Goal: Information Seeking & Learning: Learn about a topic

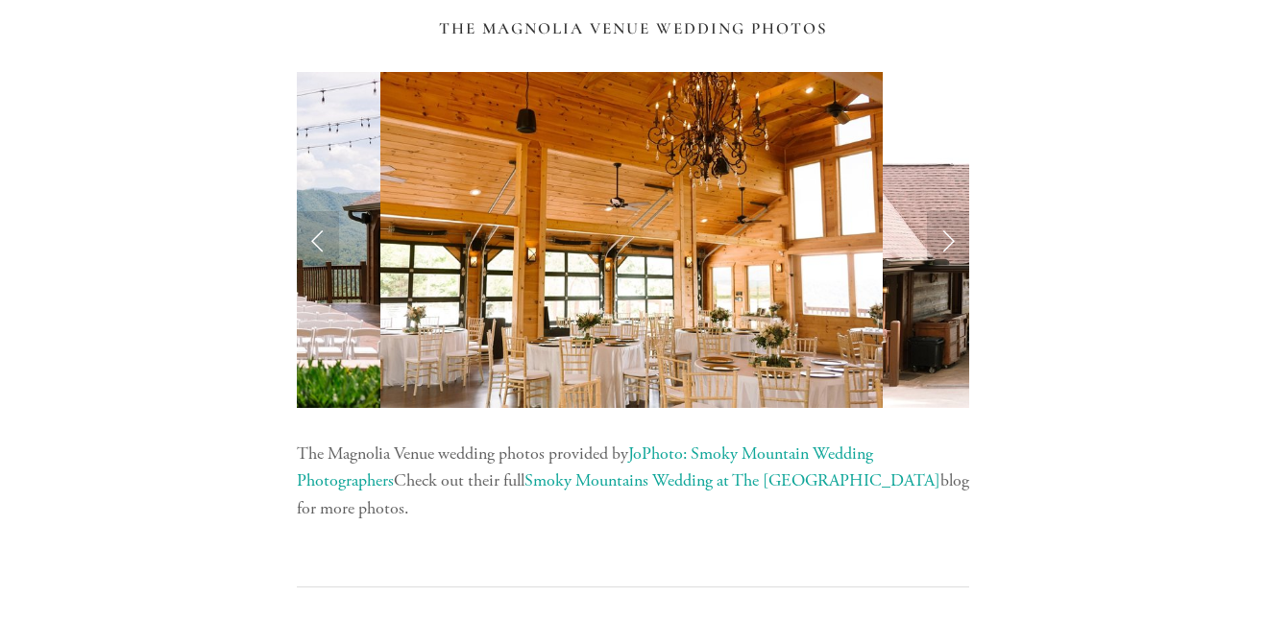
scroll to position [4133, 0]
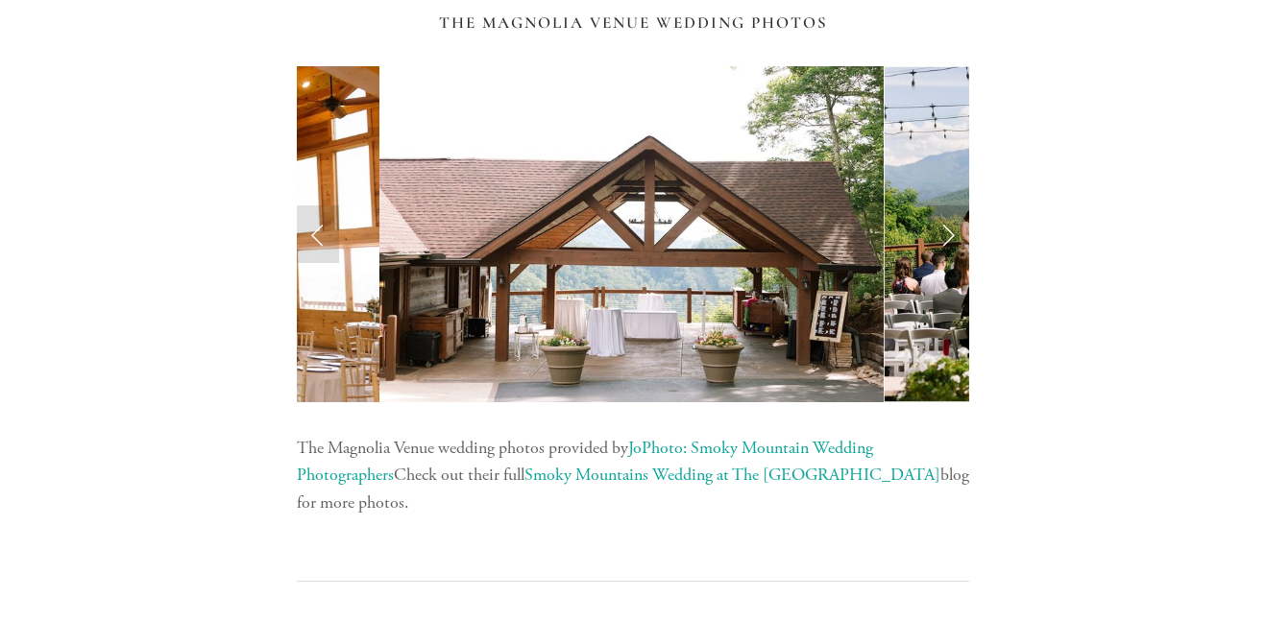
click at [943, 242] on link "Next Slide" at bounding box center [948, 235] width 42 height 58
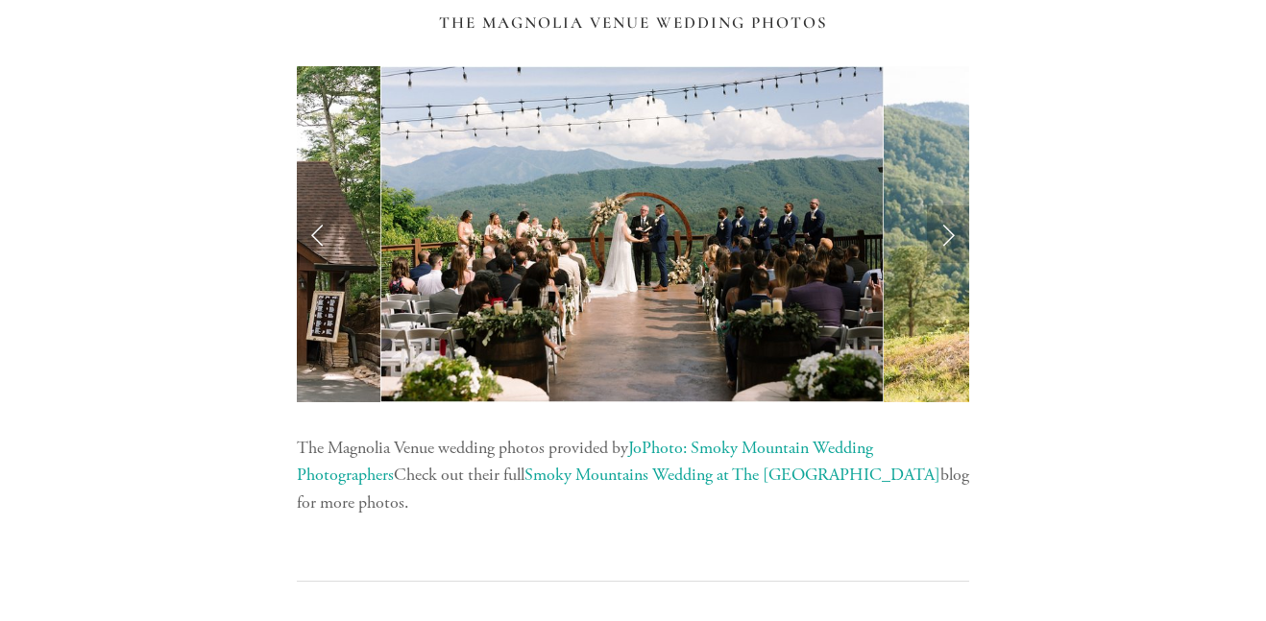
click at [946, 245] on link "Next Slide" at bounding box center [948, 235] width 42 height 58
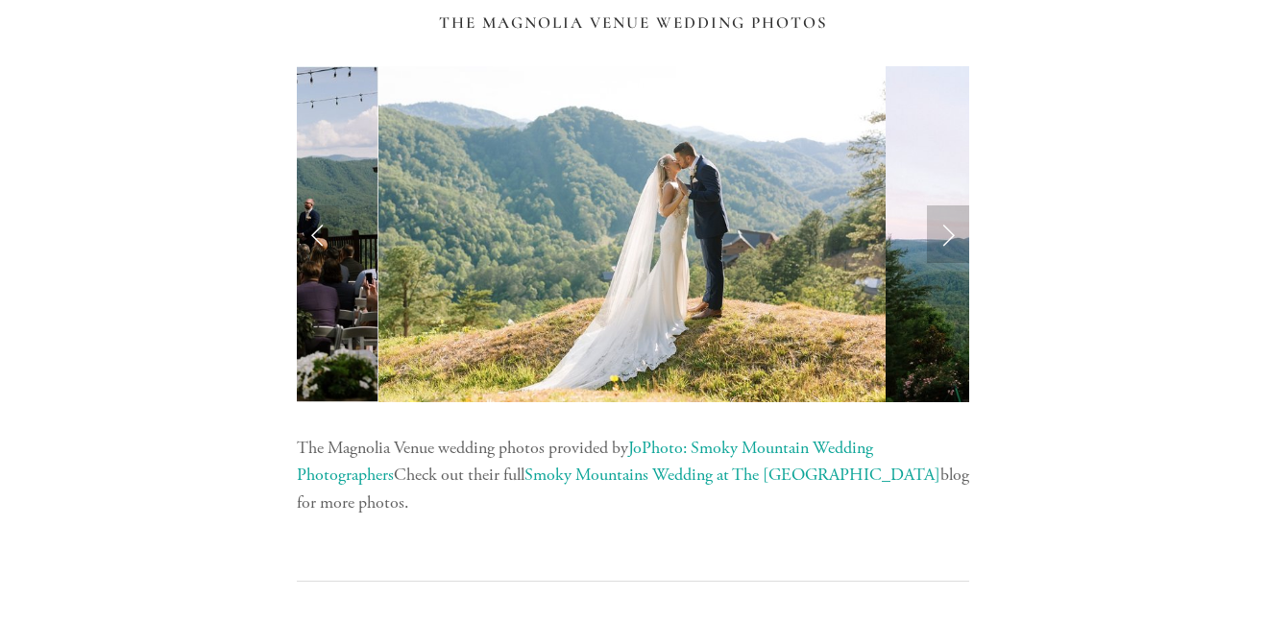
click at [946, 235] on link "Next Slide" at bounding box center [948, 235] width 42 height 58
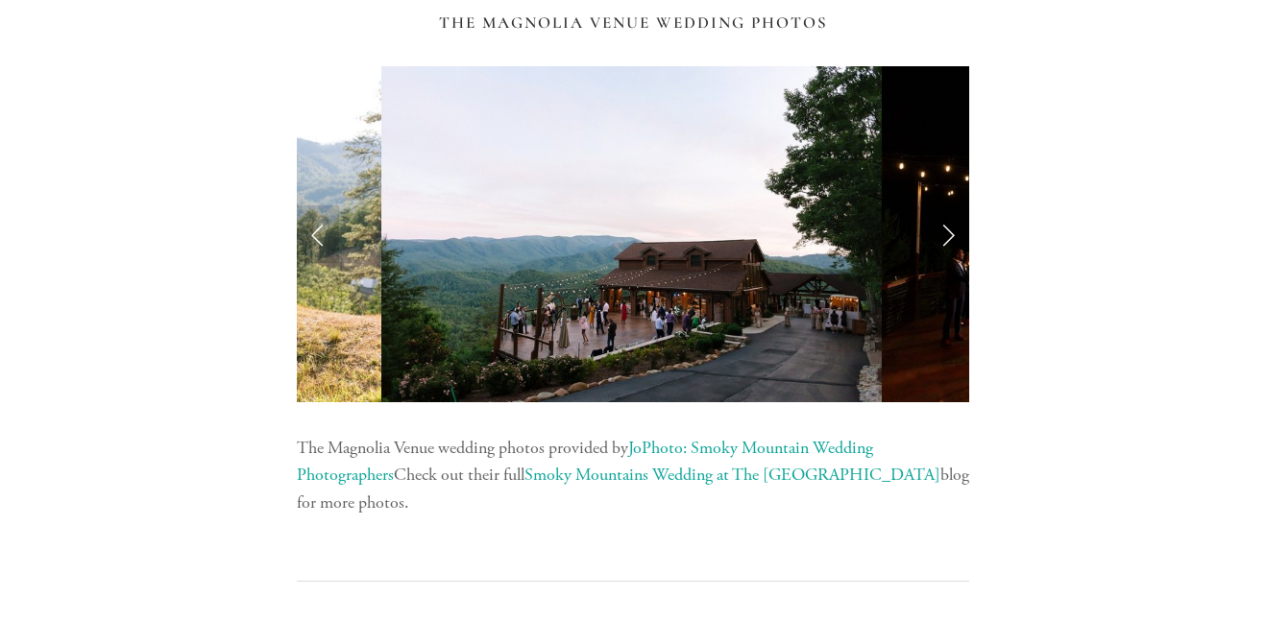
click at [929, 247] on link "Next Slide" at bounding box center [948, 235] width 42 height 58
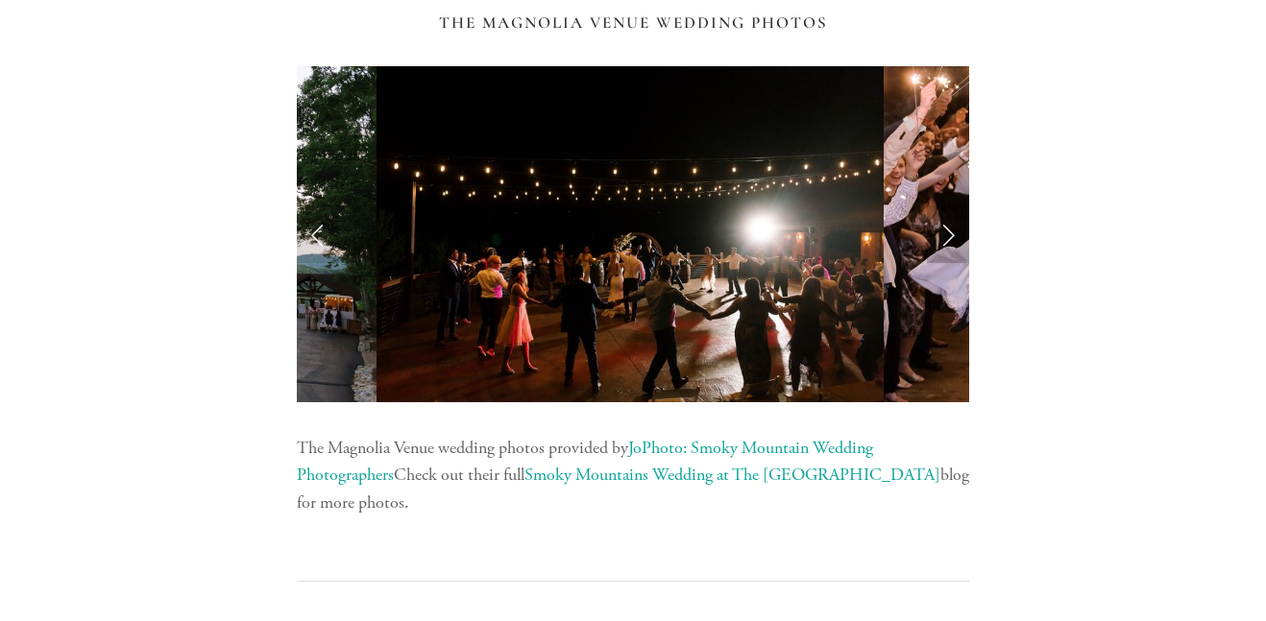
click at [940, 246] on link "Next Slide" at bounding box center [948, 235] width 42 height 58
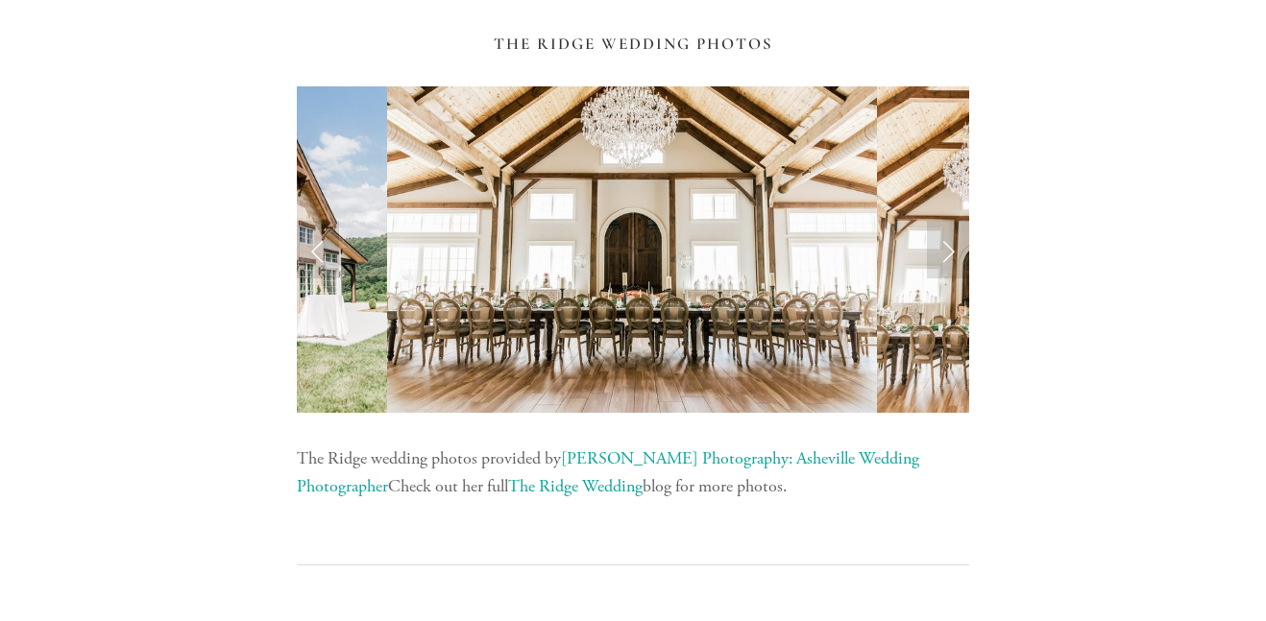
scroll to position [6006, 0]
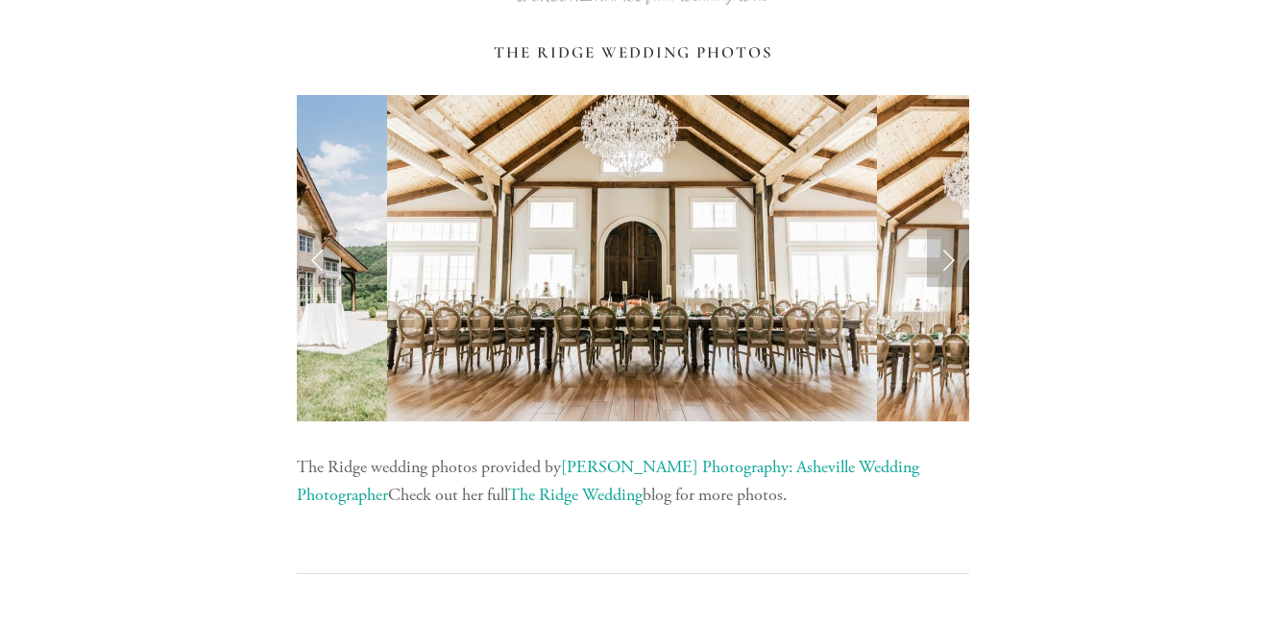
click at [950, 267] on link "Next Slide" at bounding box center [948, 259] width 42 height 58
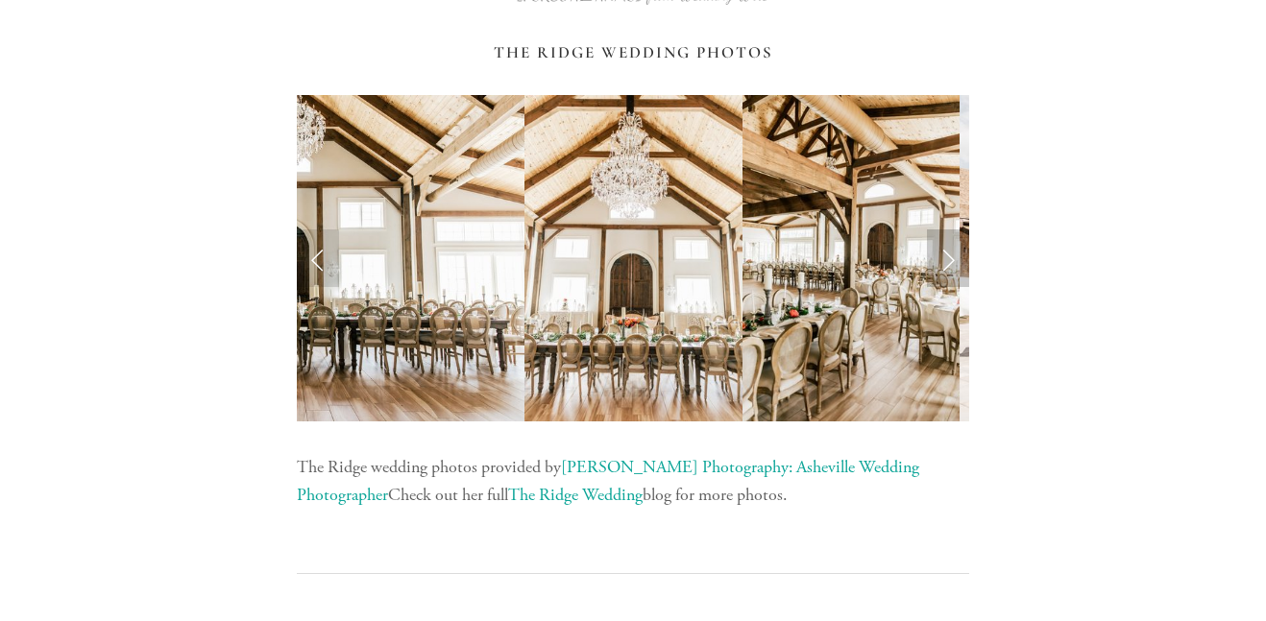
click at [940, 263] on link "Next Slide" at bounding box center [948, 259] width 42 height 58
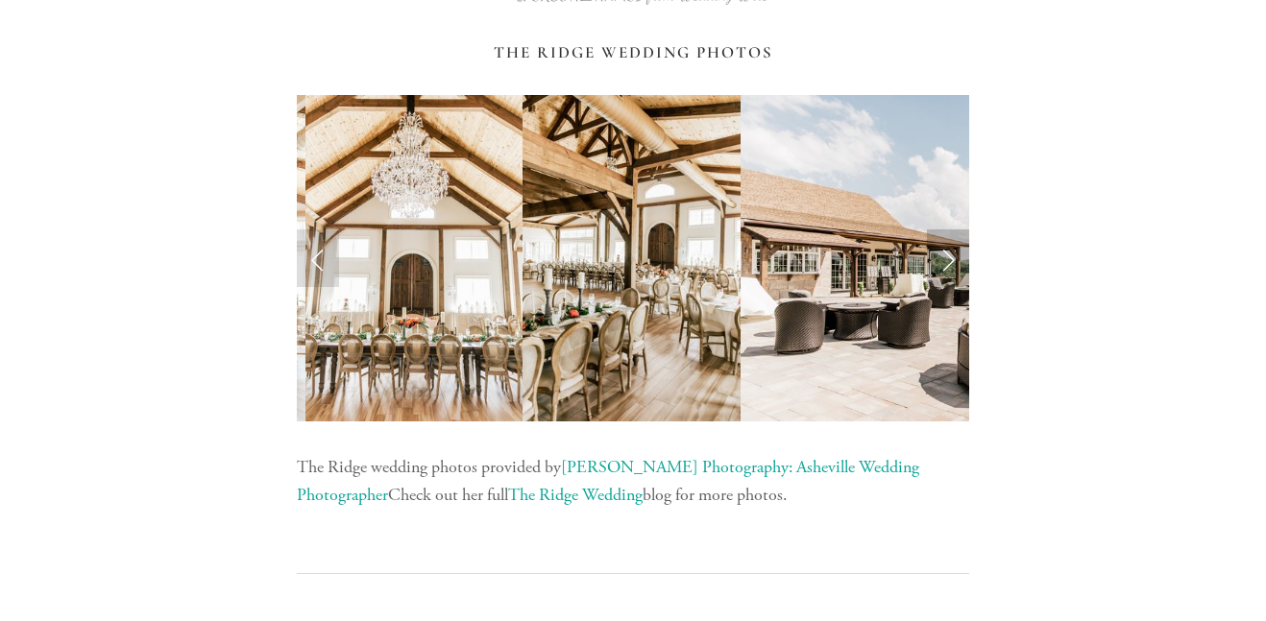
click at [943, 267] on link "Next Slide" at bounding box center [948, 259] width 42 height 58
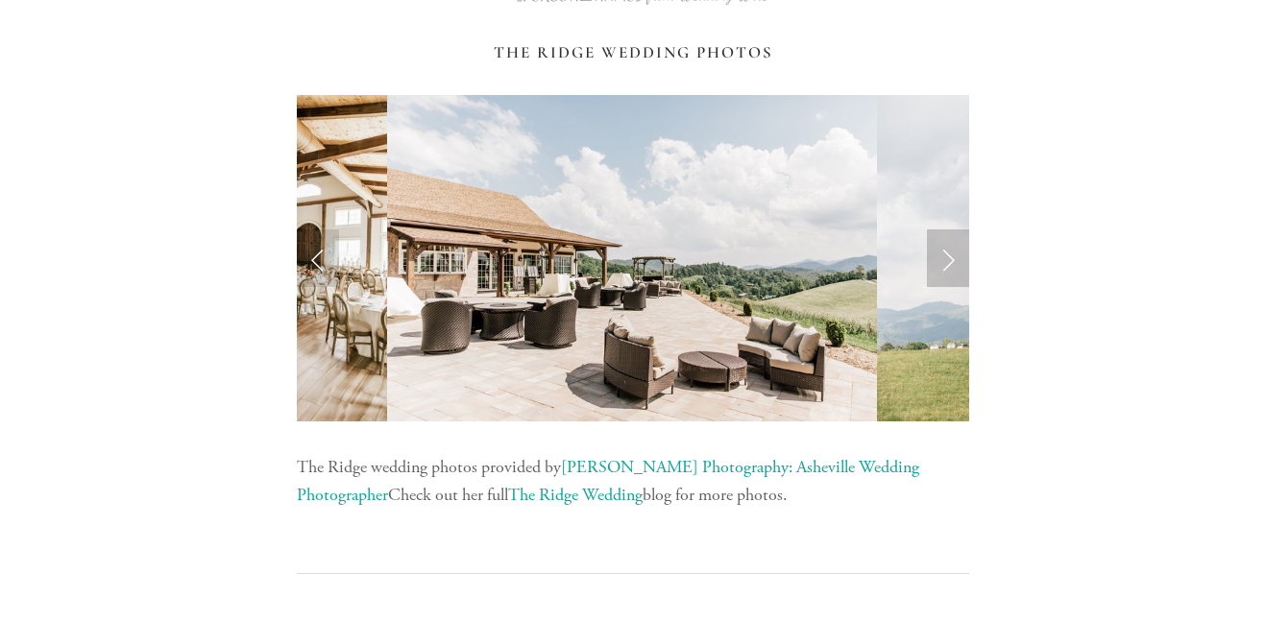
click at [944, 266] on link "Next Slide" at bounding box center [948, 259] width 42 height 58
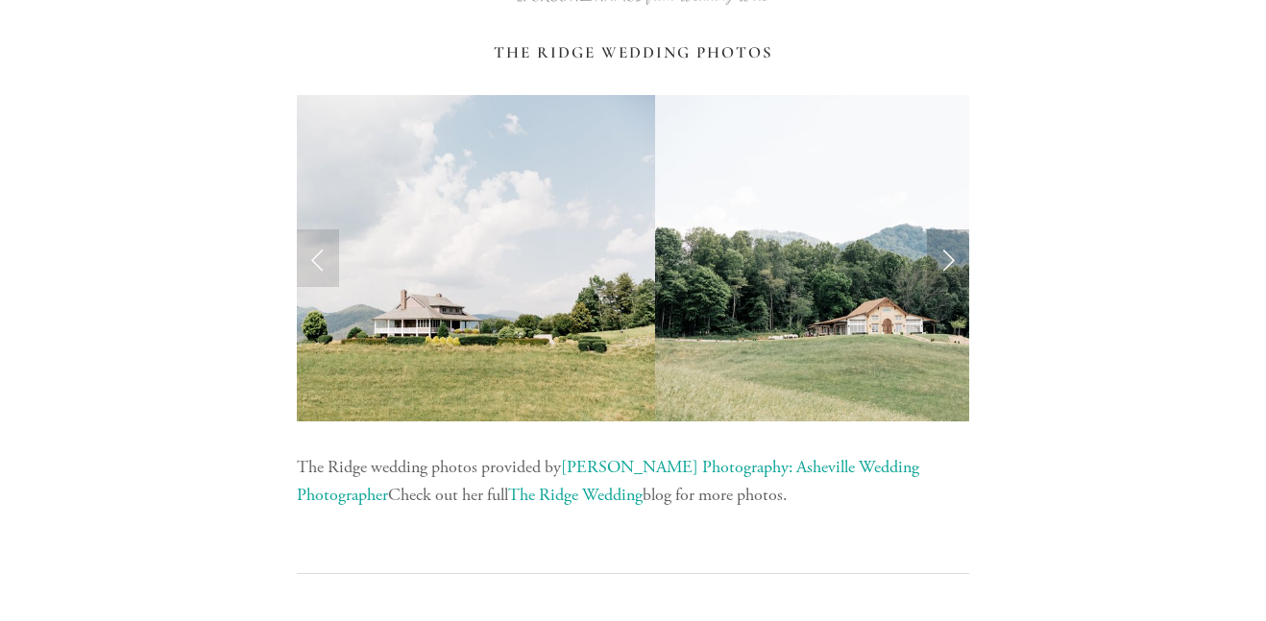
click at [944, 271] on link "Next Slide" at bounding box center [948, 259] width 42 height 58
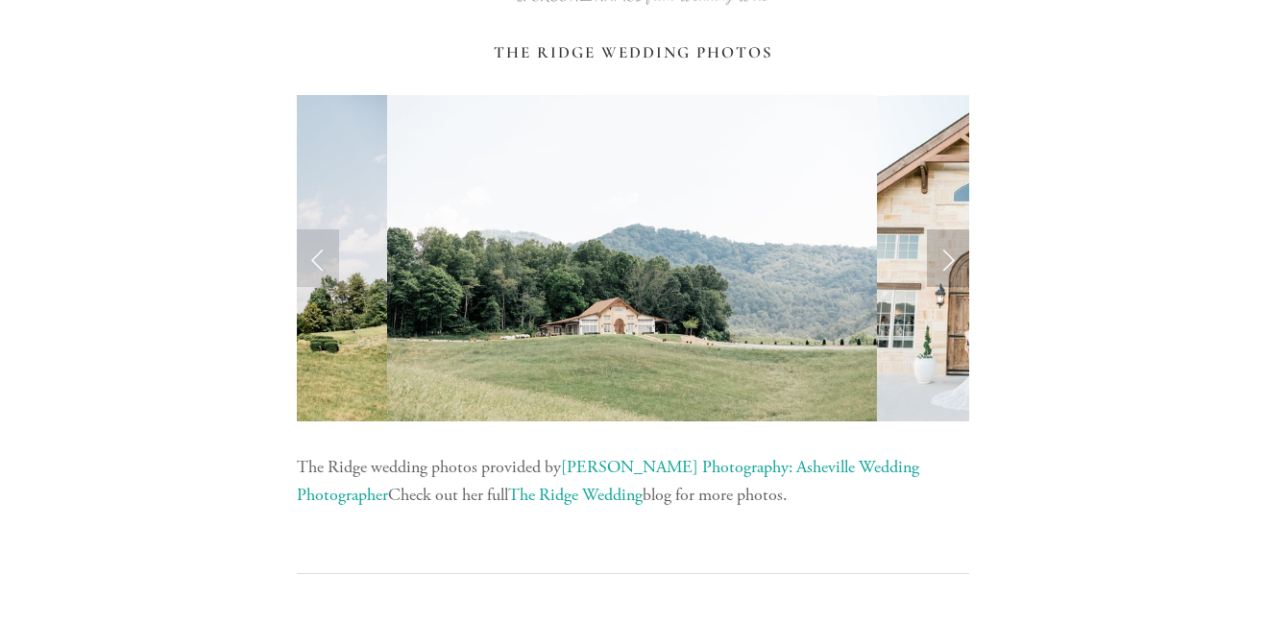
click at [936, 272] on link "Next Slide" at bounding box center [948, 259] width 42 height 58
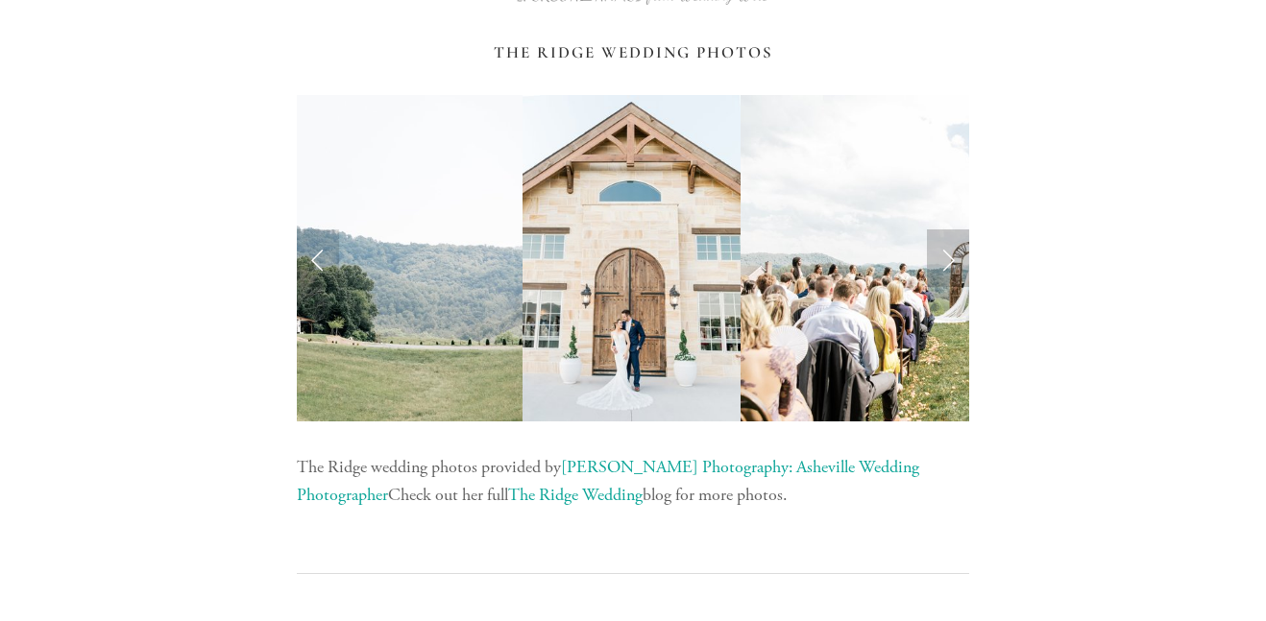
click at [935, 266] on link "Next Slide" at bounding box center [948, 259] width 42 height 58
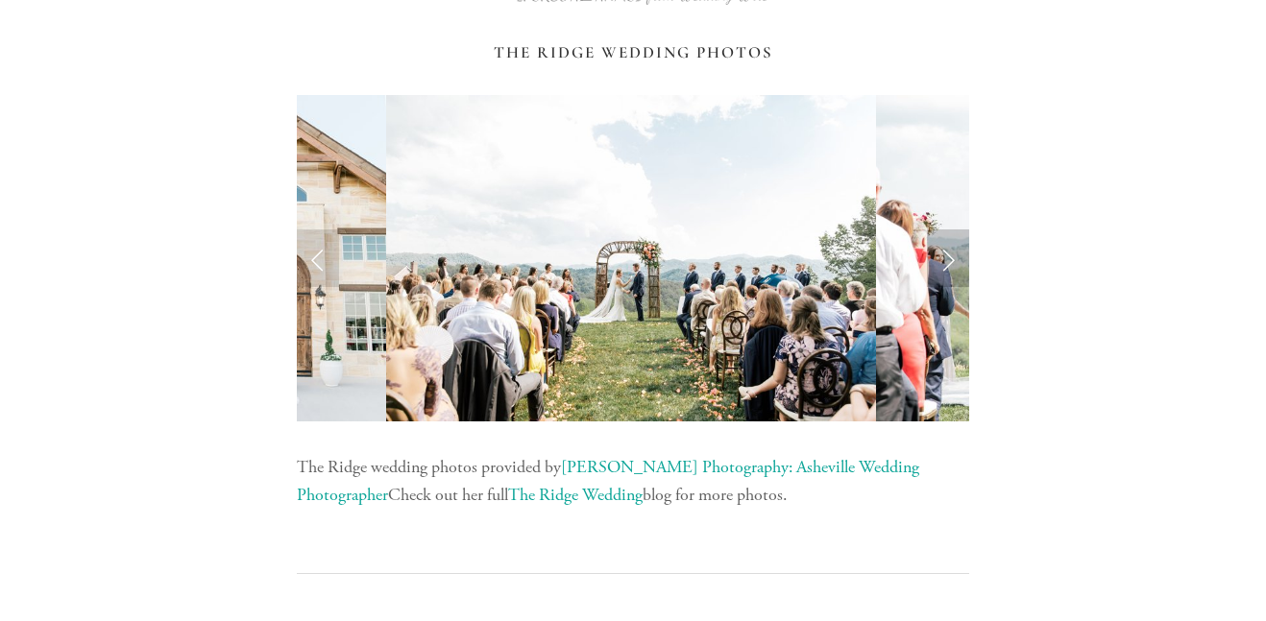
click at [940, 269] on link "Next Slide" at bounding box center [948, 259] width 42 height 58
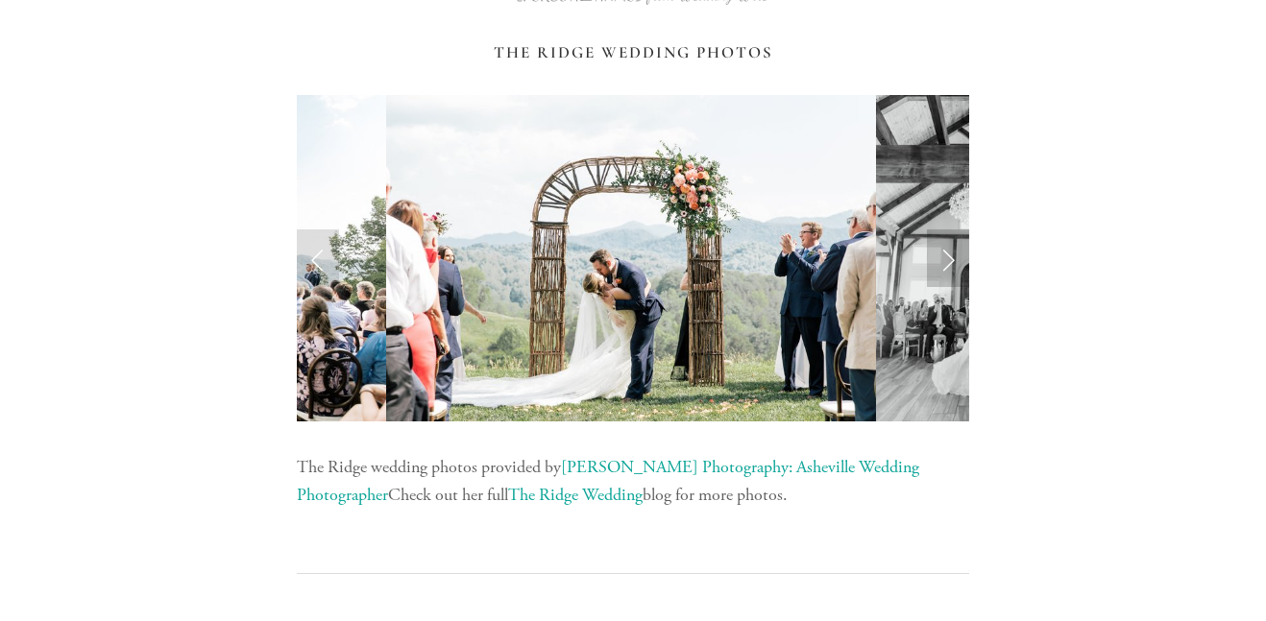
click at [944, 276] on link "Next Slide" at bounding box center [948, 259] width 42 height 58
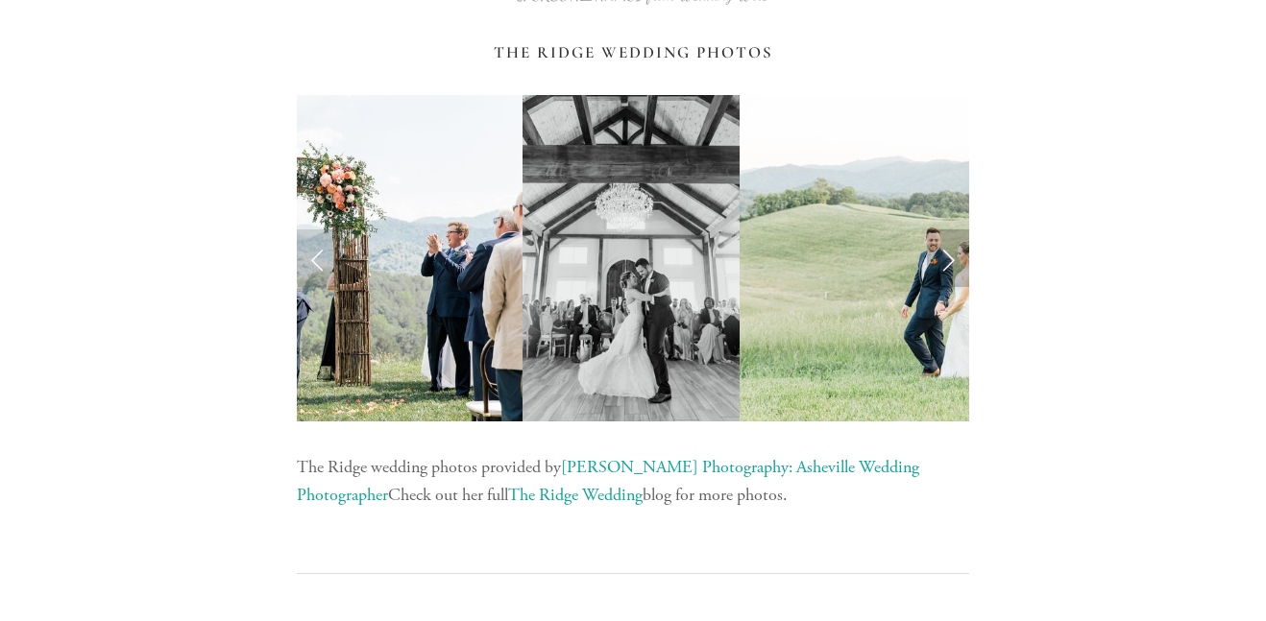
click at [945, 276] on link "Next Slide" at bounding box center [948, 259] width 42 height 58
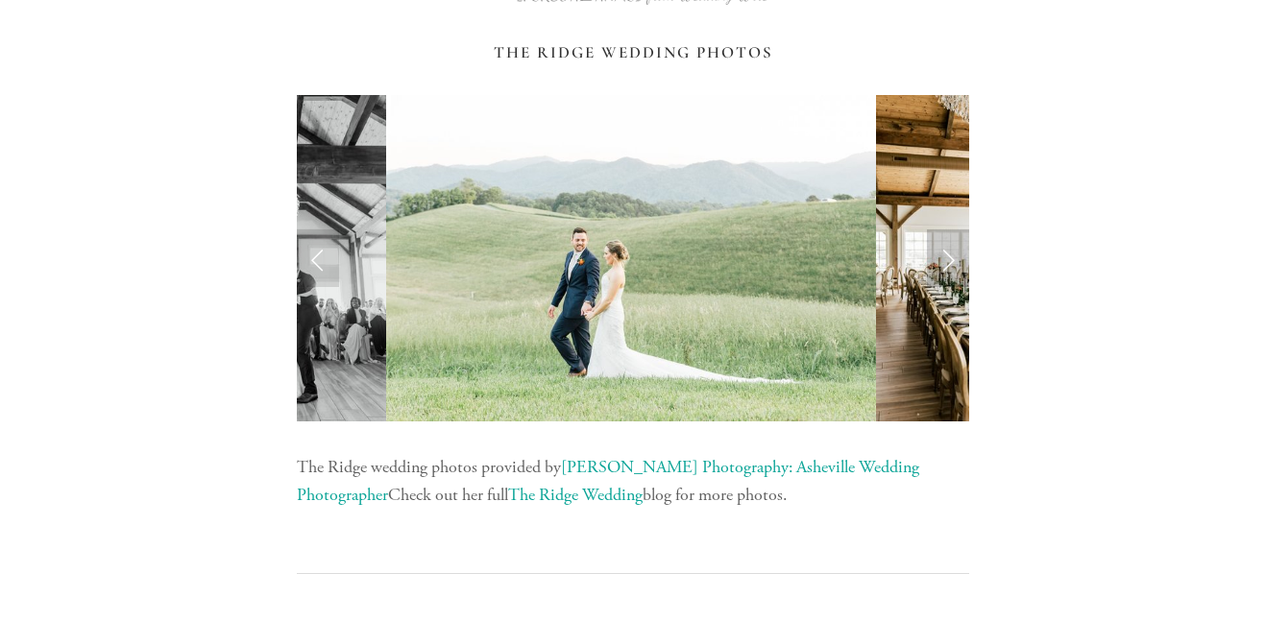
click at [943, 272] on link "Next Slide" at bounding box center [948, 259] width 42 height 58
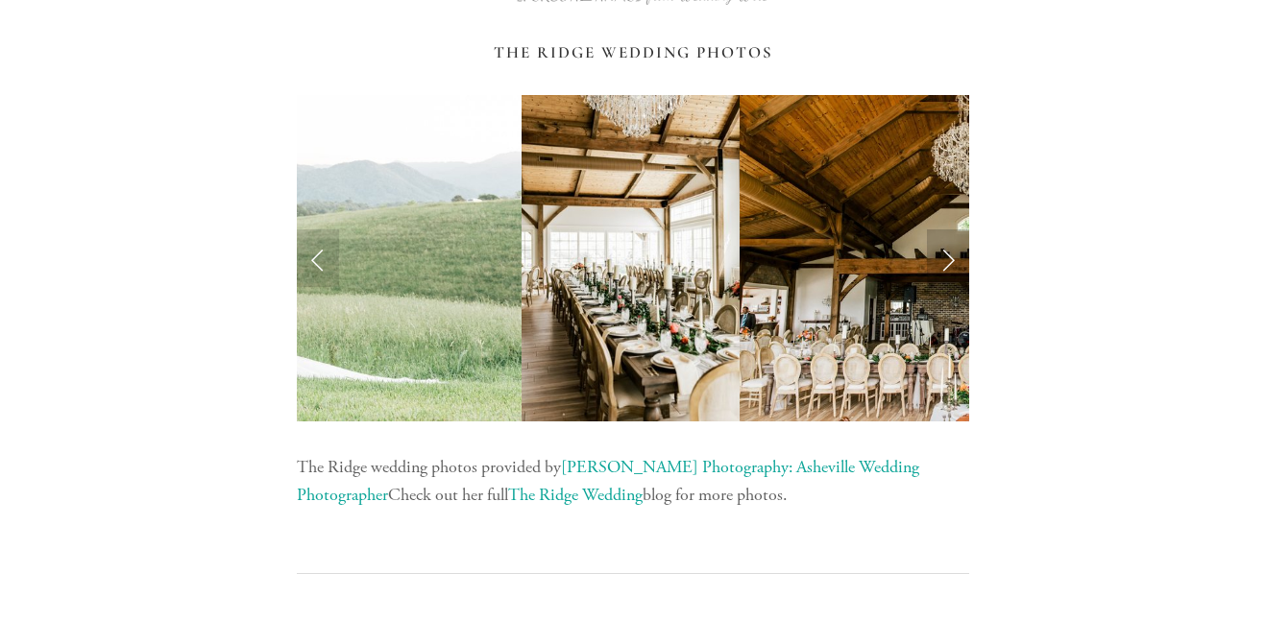
click at [946, 271] on link "Next Slide" at bounding box center [948, 259] width 42 height 58
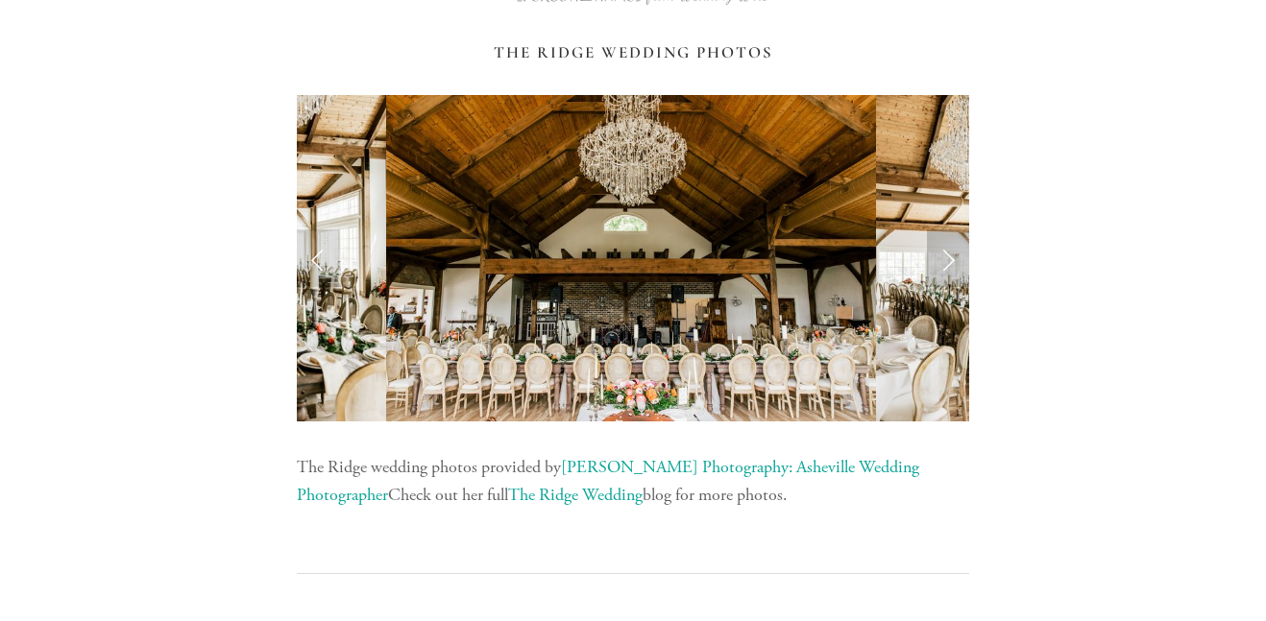
click at [952, 264] on link "Next Slide" at bounding box center [948, 259] width 42 height 58
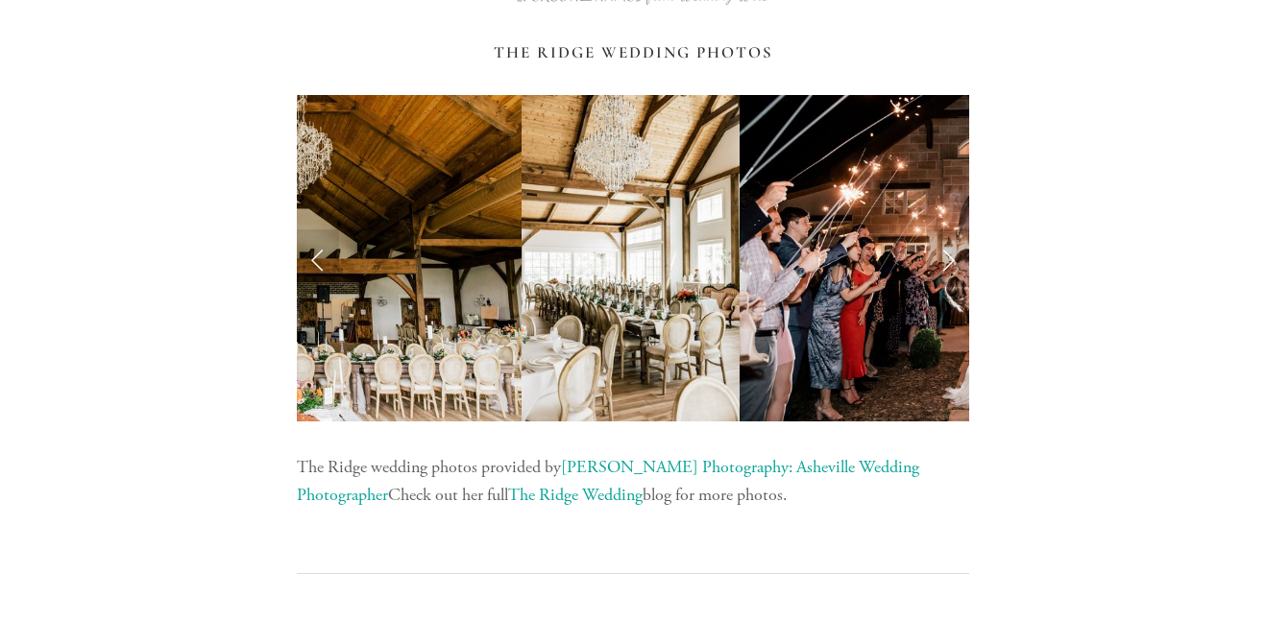
click at [950, 265] on link "Next Slide" at bounding box center [948, 259] width 42 height 58
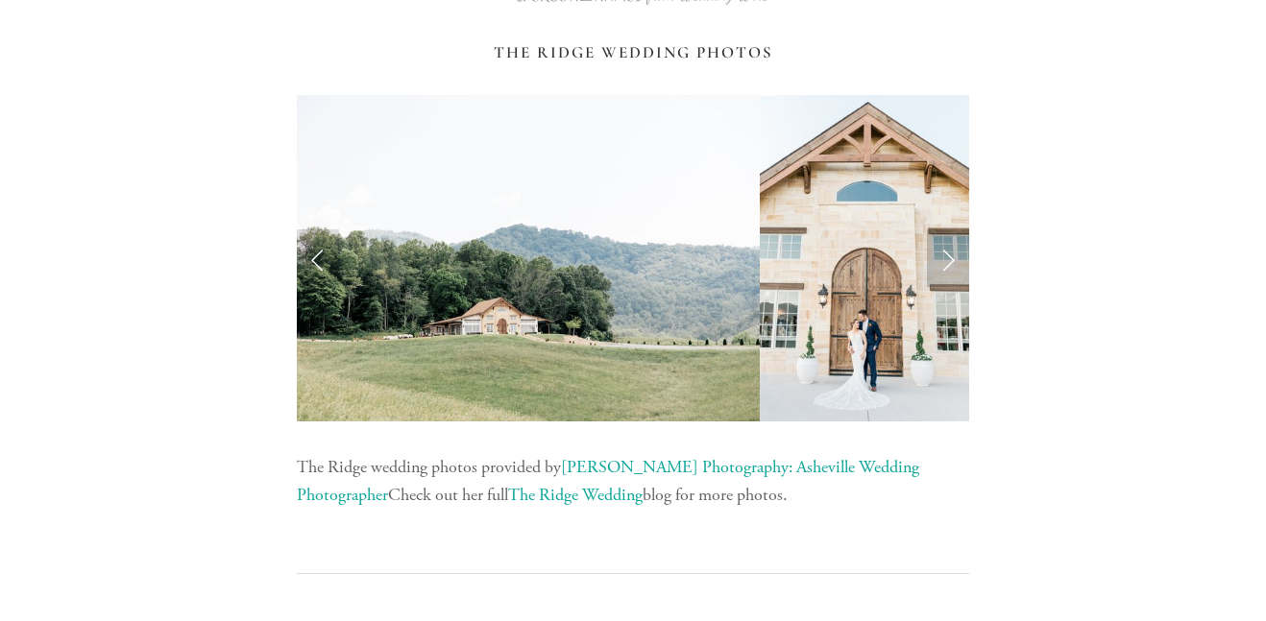
click at [941, 269] on link "Next Slide" at bounding box center [948, 259] width 42 height 58
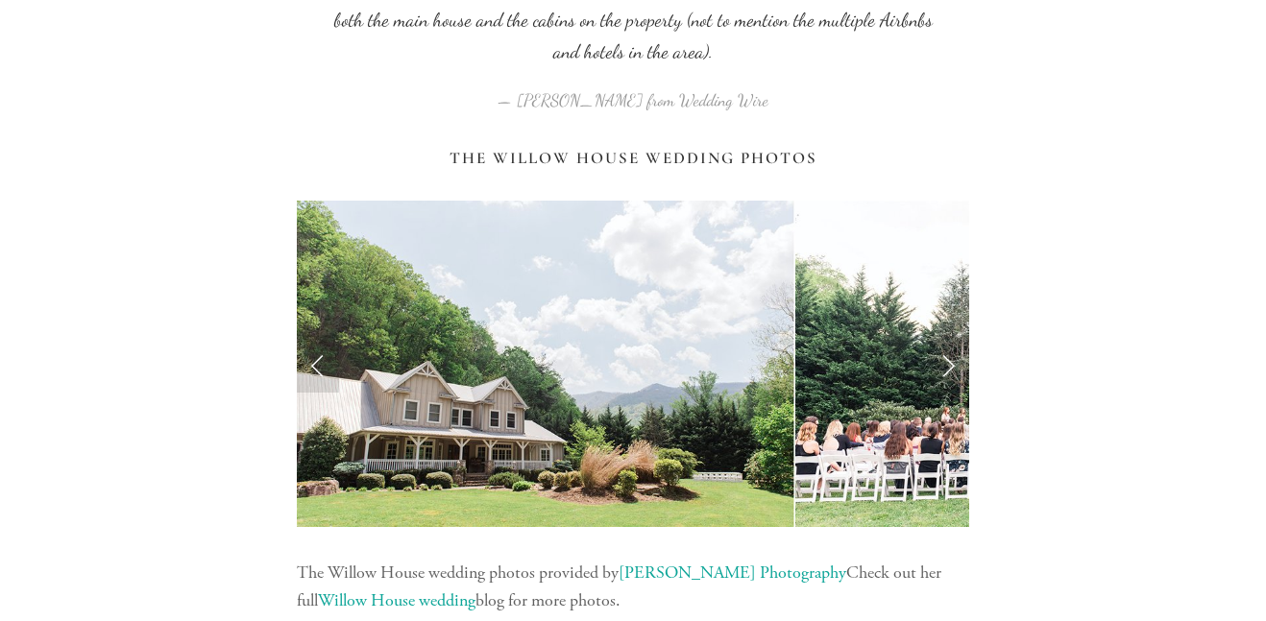
scroll to position [7988, 0]
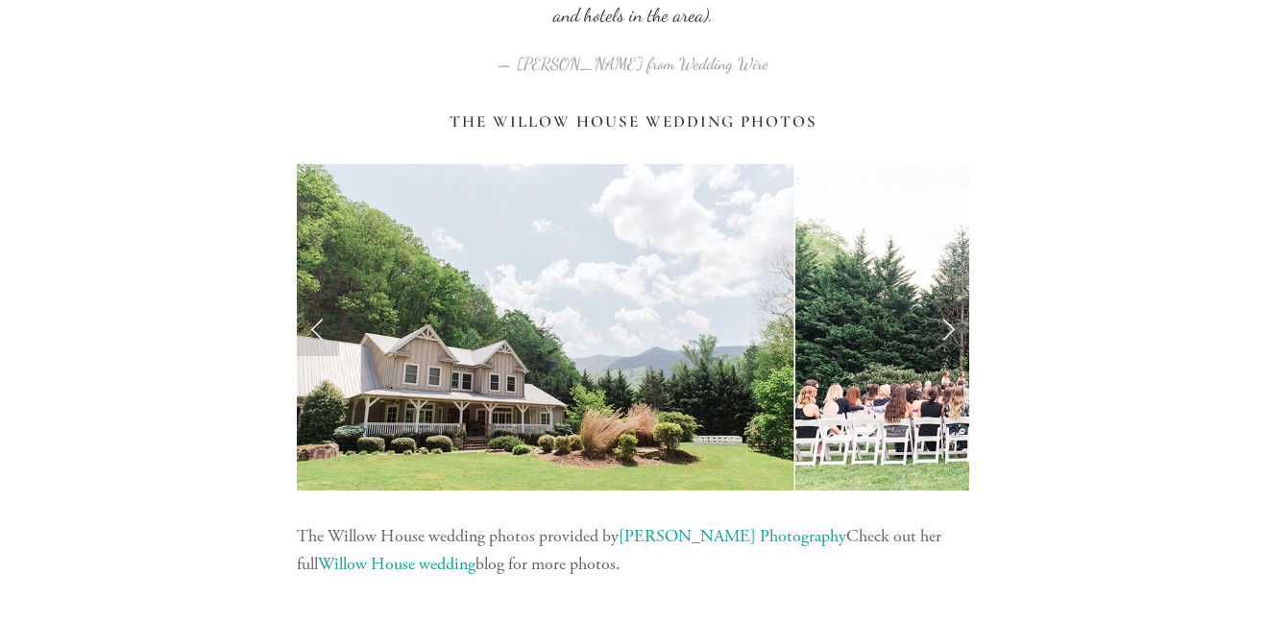
click at [959, 324] on link "Next Slide" at bounding box center [948, 328] width 42 height 58
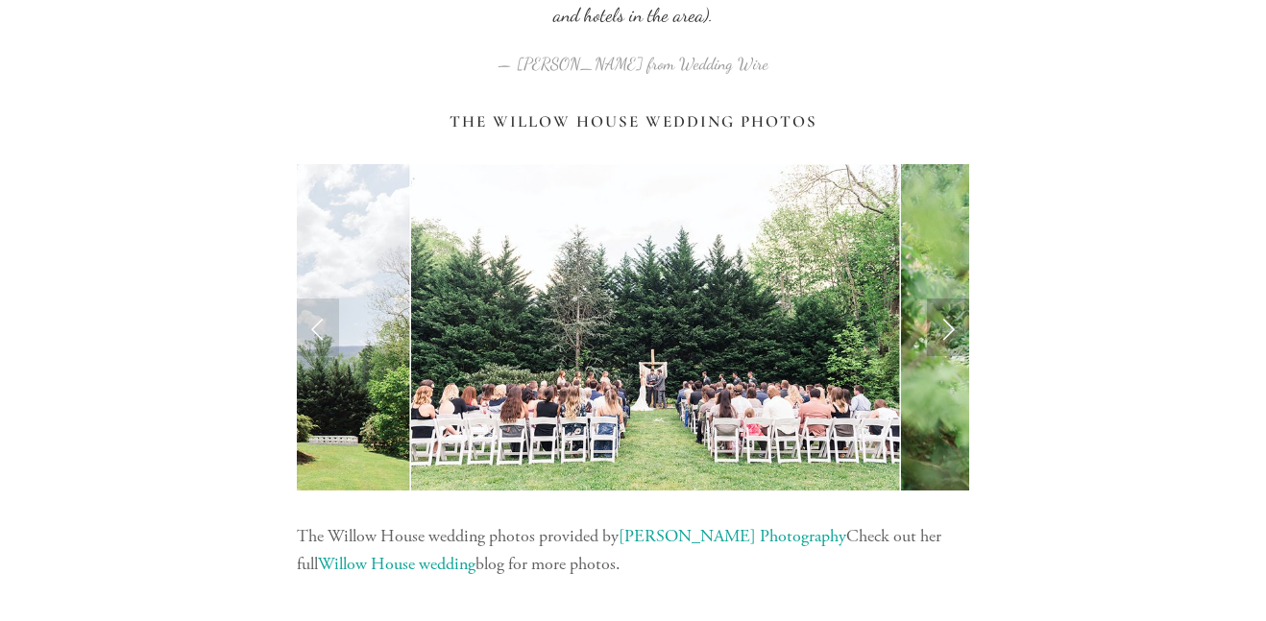
click at [946, 335] on link "Next Slide" at bounding box center [948, 328] width 42 height 58
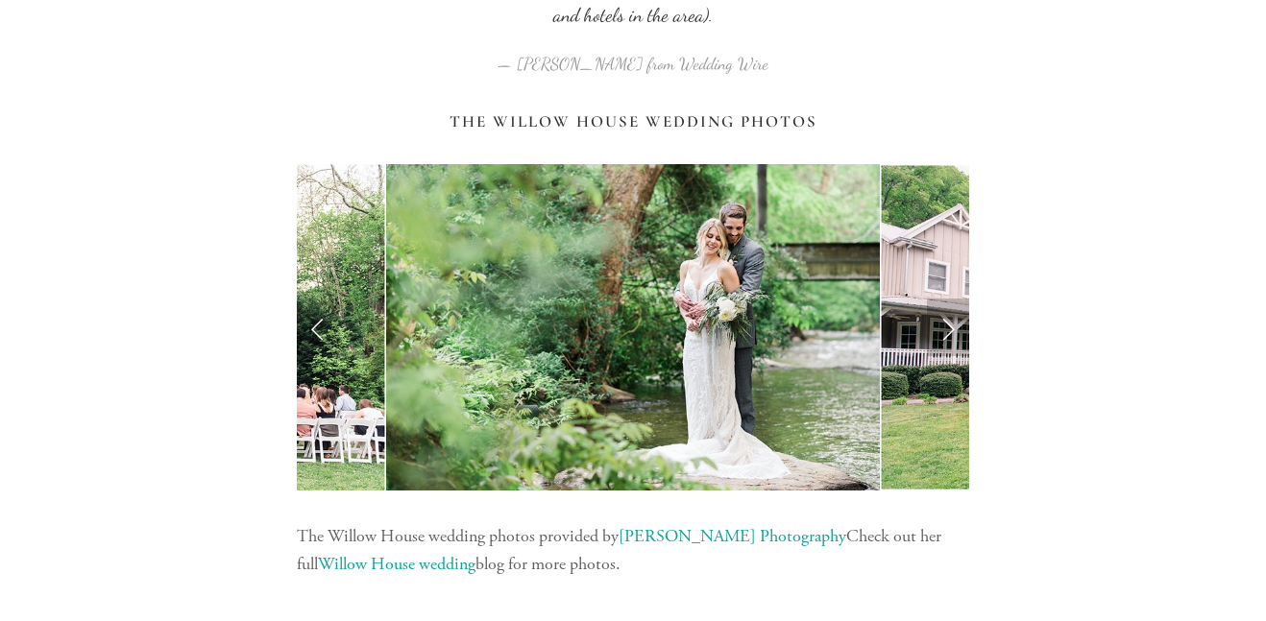
click at [958, 328] on link "Next Slide" at bounding box center [948, 328] width 42 height 58
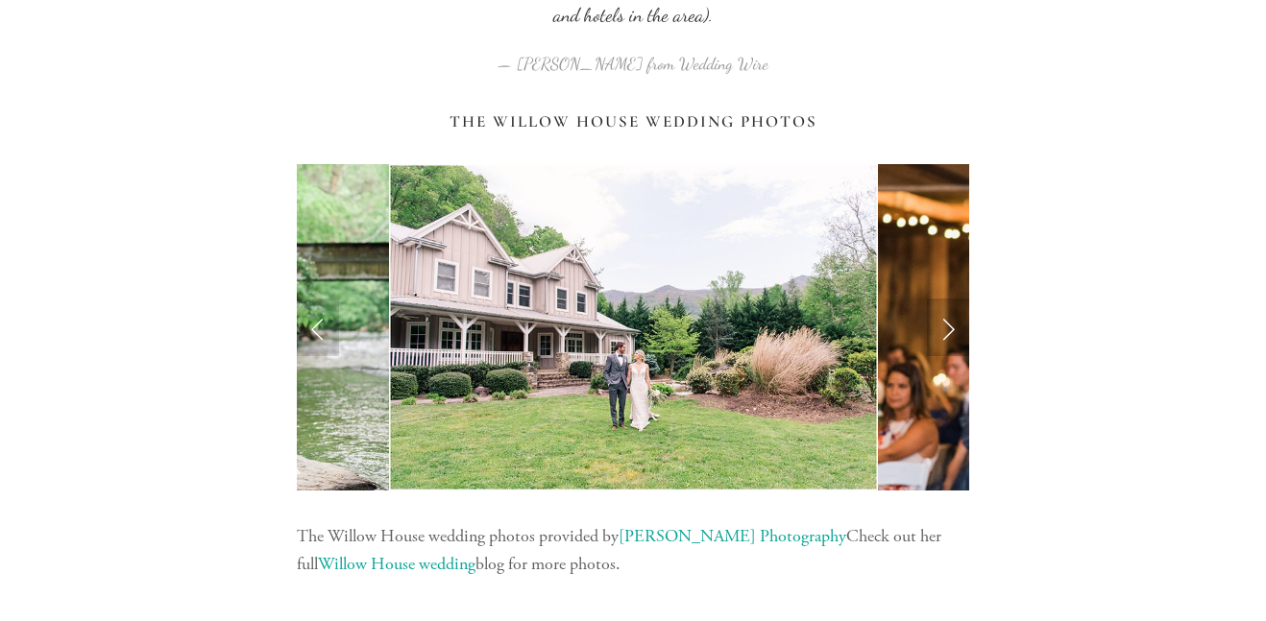
click at [949, 335] on link "Next Slide" at bounding box center [948, 328] width 42 height 58
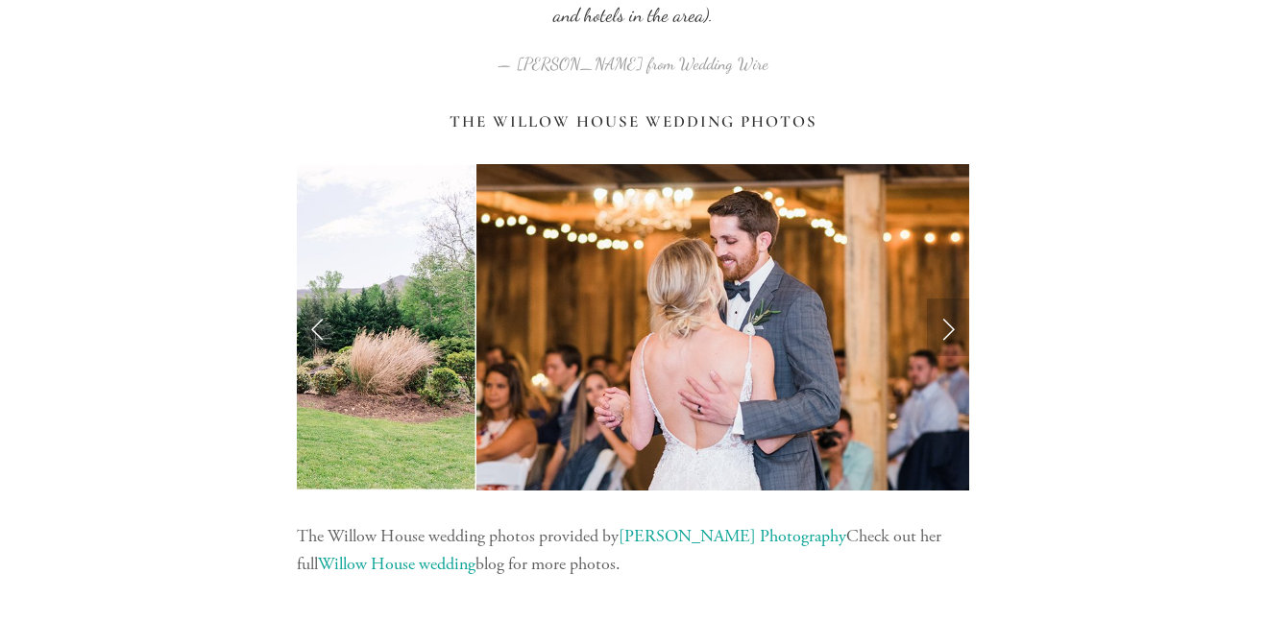
click at [945, 327] on link "Next Slide" at bounding box center [948, 328] width 42 height 58
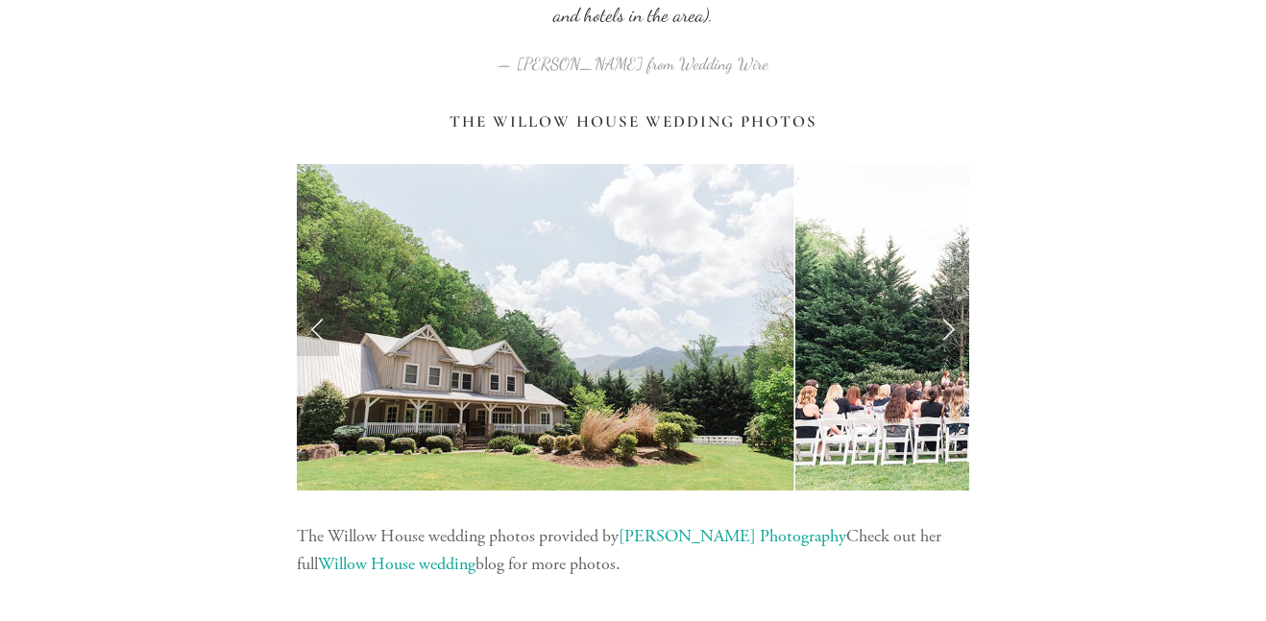
click at [942, 341] on link "Next Slide" at bounding box center [948, 328] width 42 height 58
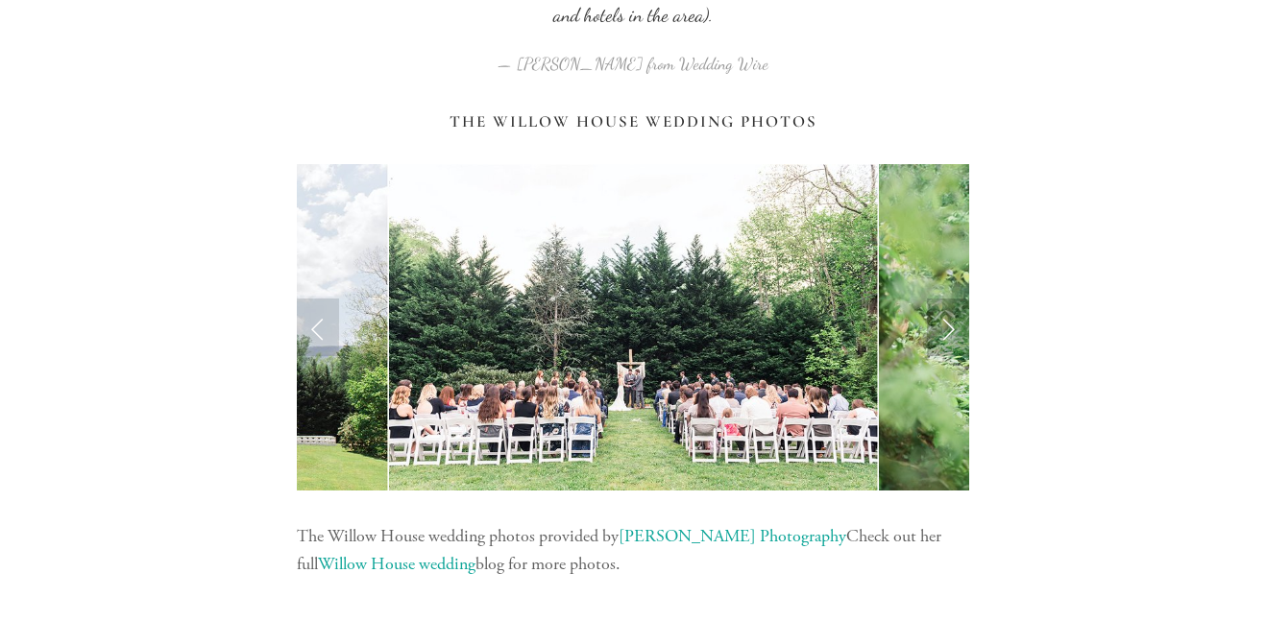
click at [938, 348] on link "Next Slide" at bounding box center [948, 328] width 42 height 58
click at [945, 342] on link "Next Slide" at bounding box center [948, 328] width 42 height 58
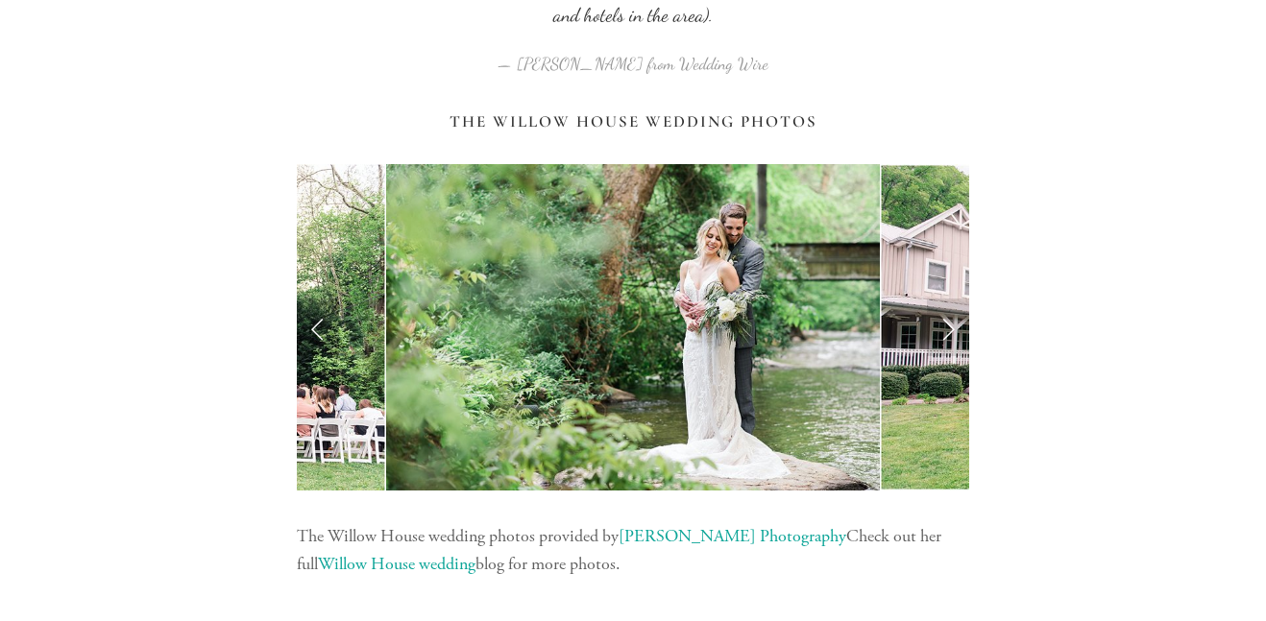
click at [318, 340] on link "Previous Slide" at bounding box center [318, 328] width 42 height 58
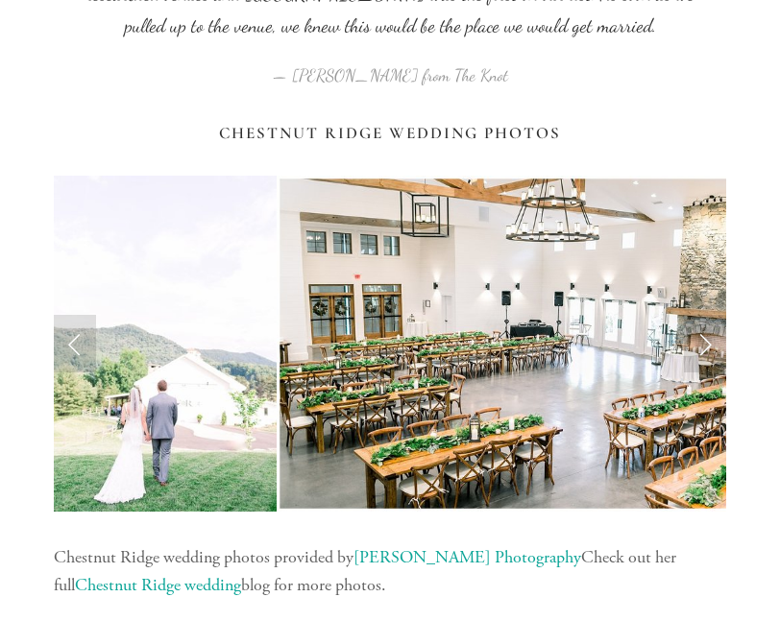
scroll to position [2025, 0]
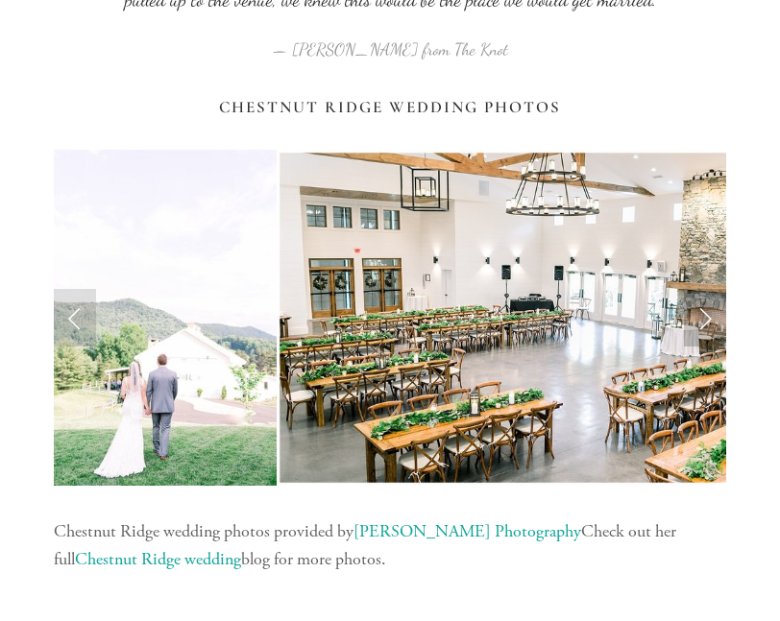
click at [710, 327] on link "Next Slide" at bounding box center [705, 318] width 42 height 58
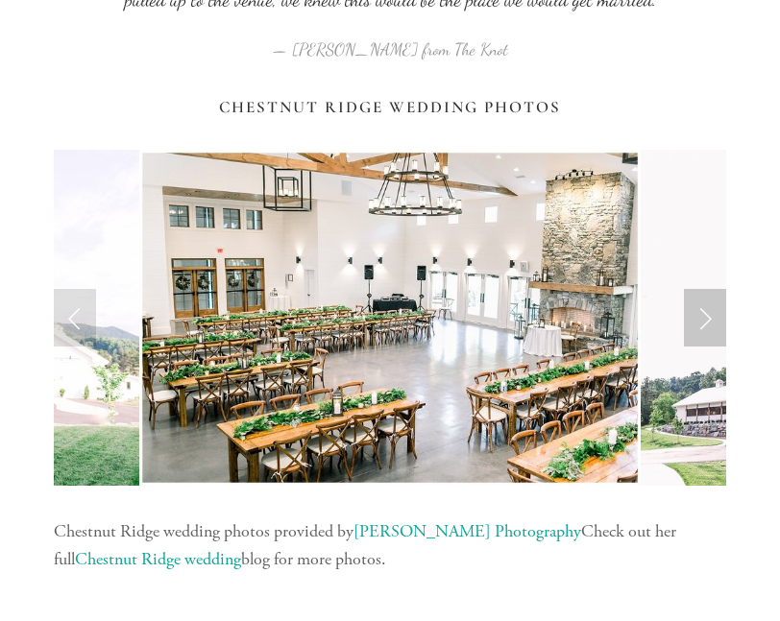
click at [705, 327] on link "Next Slide" at bounding box center [705, 318] width 42 height 58
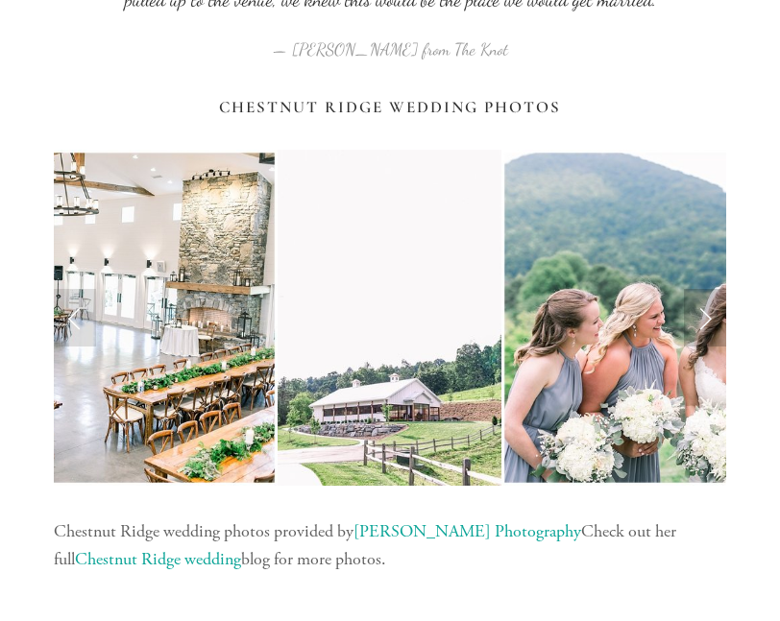
click at [707, 322] on link "Next Slide" at bounding box center [705, 318] width 42 height 58
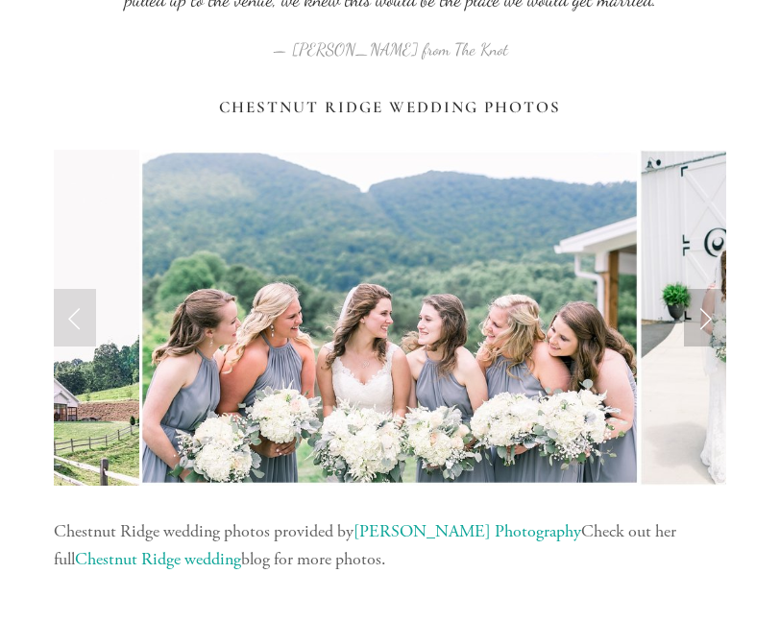
click at [705, 327] on link "Next Slide" at bounding box center [705, 318] width 42 height 58
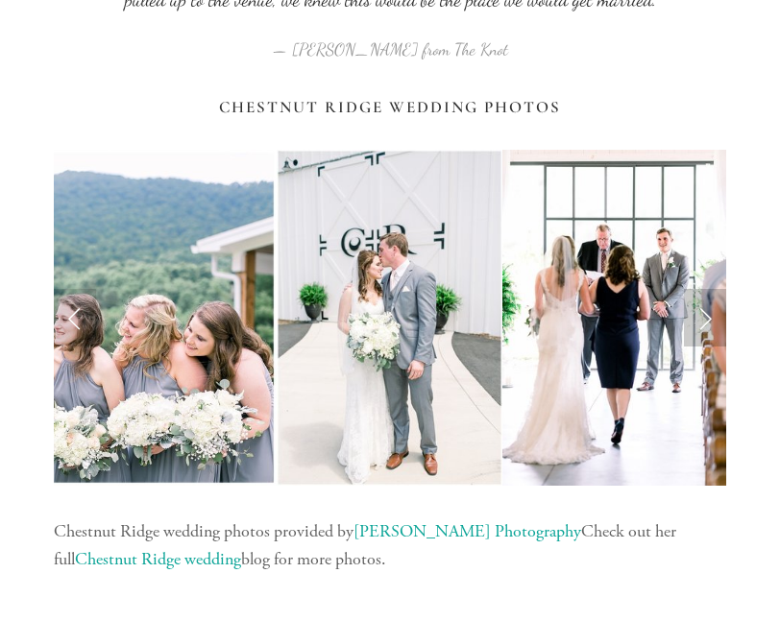
click at [708, 331] on link "Next Slide" at bounding box center [705, 318] width 42 height 58
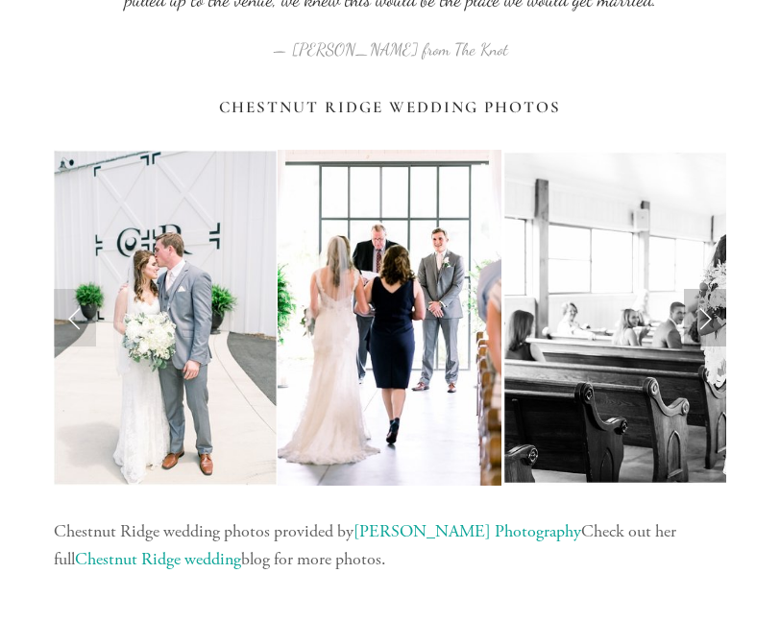
click at [715, 324] on link "Next Slide" at bounding box center [705, 318] width 42 height 58
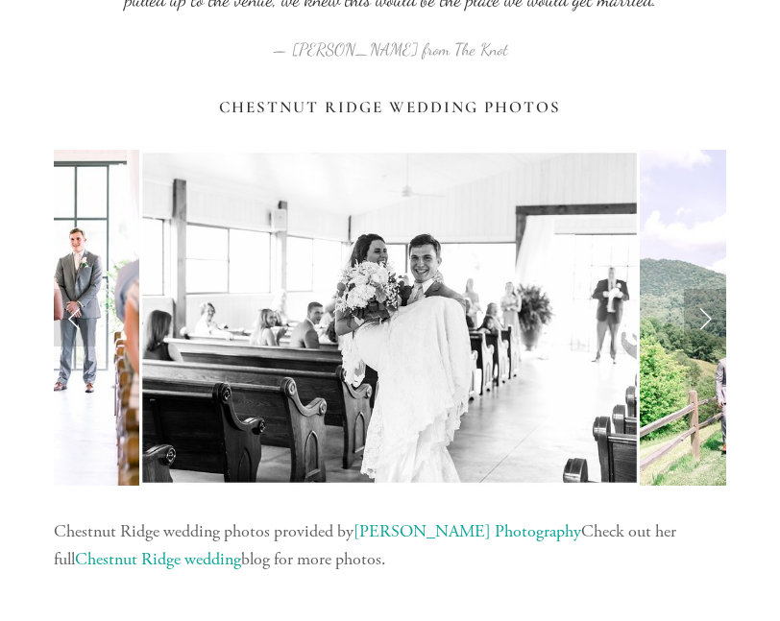
click at [710, 327] on link "Next Slide" at bounding box center [705, 318] width 42 height 58
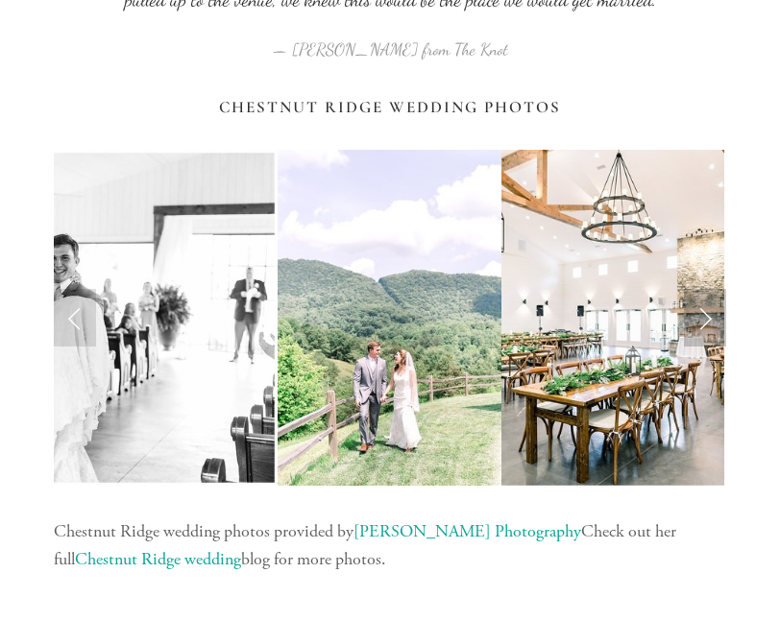
click at [706, 330] on link "Next Slide" at bounding box center [705, 318] width 42 height 58
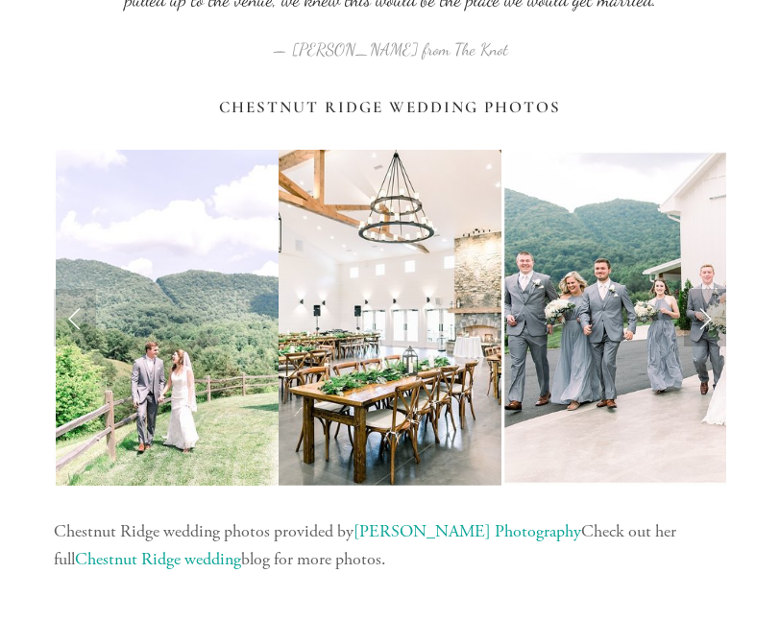
click at [702, 329] on link "Next Slide" at bounding box center [705, 318] width 42 height 58
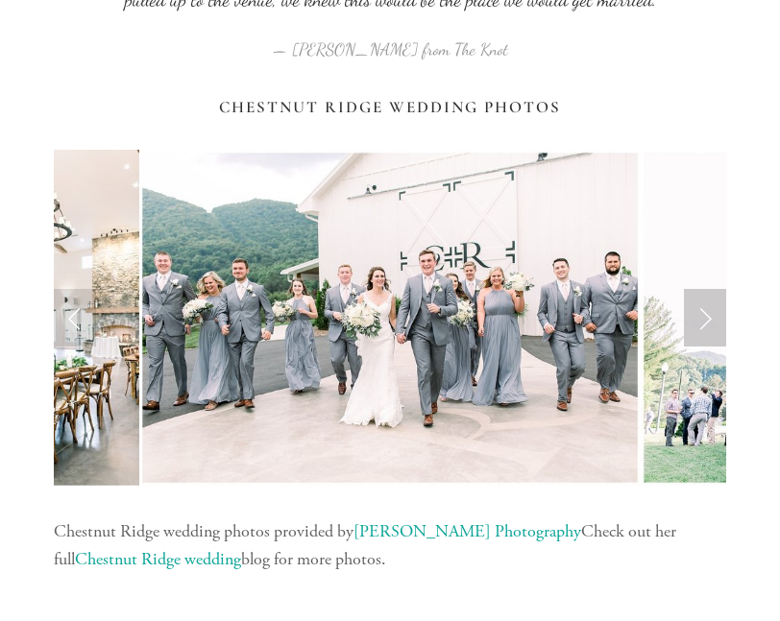
click at [706, 330] on link "Next Slide" at bounding box center [705, 318] width 42 height 58
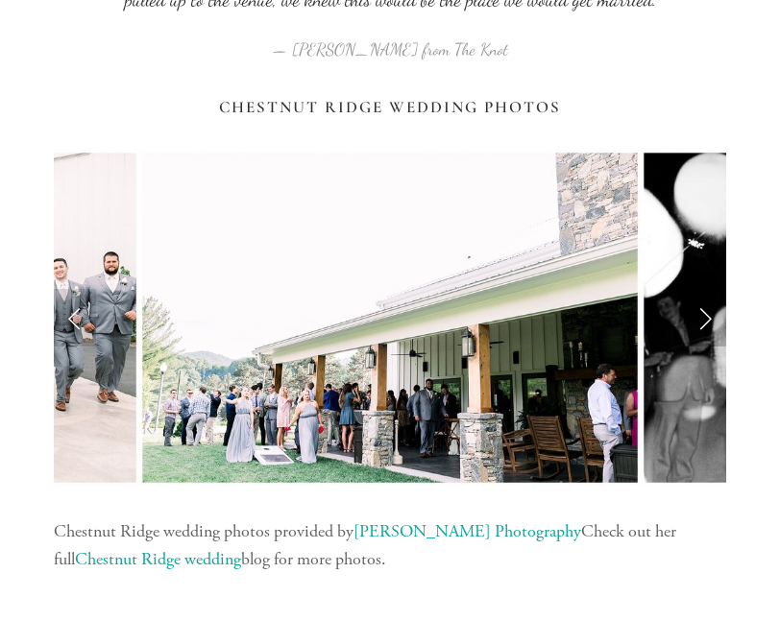
click at [713, 331] on link "Next Slide" at bounding box center [705, 318] width 42 height 58
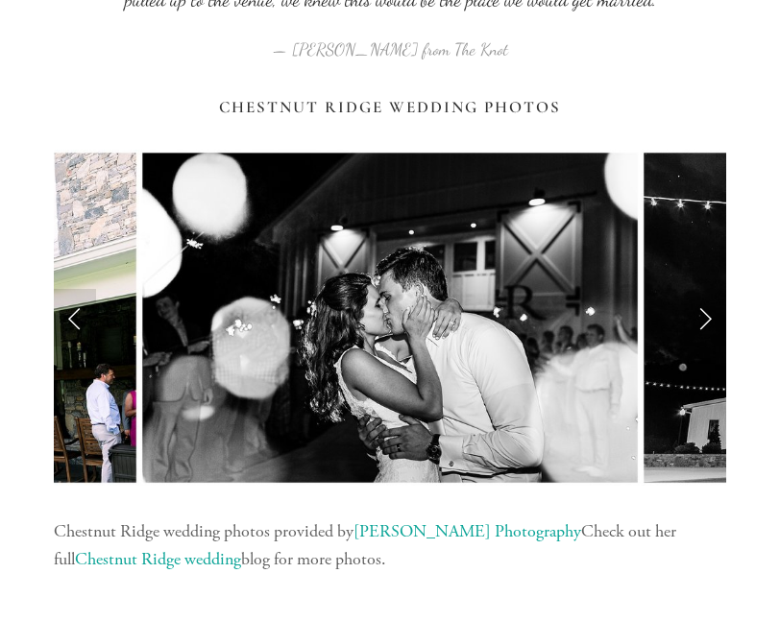
click at [714, 325] on link "Next Slide" at bounding box center [705, 318] width 42 height 58
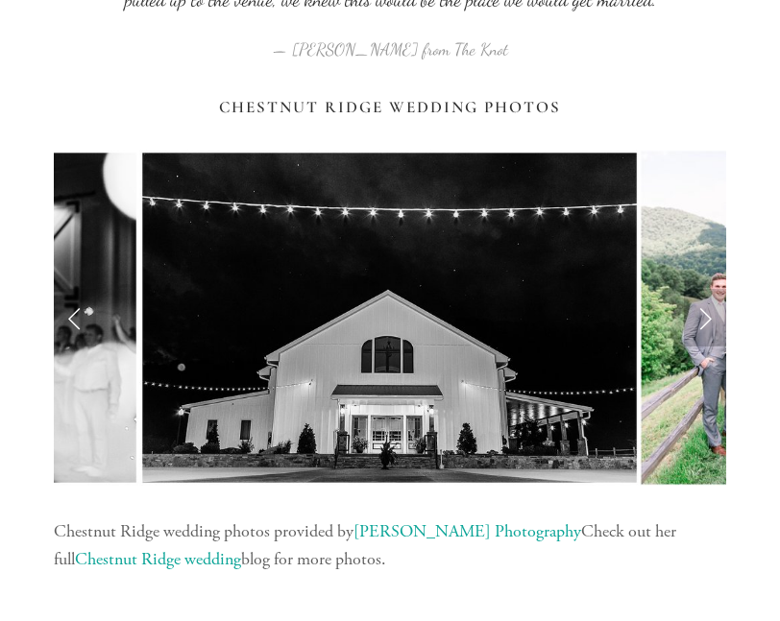
click at [710, 325] on link "Next Slide" at bounding box center [705, 318] width 42 height 58
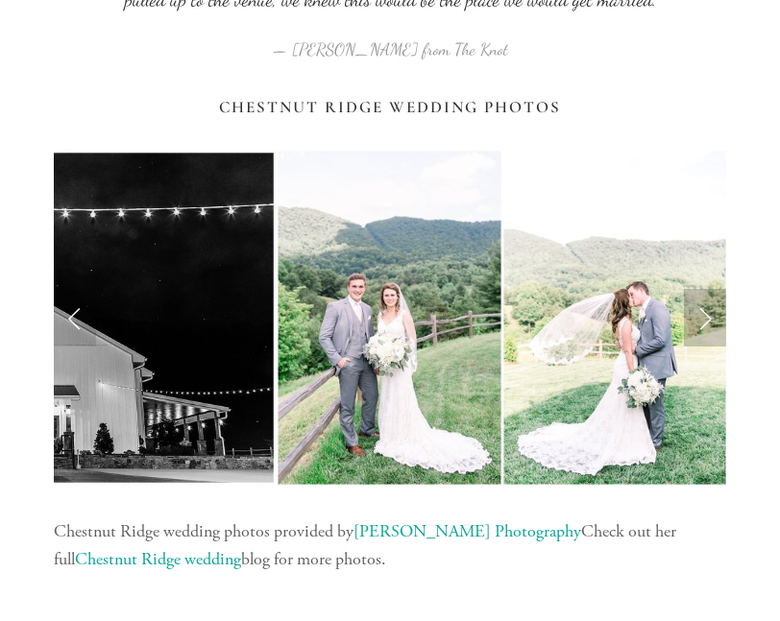
click at [712, 324] on link "Next Slide" at bounding box center [705, 318] width 42 height 58
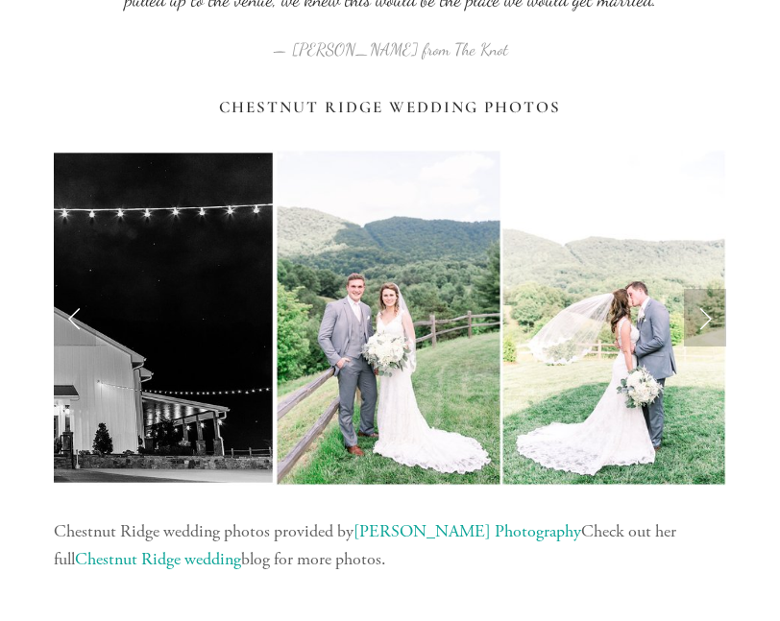
click at [704, 328] on link "Next Slide" at bounding box center [705, 318] width 42 height 58
click at [83, 331] on link "Previous Slide" at bounding box center [75, 318] width 42 height 58
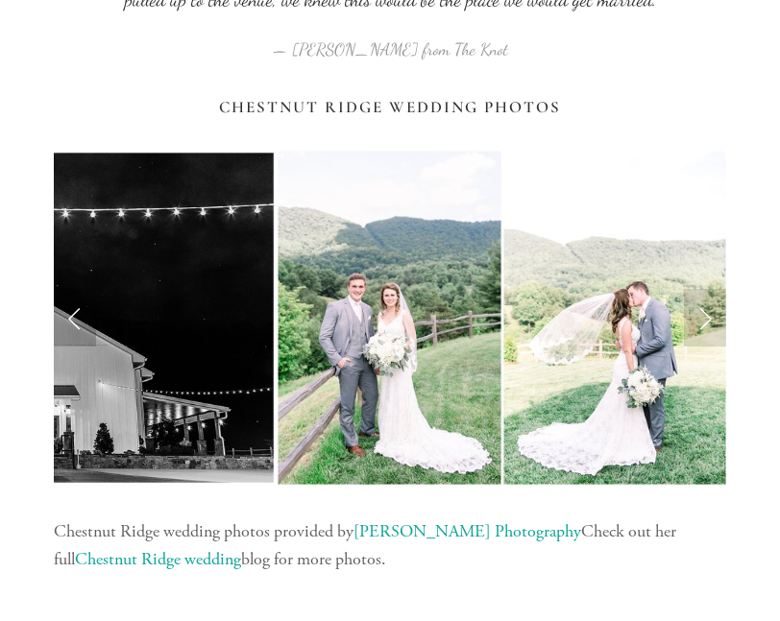
click at [73, 333] on link "Previous Slide" at bounding box center [75, 318] width 42 height 58
click at [73, 335] on link "Previous Slide" at bounding box center [75, 318] width 42 height 58
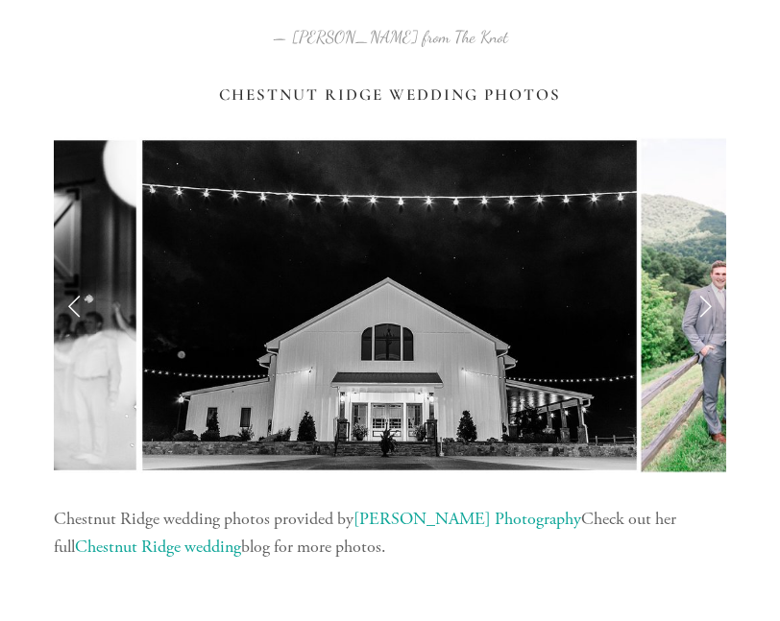
scroll to position [2060, 0]
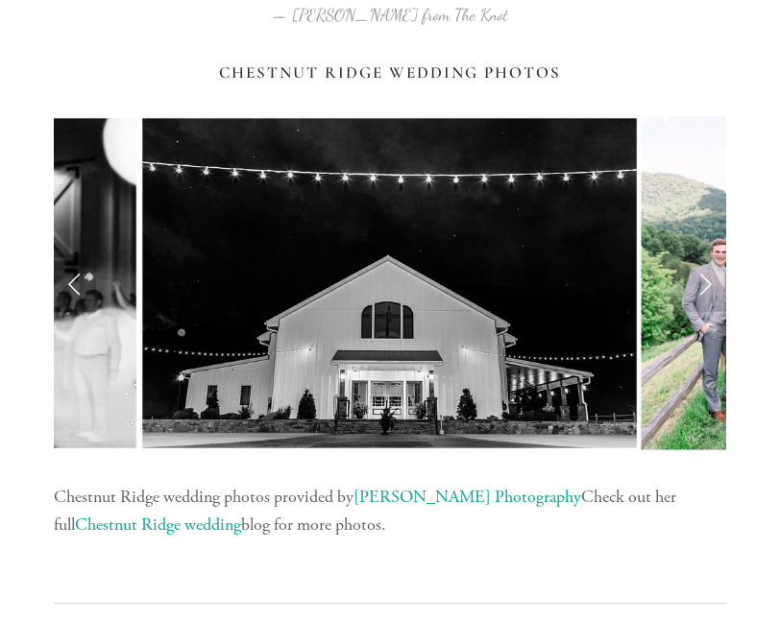
click at [85, 294] on link "Previous Slide" at bounding box center [75, 284] width 42 height 58
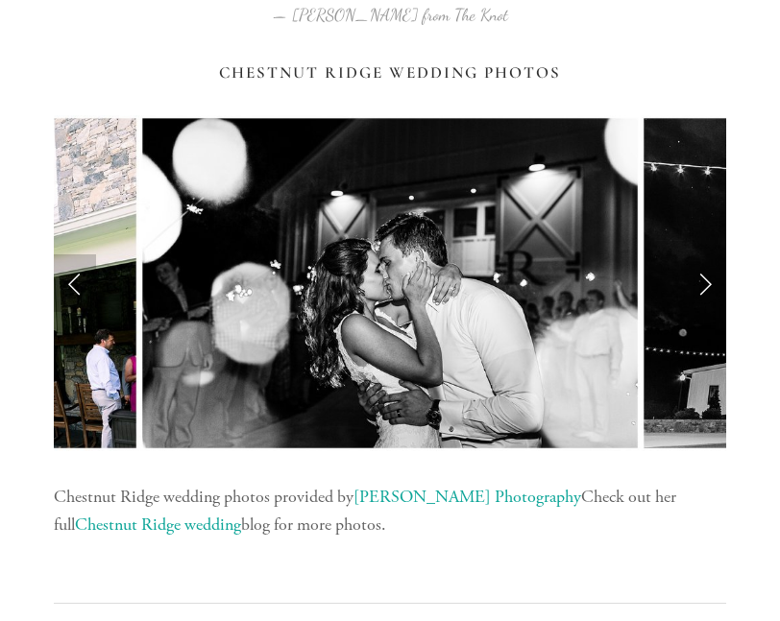
click at [68, 287] on link "Previous Slide" at bounding box center [75, 284] width 42 height 58
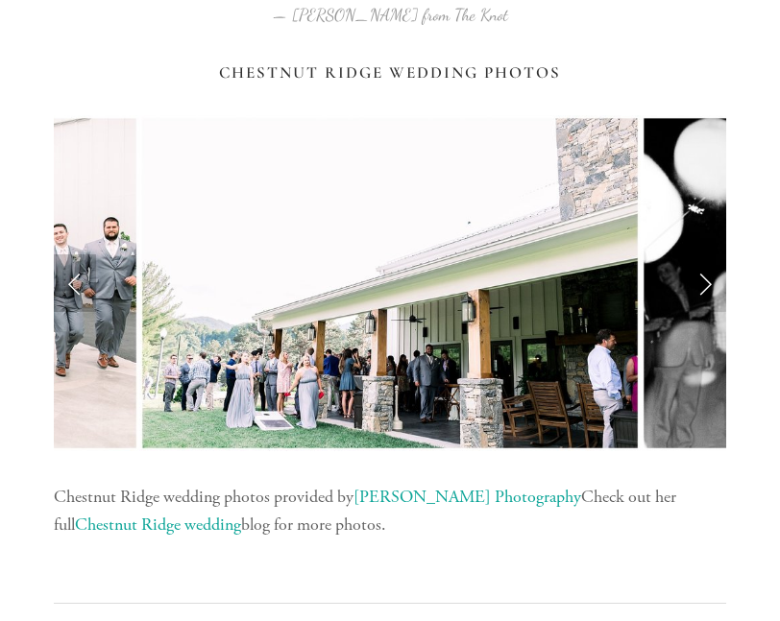
click at [65, 281] on link "Previous Slide" at bounding box center [75, 284] width 42 height 58
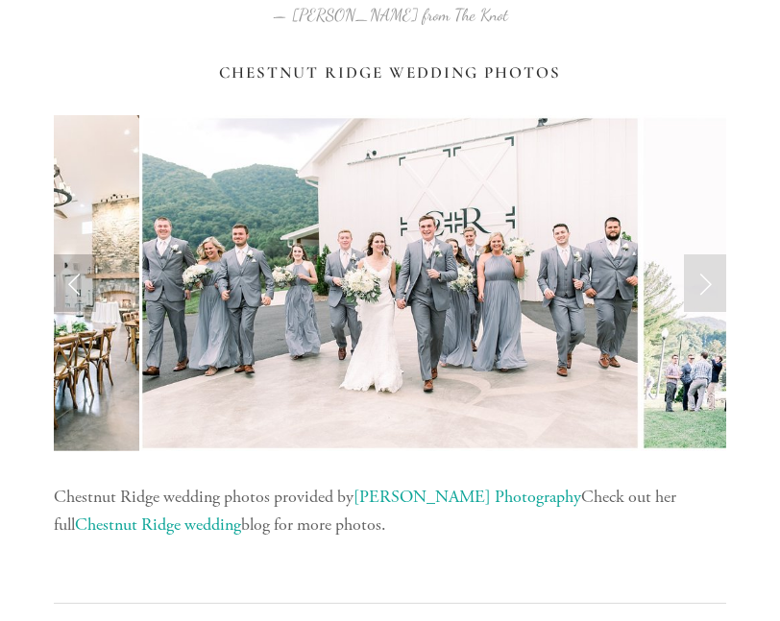
click at [64, 287] on link "Previous Slide" at bounding box center [75, 284] width 42 height 58
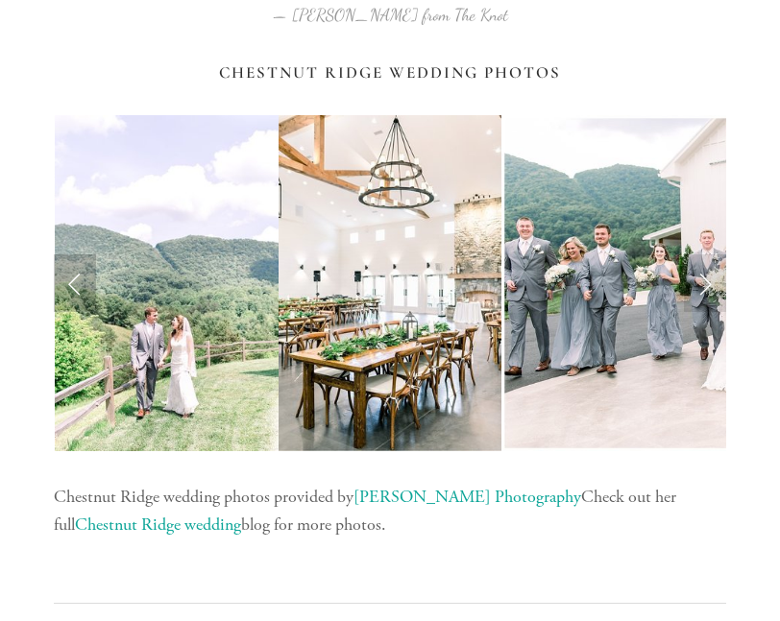
click at [76, 295] on link "Previous Slide" at bounding box center [75, 284] width 42 height 58
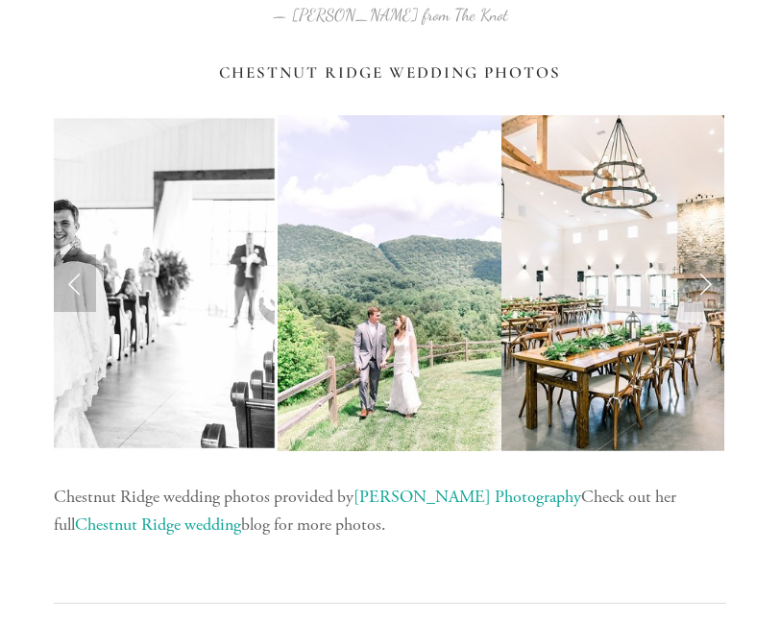
click at [71, 303] on link "Previous Slide" at bounding box center [75, 284] width 42 height 58
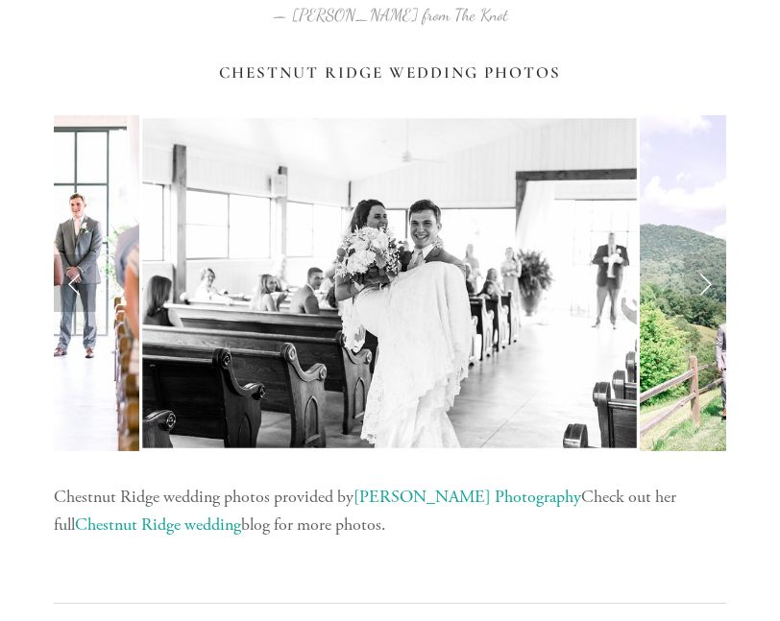
click at [84, 293] on link "Previous Slide" at bounding box center [75, 284] width 42 height 58
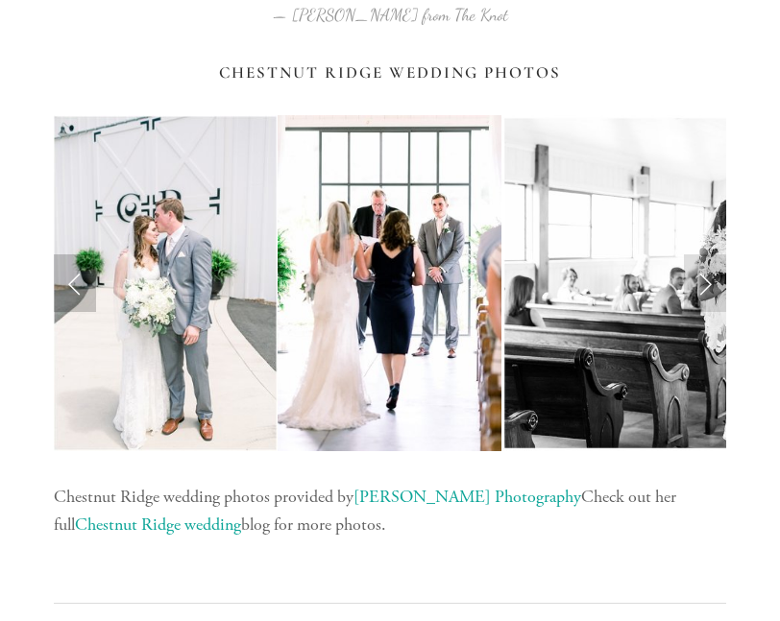
click at [77, 293] on link "Previous Slide" at bounding box center [75, 284] width 42 height 58
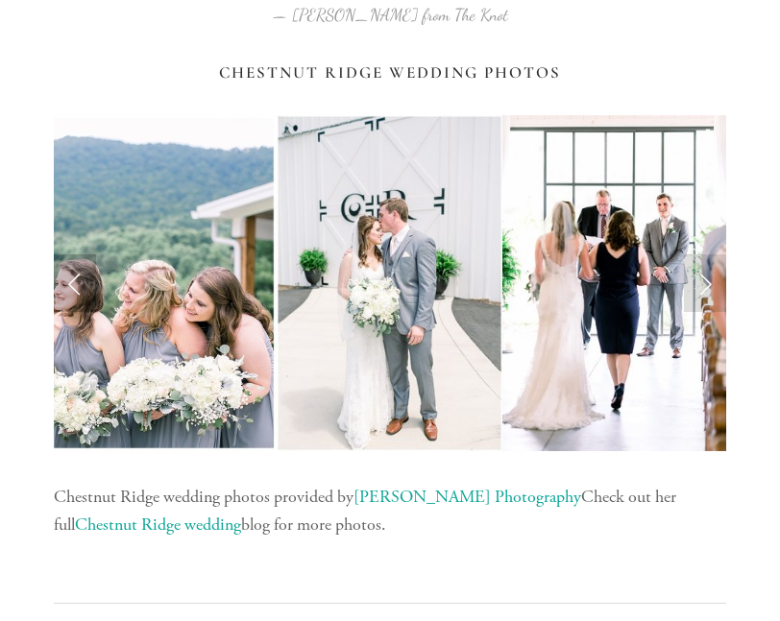
click at [78, 293] on link "Previous Slide" at bounding box center [75, 284] width 42 height 58
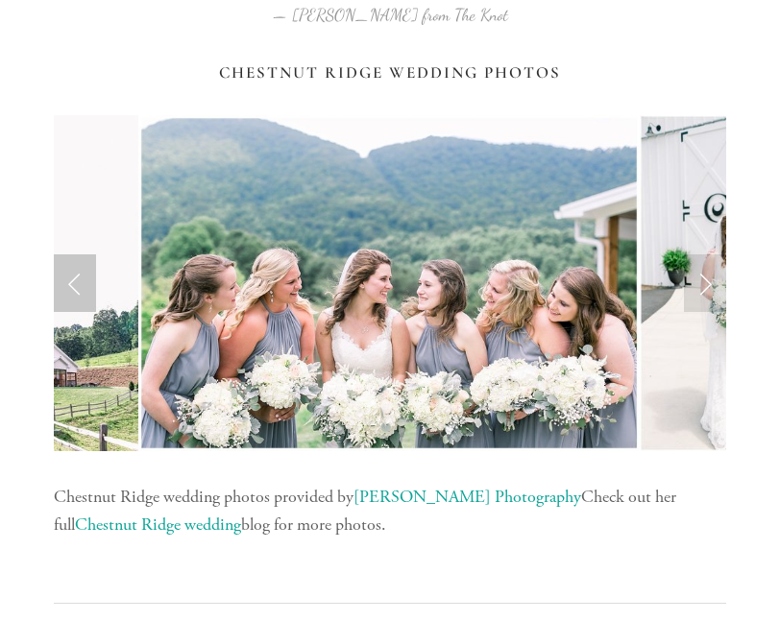
click at [65, 289] on link "Previous Slide" at bounding box center [75, 284] width 42 height 58
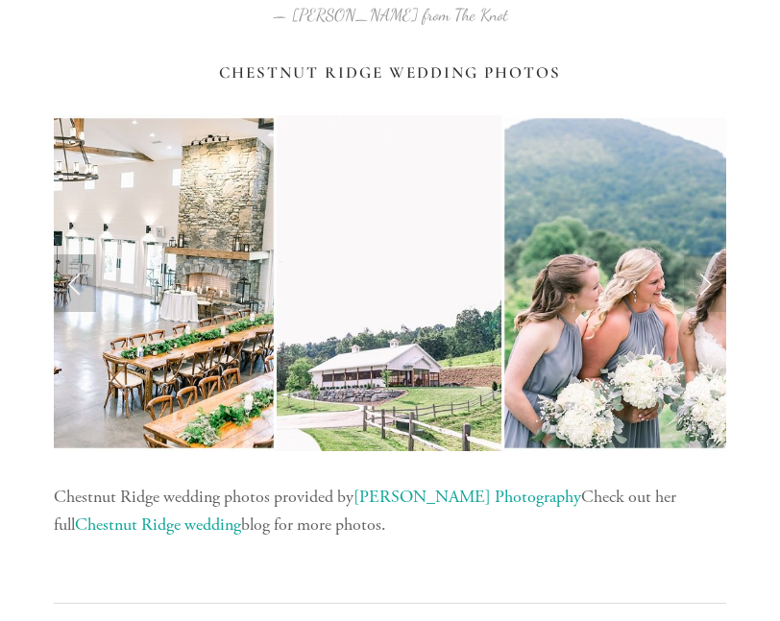
click at [79, 290] on link "Previous Slide" at bounding box center [75, 284] width 42 height 58
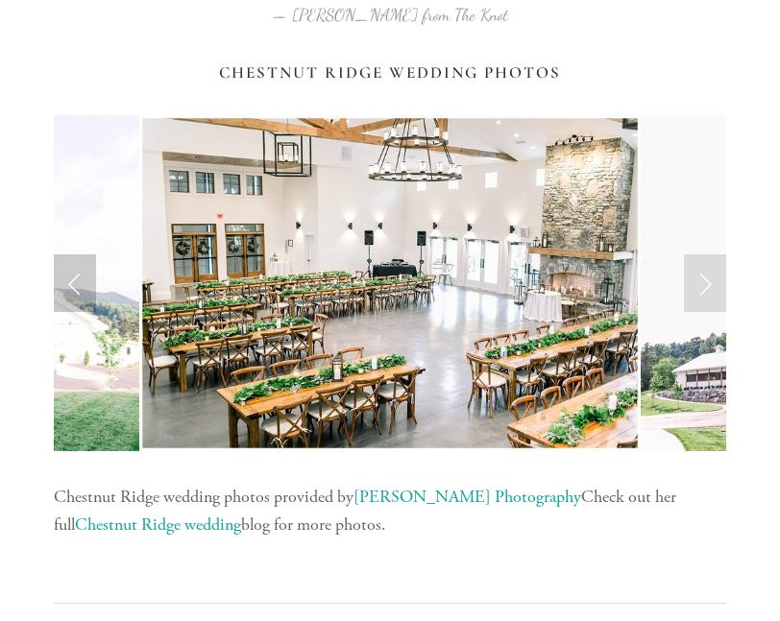
click at [79, 299] on link "Previous Slide" at bounding box center [75, 284] width 42 height 58
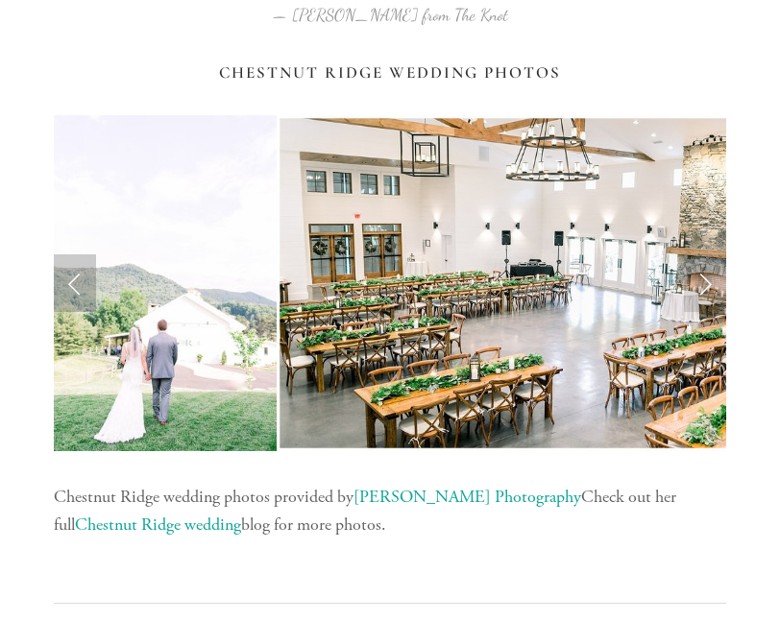
click at [75, 301] on link "Previous Slide" at bounding box center [75, 284] width 42 height 58
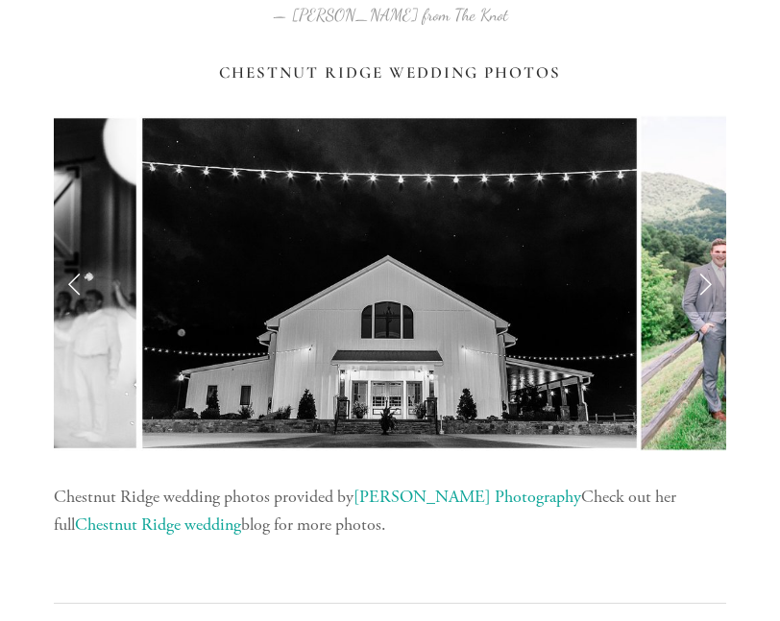
click at [713, 293] on link "Next Slide" at bounding box center [705, 284] width 42 height 58
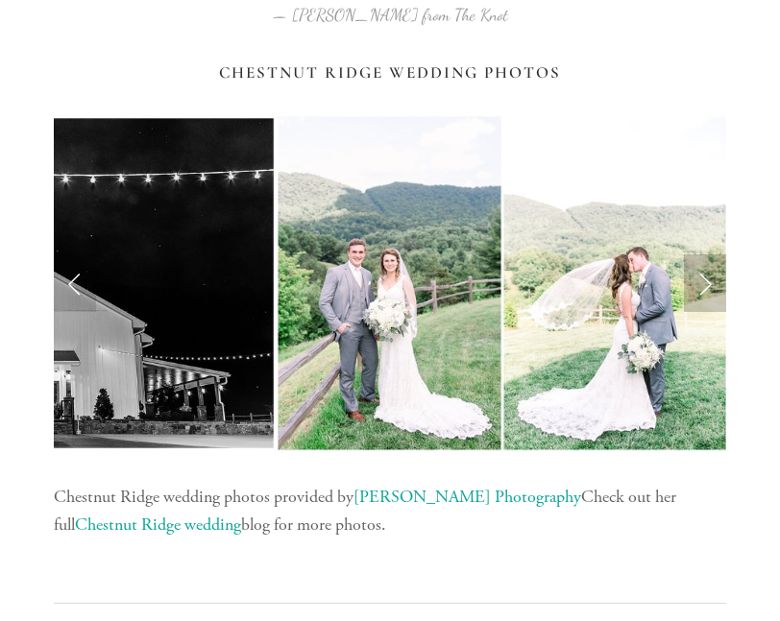
click at [709, 287] on link "Next Slide" at bounding box center [705, 284] width 42 height 58
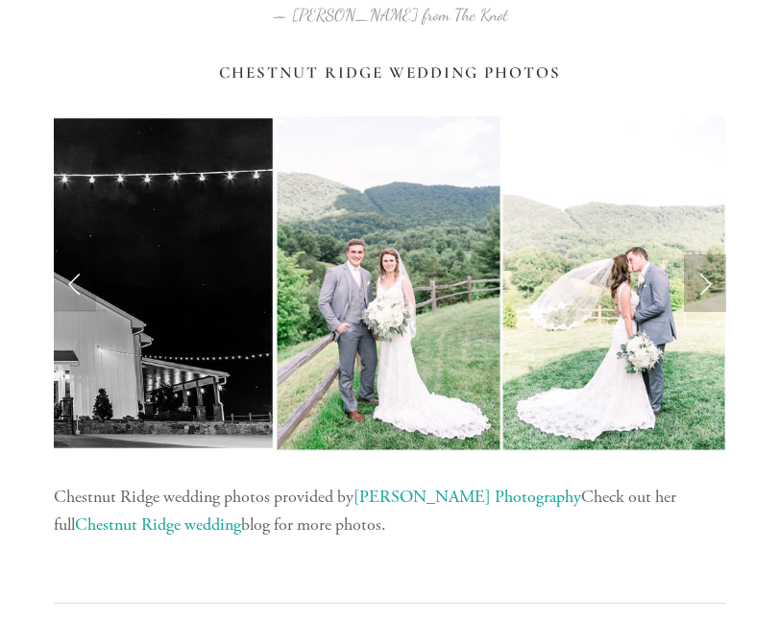
click at [709, 281] on link "Next Slide" at bounding box center [705, 284] width 42 height 58
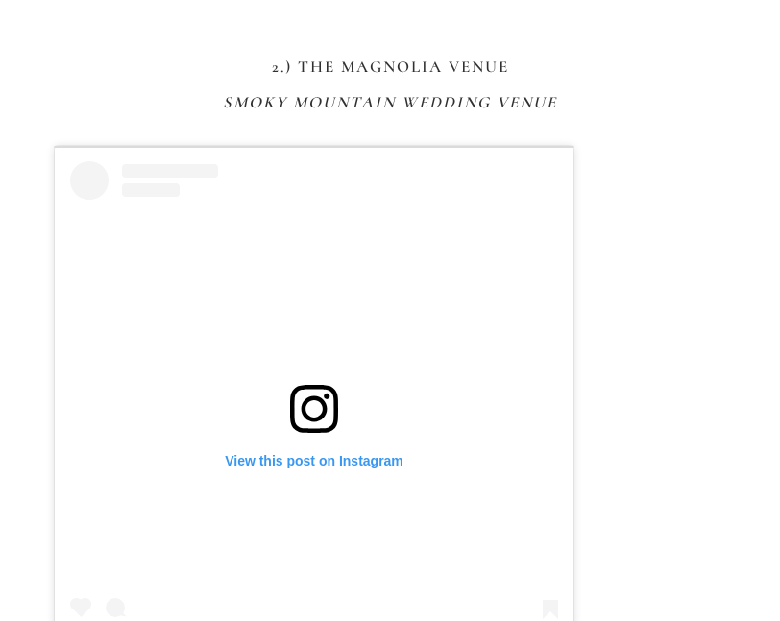
scroll to position [2675, 0]
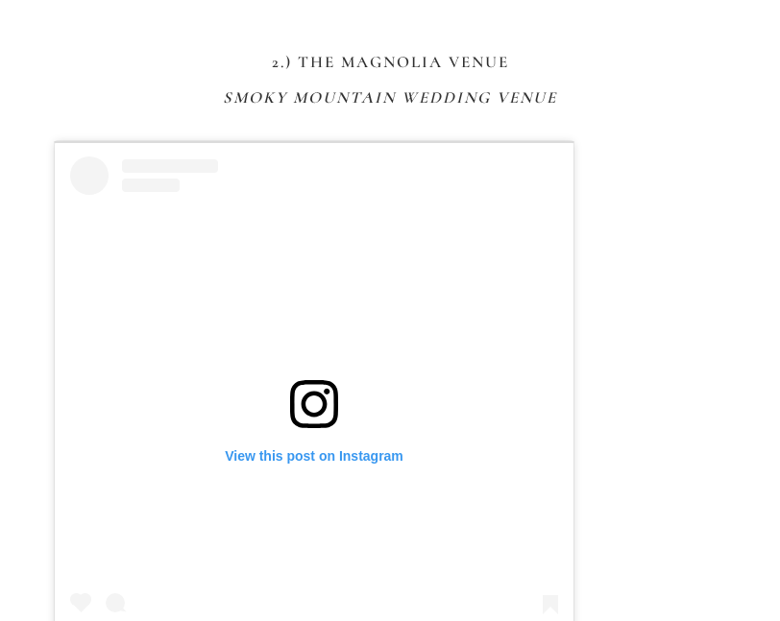
click at [302, 61] on h3 "2.) The Magnolia Venue" at bounding box center [390, 62] width 672 height 19
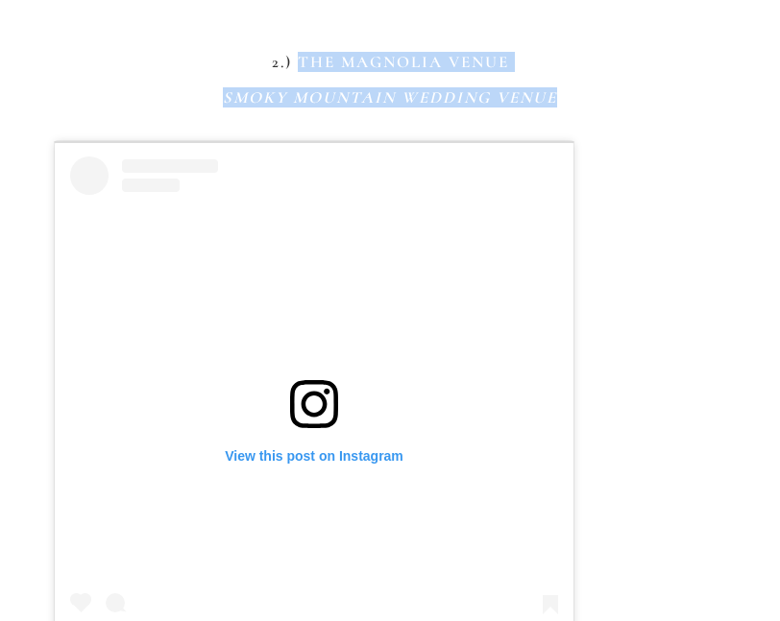
drag, startPoint x: 299, startPoint y: 61, endPoint x: 586, endPoint y: 108, distance: 291.0
click at [586, 108] on div "2.) The [GEOGRAPHIC_DATA] [GEOGRAPHIC_DATA] Wedding Venue" at bounding box center [390, 81] width 672 height 56
copy div "The Magnolia Venue [GEOGRAPHIC_DATA] Wedding Venue"
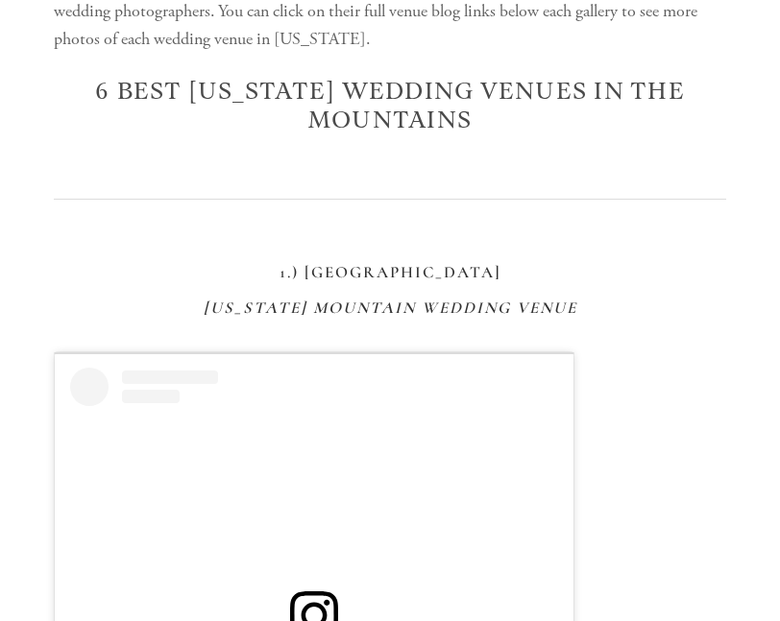
scroll to position [489, 0]
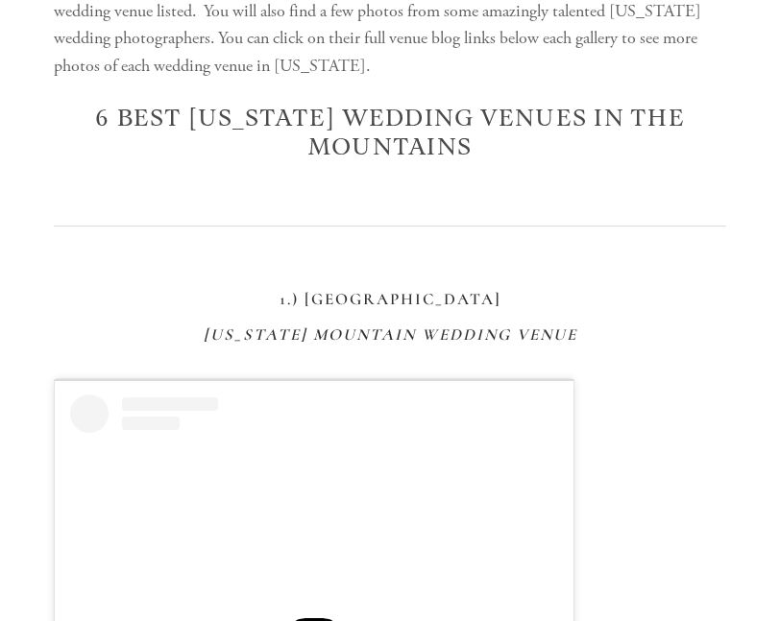
drag, startPoint x: 292, startPoint y: 297, endPoint x: 616, endPoint y: 340, distance: 326.5
click at [616, 340] on div "1.) [GEOGRAPHIC_DATA] [US_STATE][GEOGRAPHIC_DATA] Wedding Venue" at bounding box center [390, 318] width 672 height 56
copy div "1.) [GEOGRAPHIC_DATA] [US_STATE][GEOGRAPHIC_DATA] Wedding Venue"
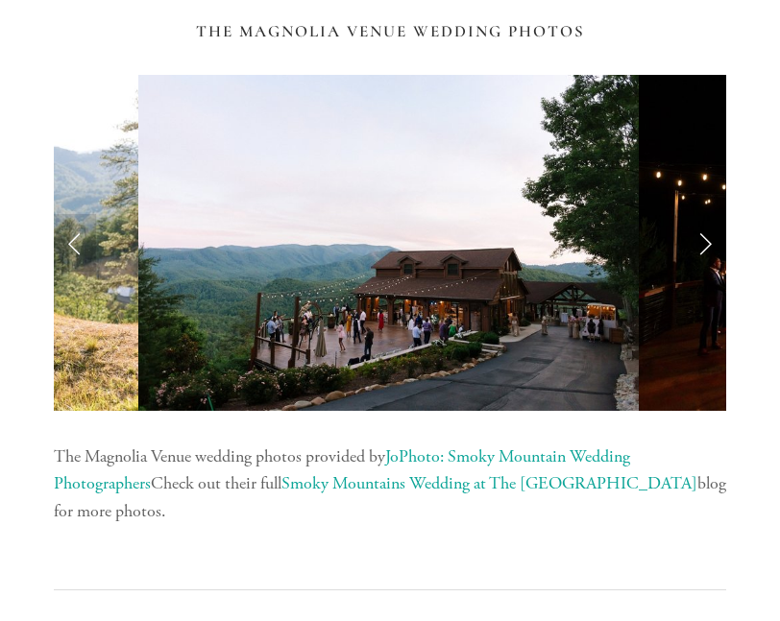
scroll to position [4150, 0]
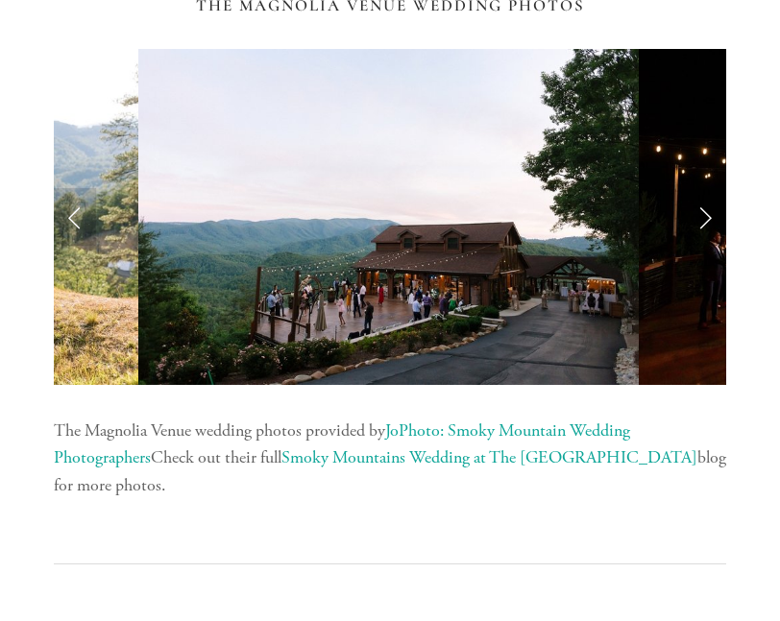
click at [711, 221] on link "Next Slide" at bounding box center [705, 217] width 42 height 58
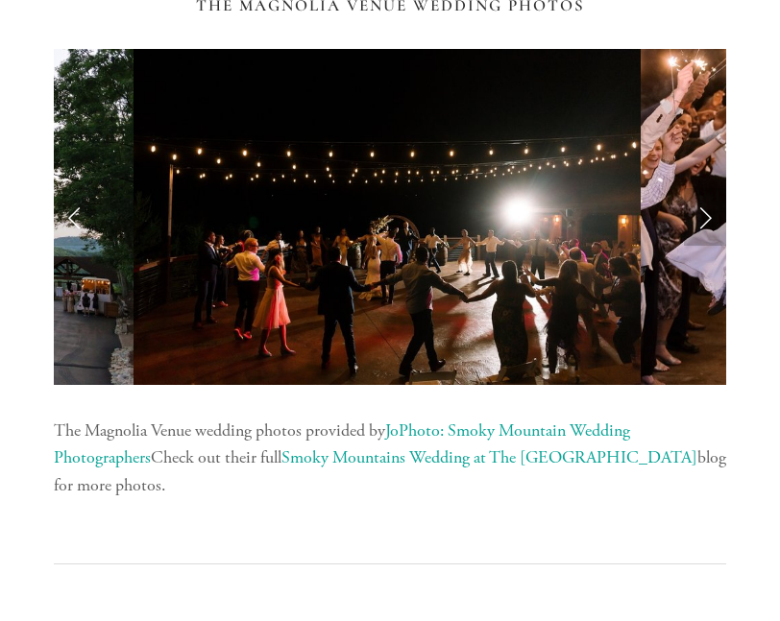
click at [707, 216] on link "Next Slide" at bounding box center [705, 217] width 42 height 58
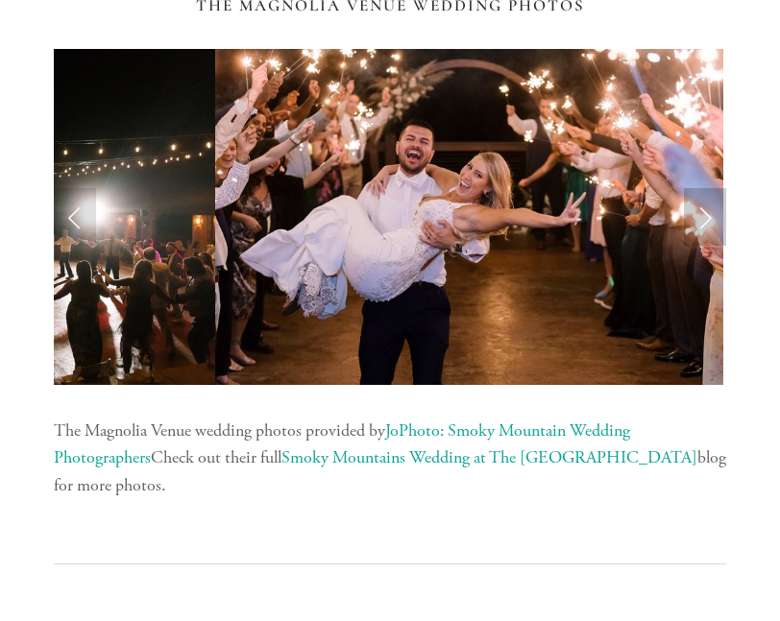
click at [707, 215] on link "Next Slide" at bounding box center [705, 217] width 42 height 58
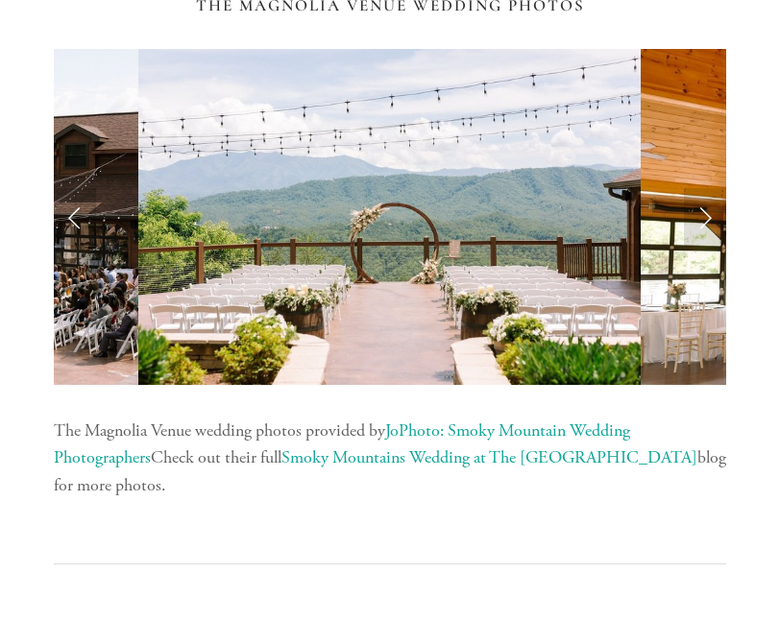
click at [69, 210] on link "Previous Slide" at bounding box center [75, 217] width 42 height 58
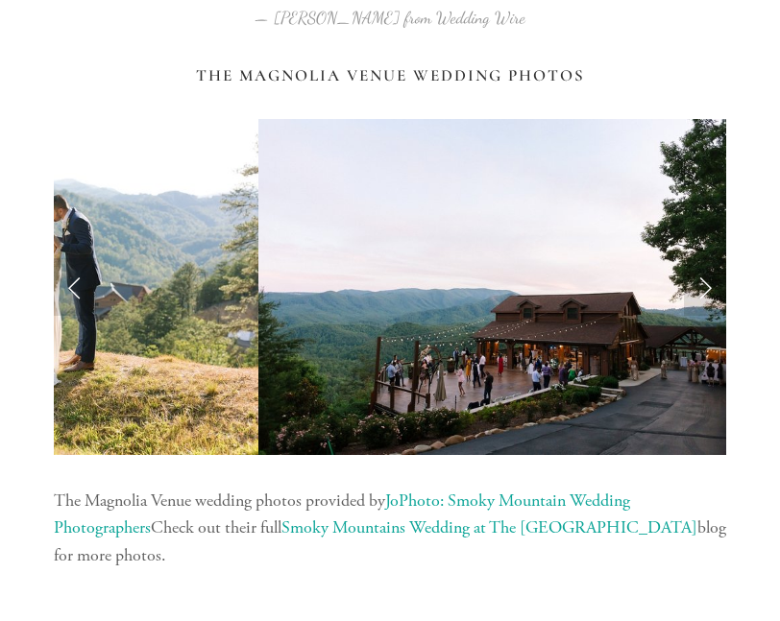
scroll to position [4042, 0]
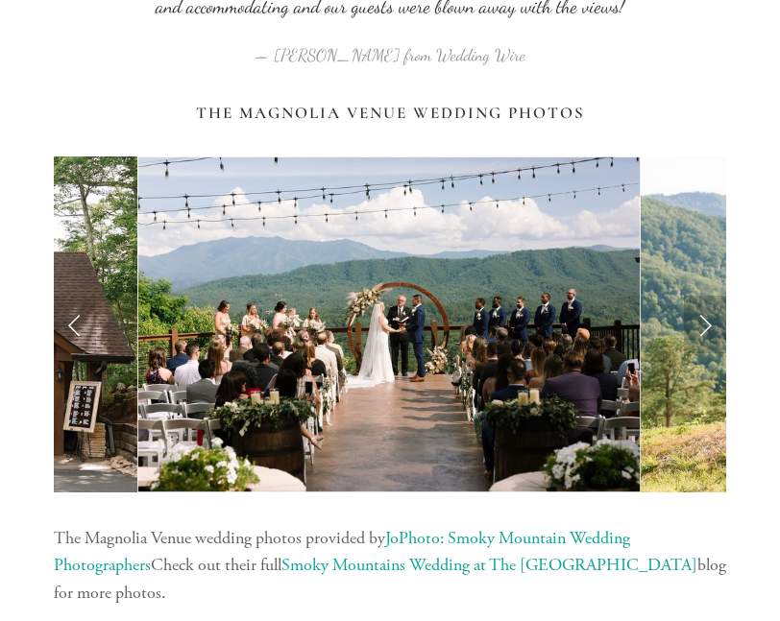
click at [686, 343] on link "Next Slide" at bounding box center [705, 325] width 42 height 58
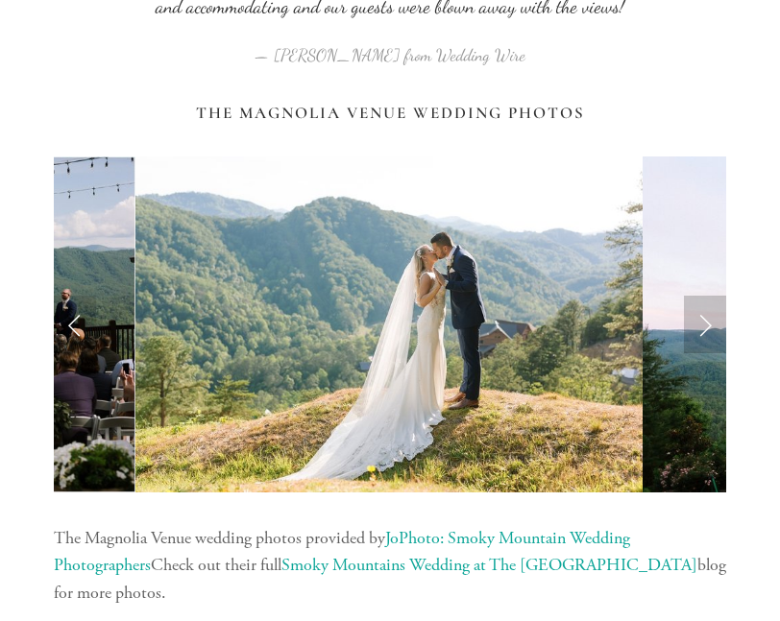
click at [709, 339] on link "Next Slide" at bounding box center [705, 325] width 42 height 58
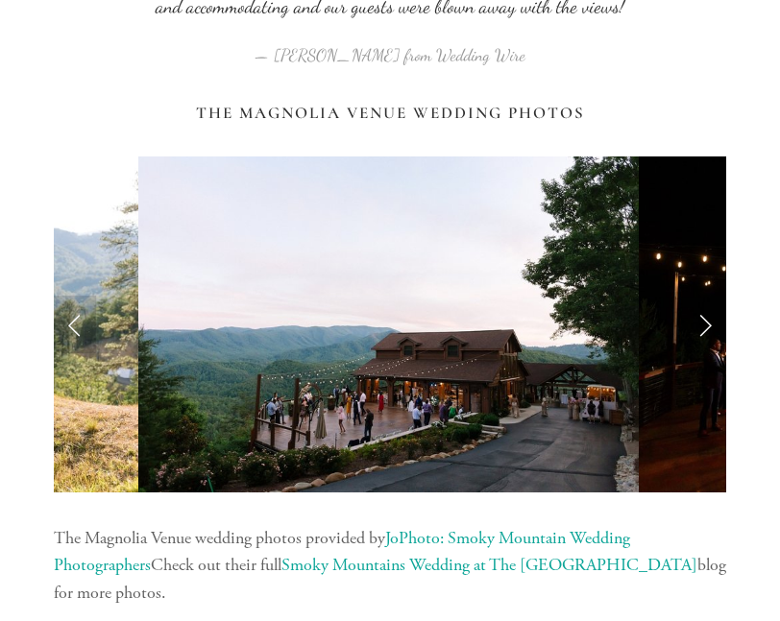
click at [703, 334] on link "Next Slide" at bounding box center [705, 325] width 42 height 58
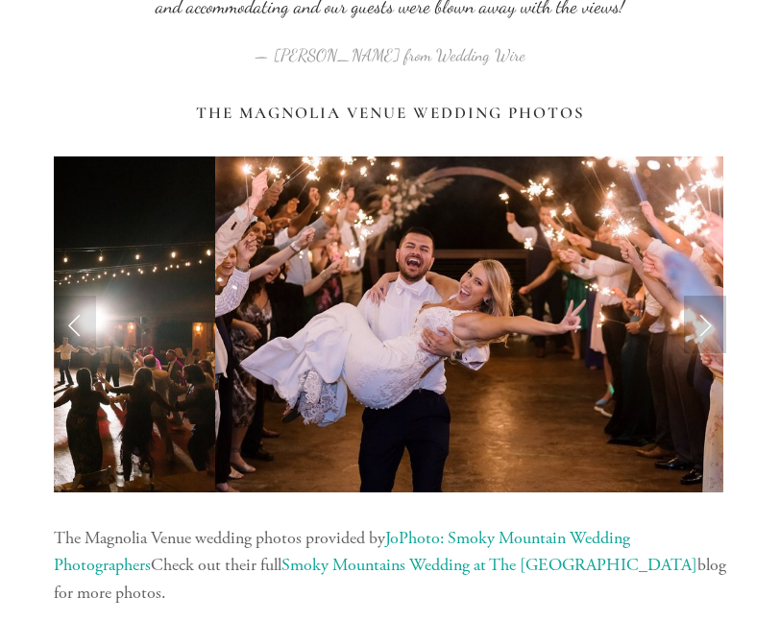
click at [698, 322] on link "Next Slide" at bounding box center [705, 325] width 42 height 58
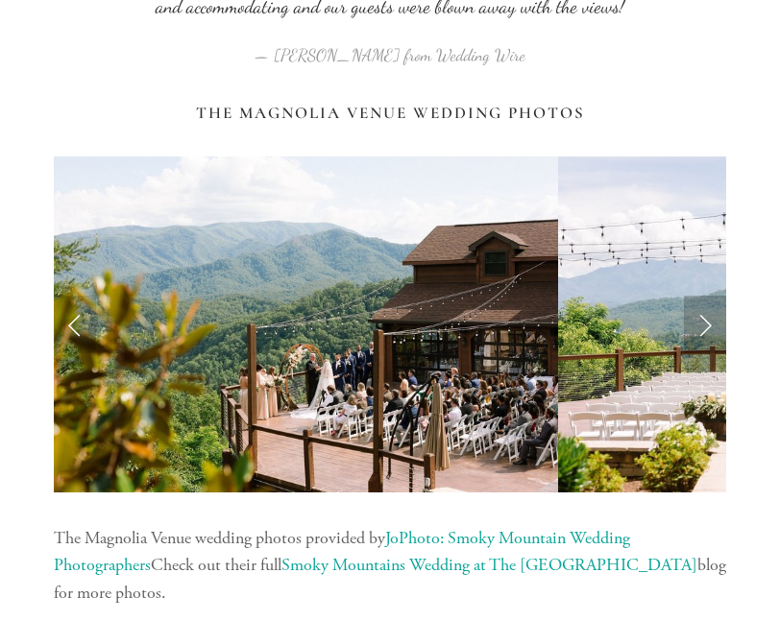
click at [698, 321] on link "Next Slide" at bounding box center [705, 325] width 42 height 58
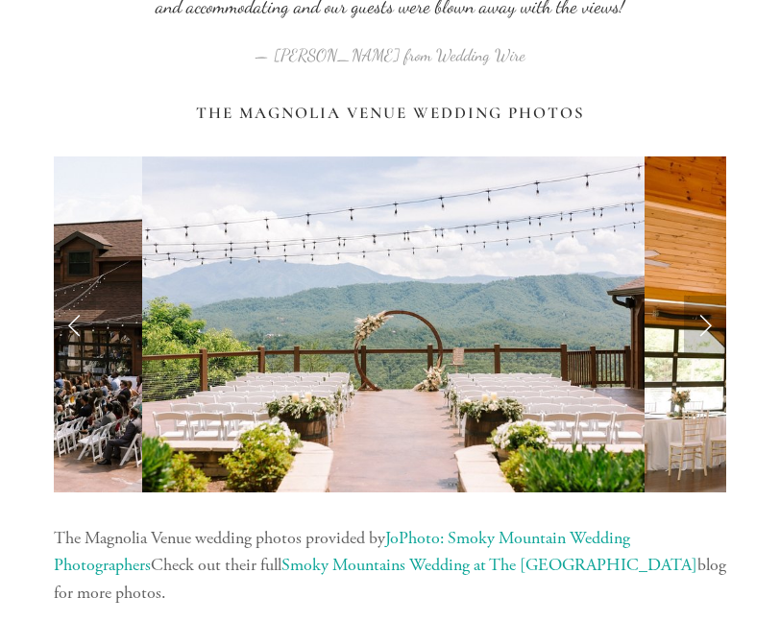
click at [698, 321] on link "Next Slide" at bounding box center [705, 325] width 42 height 58
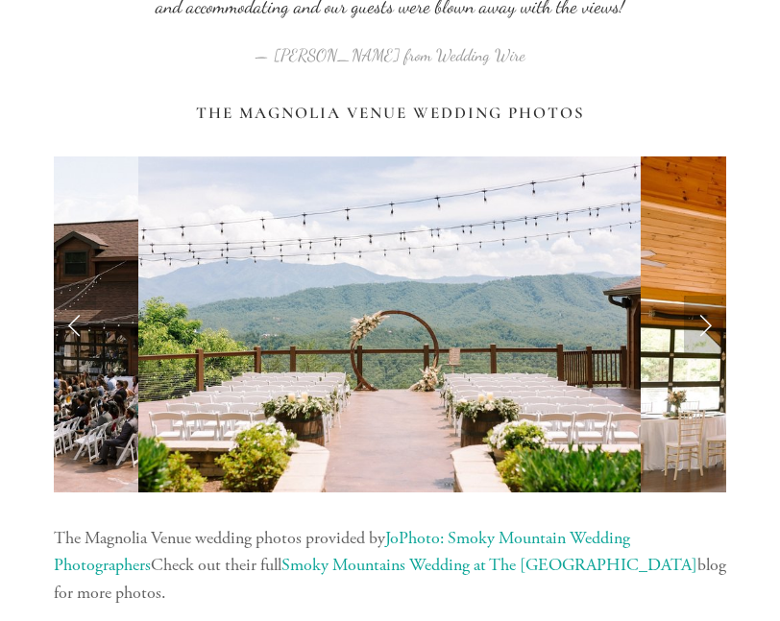
click at [698, 321] on link "Next Slide" at bounding box center [705, 325] width 42 height 58
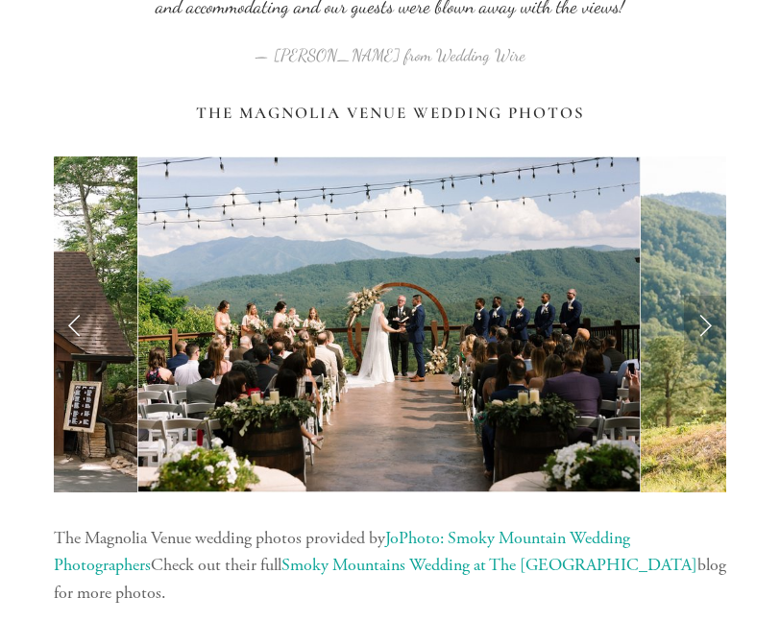
click at [715, 344] on link "Next Slide" at bounding box center [705, 325] width 42 height 58
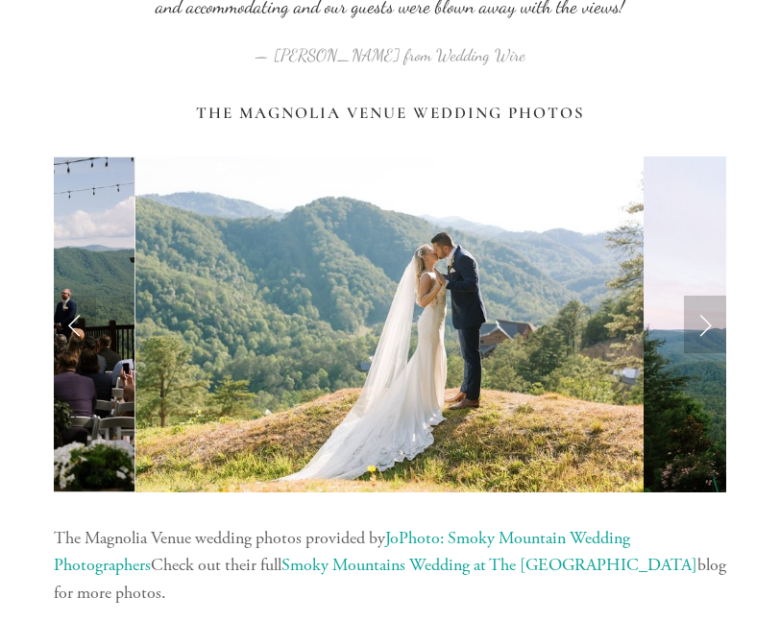
click at [715, 342] on link "Next Slide" at bounding box center [705, 325] width 42 height 58
click at [696, 348] on link "Next Slide" at bounding box center [705, 325] width 42 height 58
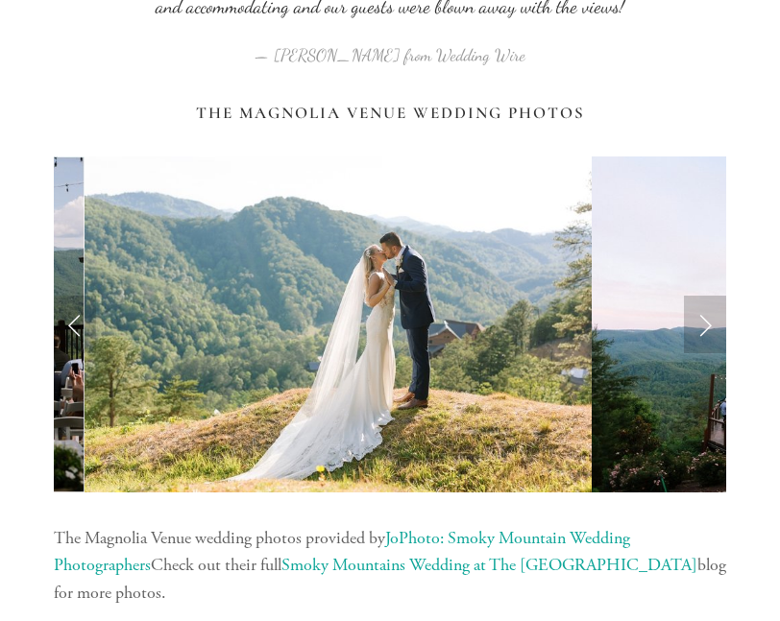
click at [700, 343] on link "Next Slide" at bounding box center [705, 325] width 42 height 58
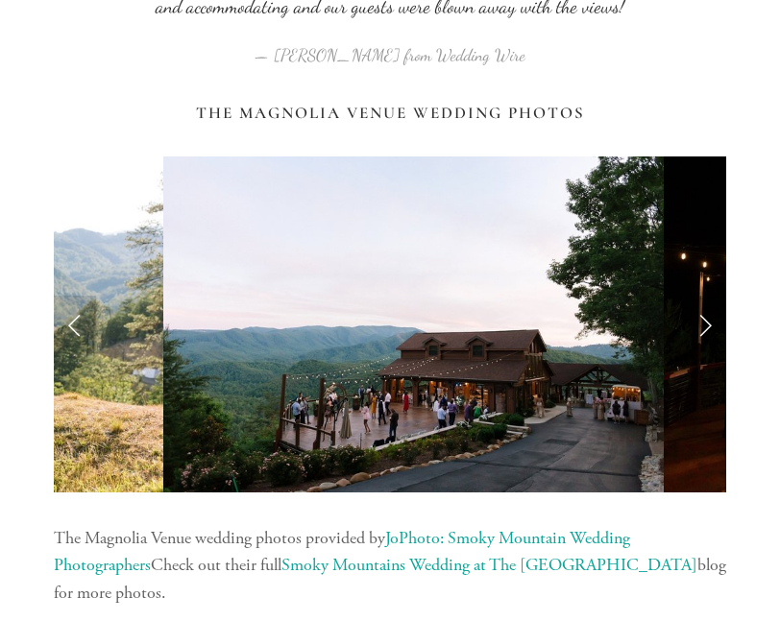
click at [689, 345] on link "Next Slide" at bounding box center [705, 325] width 42 height 58
click at [690, 341] on link "Next Slide" at bounding box center [705, 325] width 42 height 58
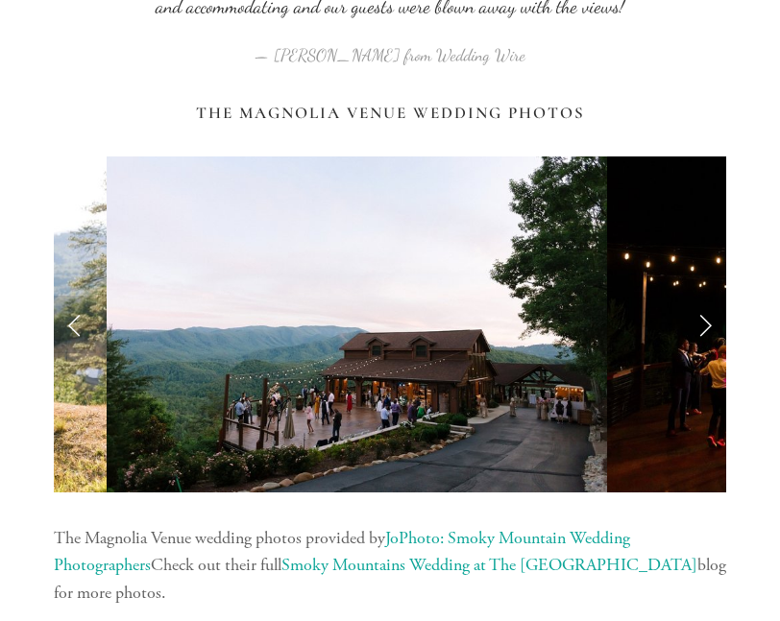
click at [713, 335] on link "Next Slide" at bounding box center [705, 325] width 42 height 58
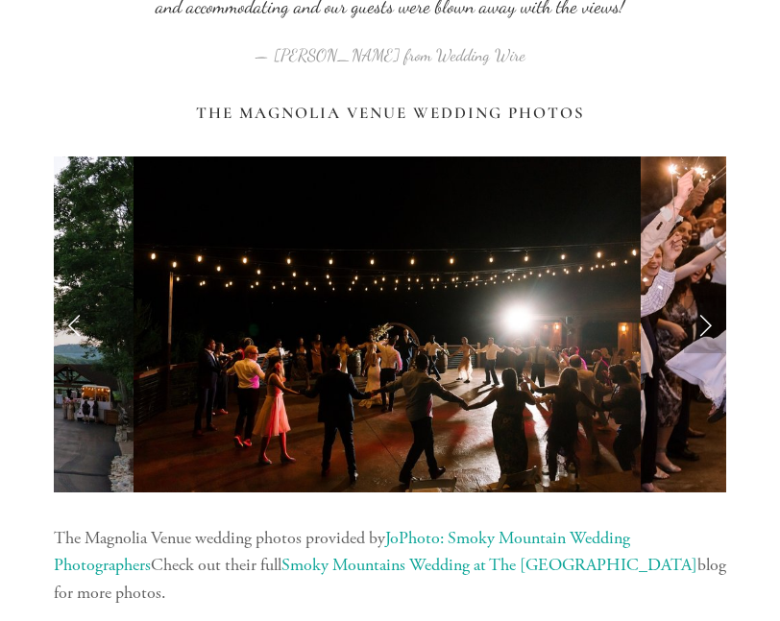
click at [702, 340] on link "Next Slide" at bounding box center [705, 325] width 42 height 58
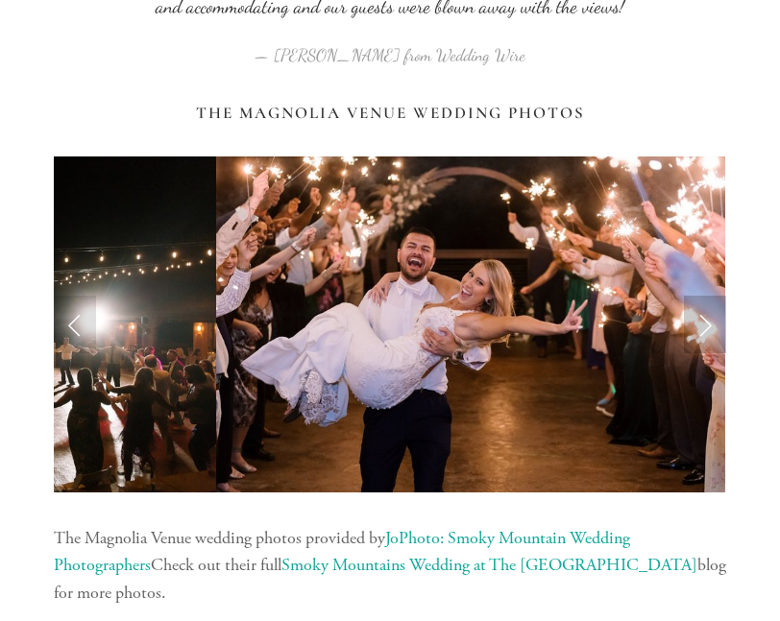
click at [710, 334] on link "Next Slide" at bounding box center [705, 325] width 42 height 58
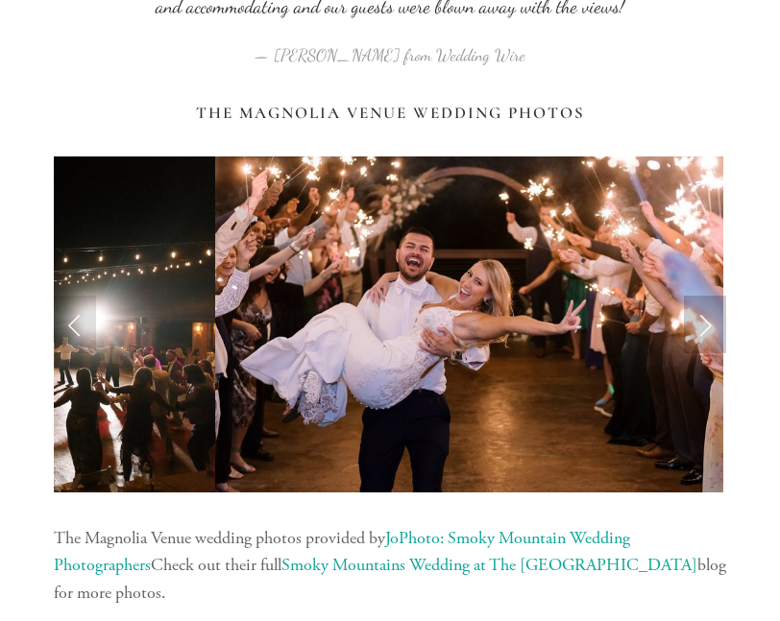
click at [712, 337] on link "Next Slide" at bounding box center [705, 325] width 42 height 58
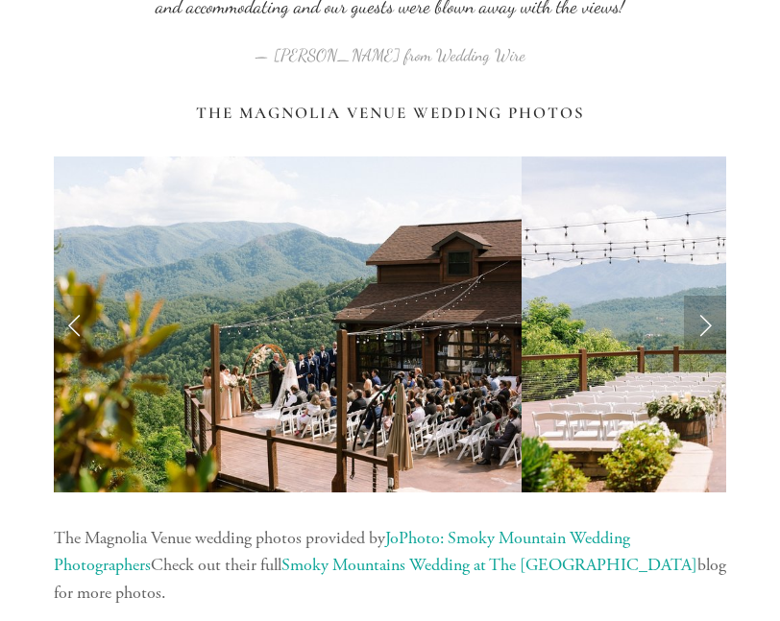
click at [712, 332] on link "Next Slide" at bounding box center [705, 325] width 42 height 58
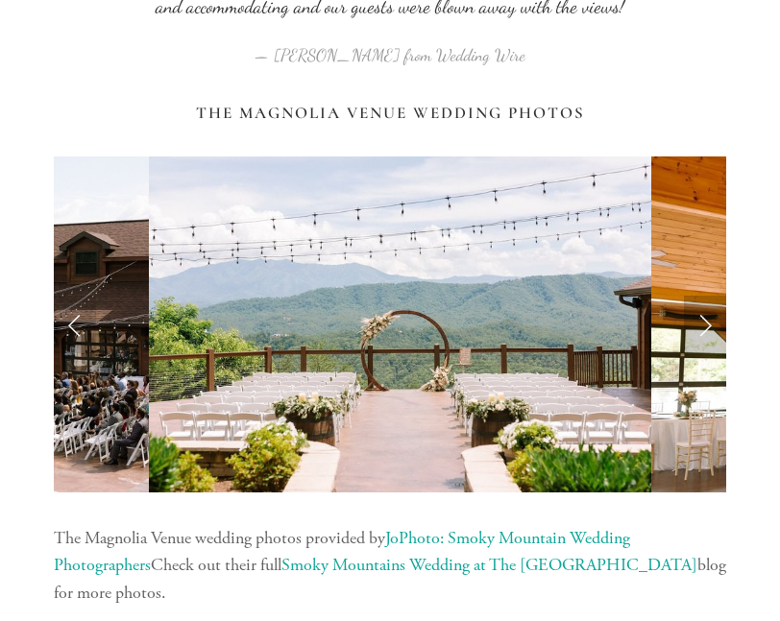
click at [712, 333] on link "Next Slide" at bounding box center [705, 325] width 42 height 58
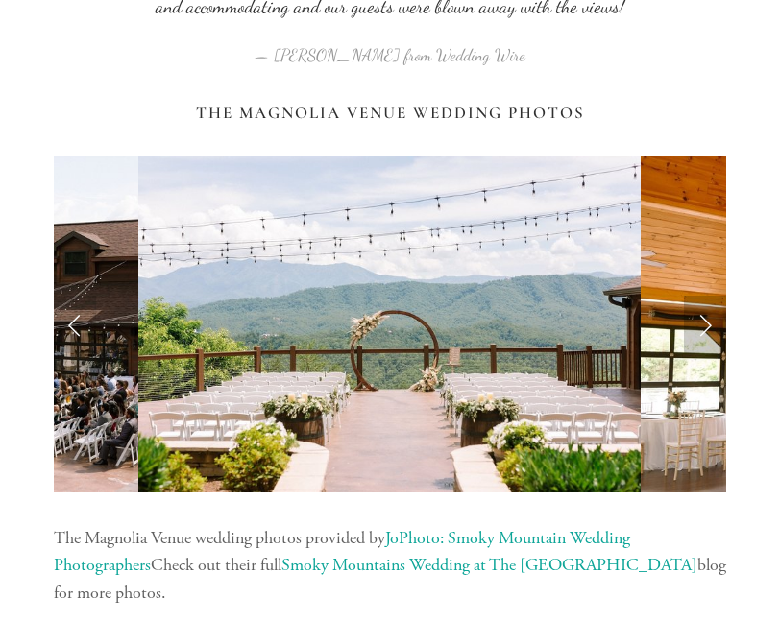
click at [714, 328] on link "Next Slide" at bounding box center [705, 325] width 42 height 58
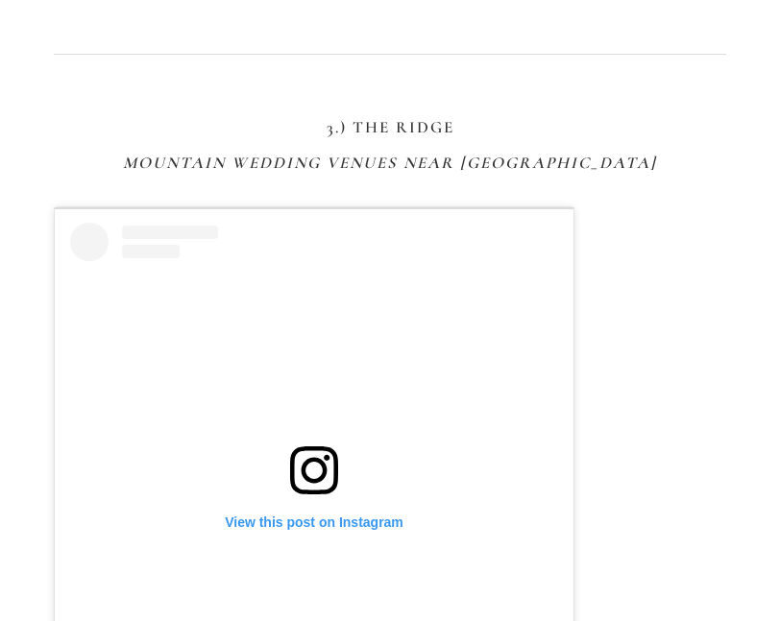
scroll to position [4662, 0]
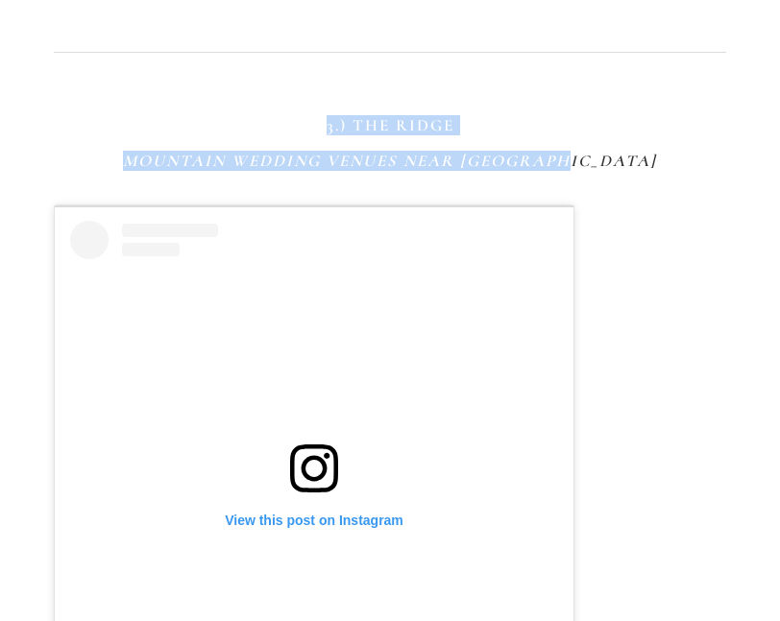
drag, startPoint x: 326, startPoint y: 123, endPoint x: 621, endPoint y: 158, distance: 297.8
click at [621, 158] on div "3.) The Ridge Mountain Wedding Venues Near [GEOGRAPHIC_DATA]" at bounding box center [390, 144] width 672 height 56
copy div "3.) The Ridge Mountain Wedding Venues Near [GEOGRAPHIC_DATA]"
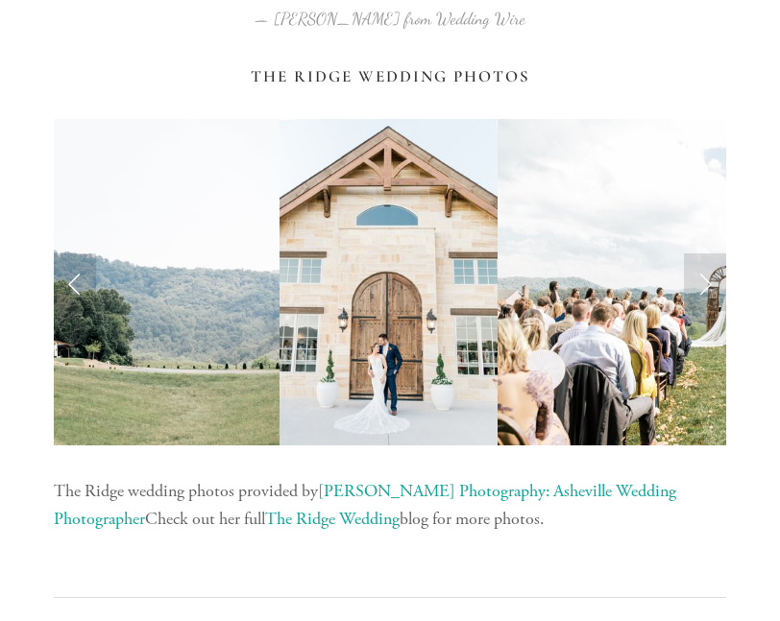
scroll to position [5989, 0]
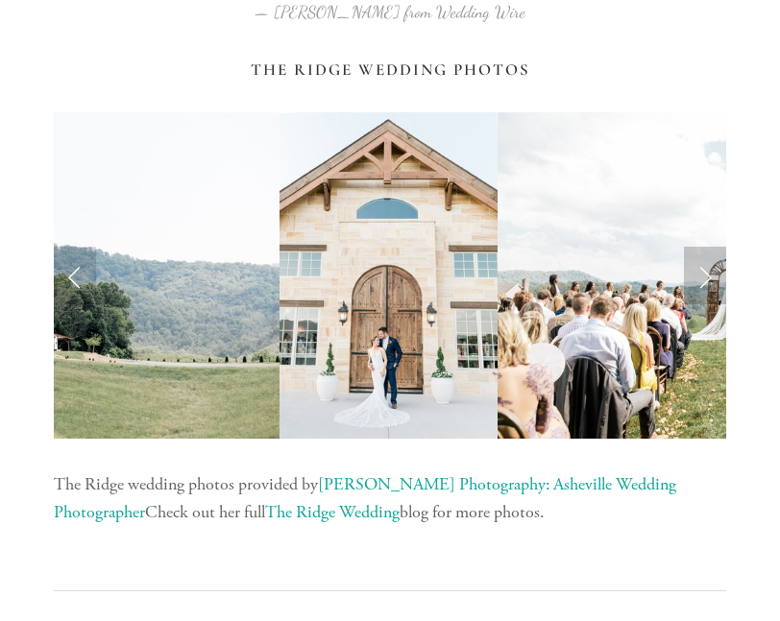
click at [714, 281] on link "Next Slide" at bounding box center [705, 276] width 42 height 58
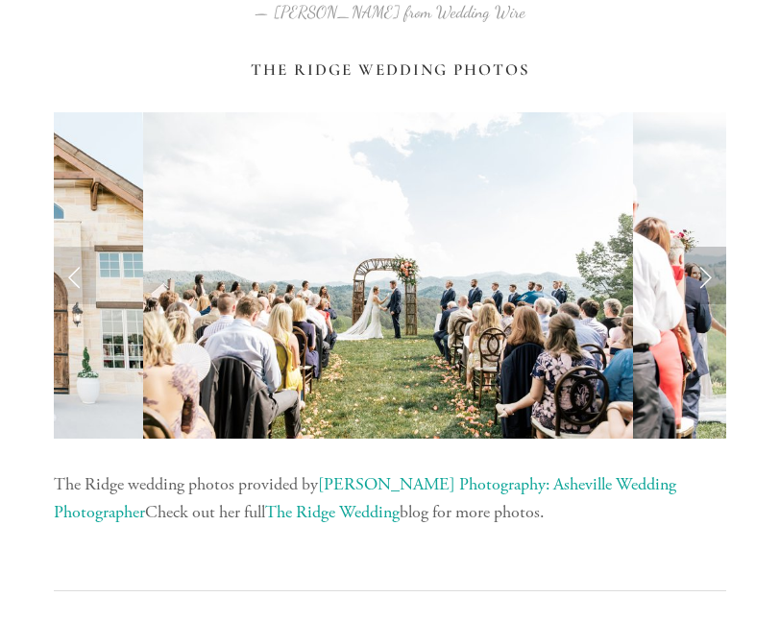
click at [714, 281] on link "Next Slide" at bounding box center [705, 276] width 42 height 58
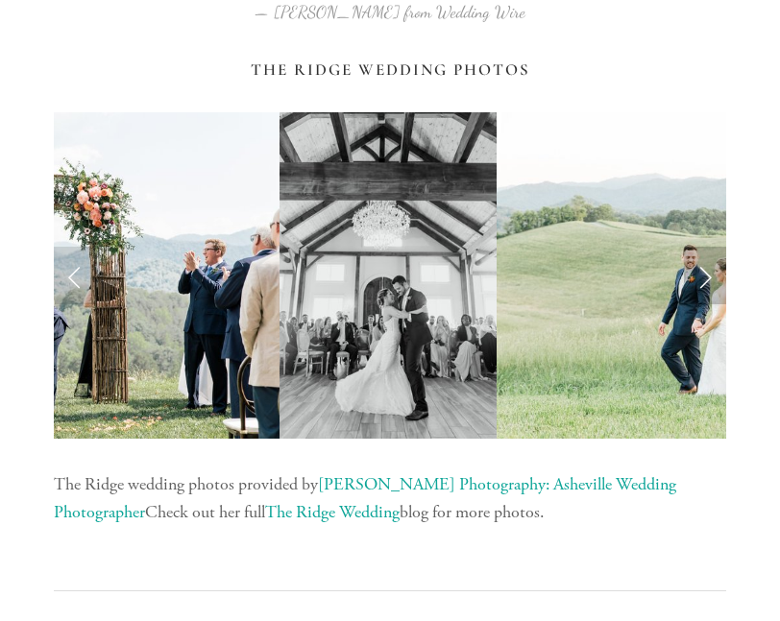
click at [707, 279] on link "Next Slide" at bounding box center [705, 276] width 42 height 58
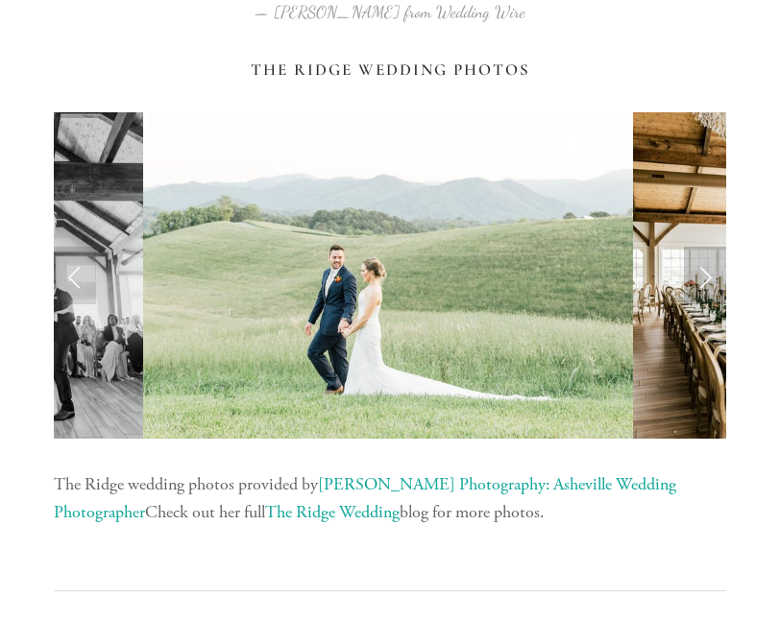
click at [707, 279] on link "Next Slide" at bounding box center [705, 276] width 42 height 58
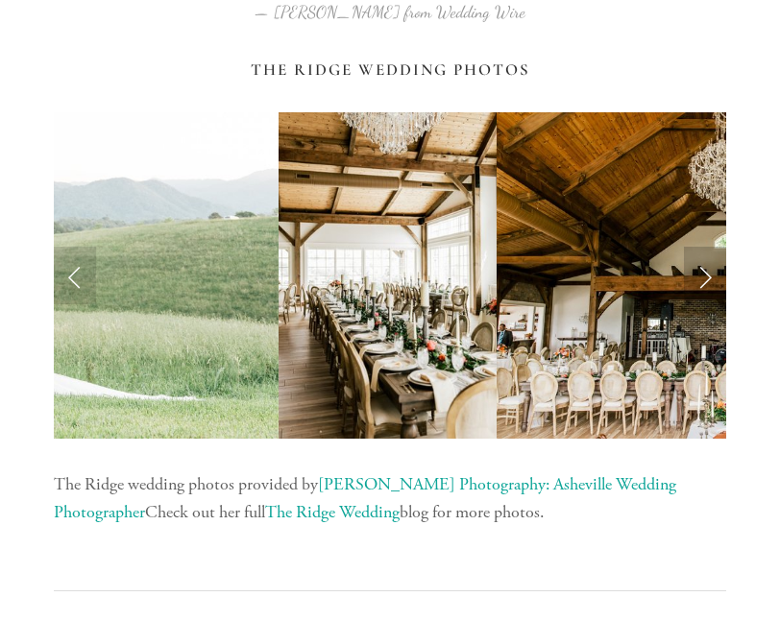
click at [707, 279] on link "Next Slide" at bounding box center [705, 276] width 42 height 58
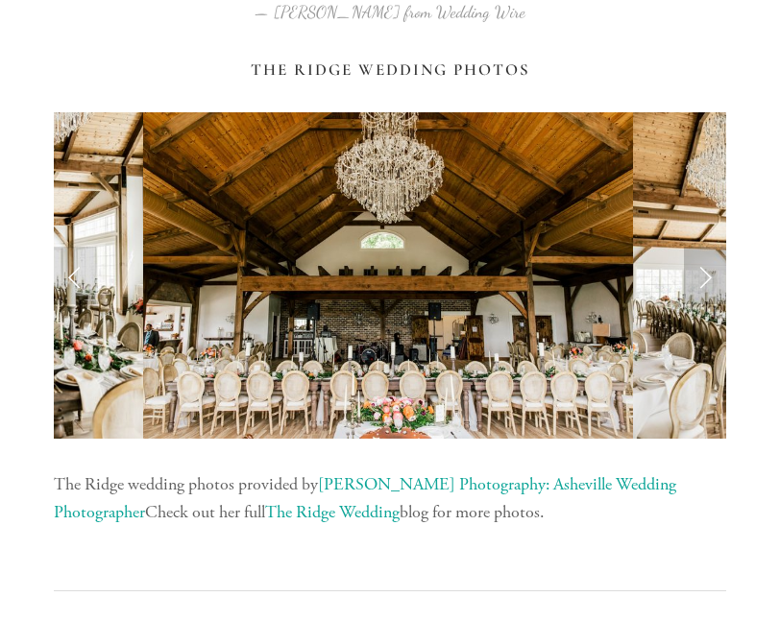
click at [707, 279] on link "Next Slide" at bounding box center [705, 276] width 42 height 58
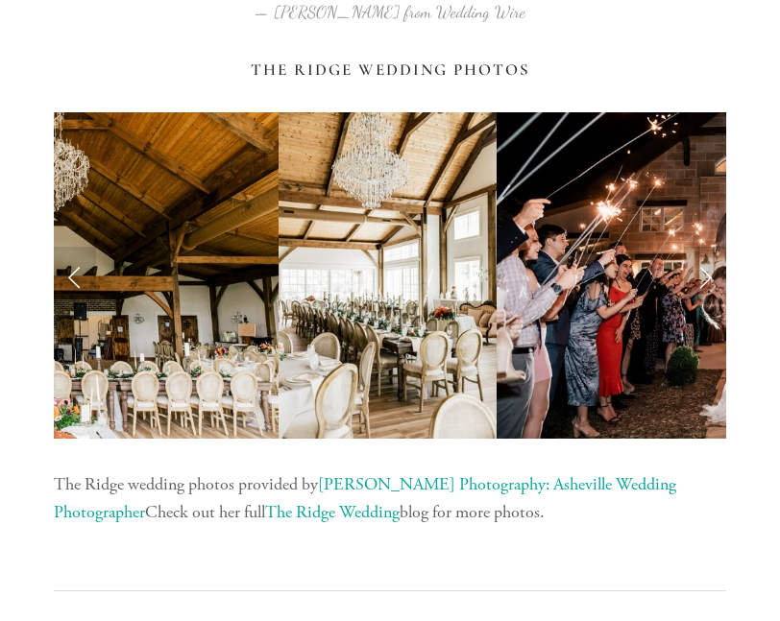
click at [707, 279] on link "Next Slide" at bounding box center [705, 276] width 42 height 58
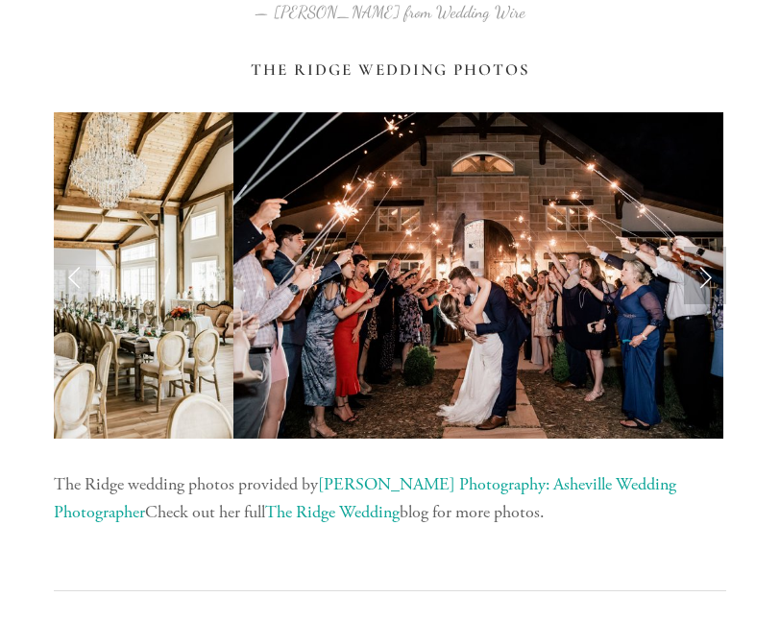
click at [707, 279] on link "Next Slide" at bounding box center [705, 276] width 42 height 58
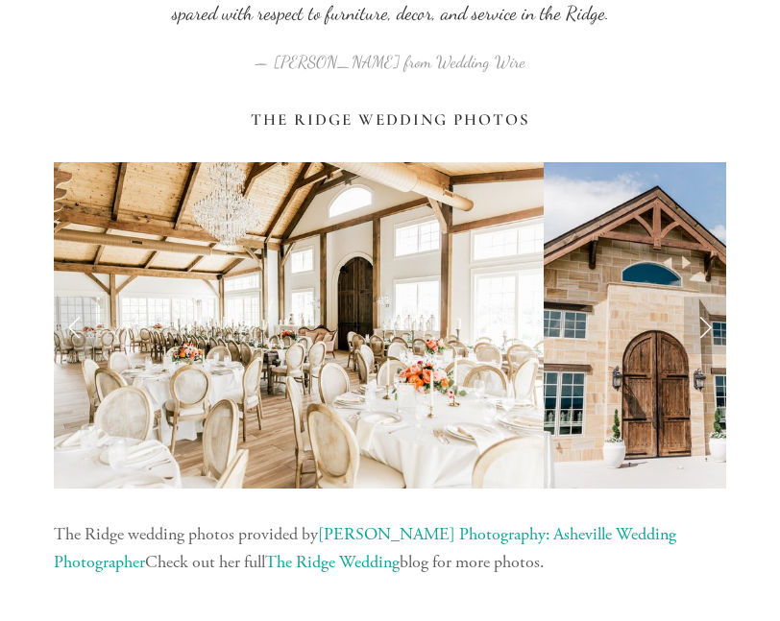
scroll to position [5947, 0]
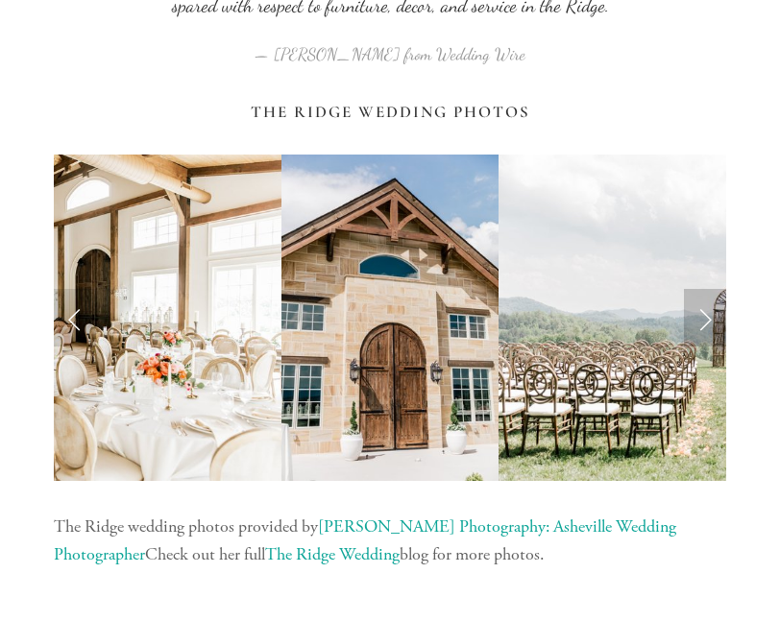
click at [707, 319] on link "Next Slide" at bounding box center [705, 318] width 42 height 58
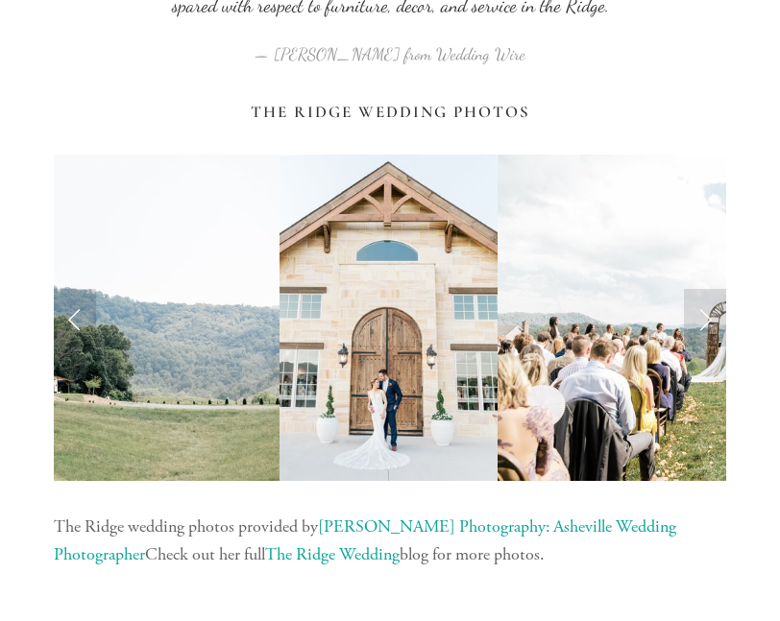
click at [739, 340] on div at bounding box center [389, 317] width 705 height 359
click at [714, 332] on link "Next Slide" at bounding box center [705, 318] width 42 height 58
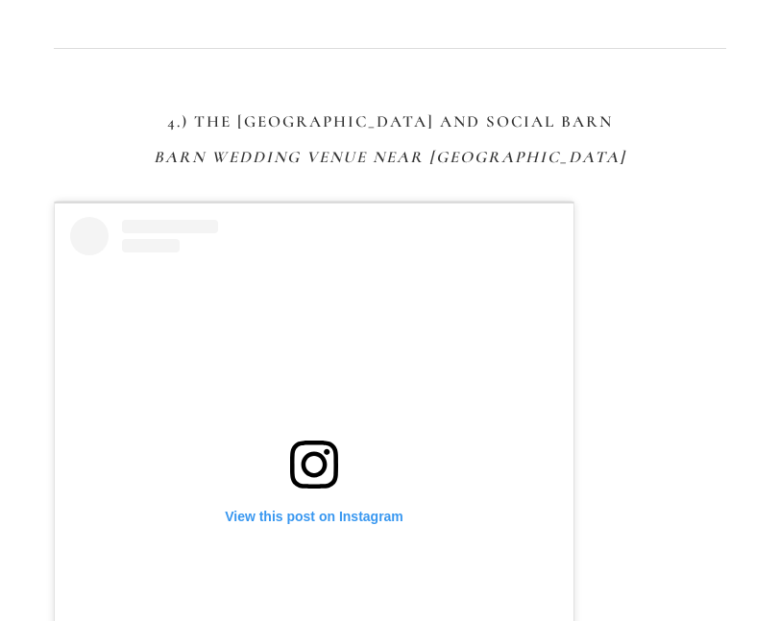
scroll to position [6718, 0]
click at [198, 126] on h3 "4.) The [GEOGRAPHIC_DATA] and Social Barn" at bounding box center [390, 120] width 672 height 19
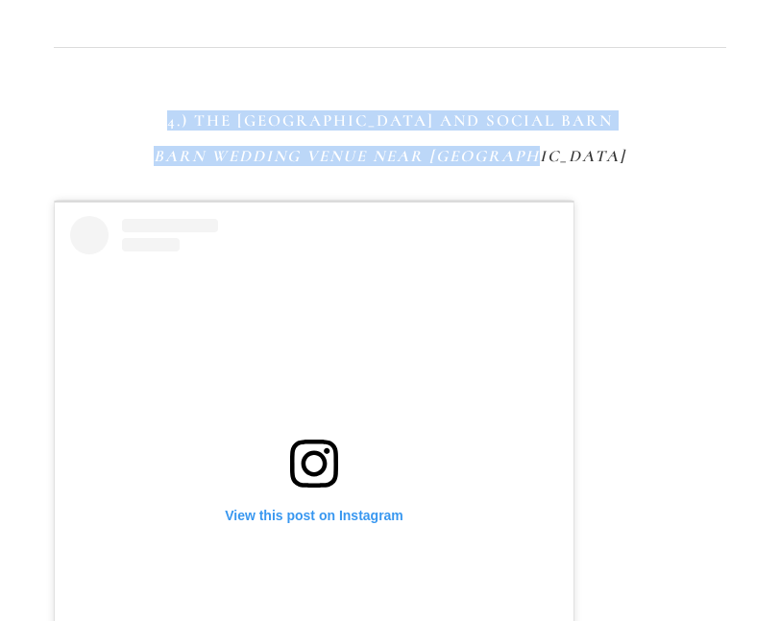
drag, startPoint x: 194, startPoint y: 122, endPoint x: 610, endPoint y: 158, distance: 417.4
click at [610, 158] on div "4.) The [GEOGRAPHIC_DATA] and [GEOGRAPHIC_DATA] Wedding venue Near [GEOGRAPHIC_…" at bounding box center [390, 139] width 672 height 56
copy div "4.) The [GEOGRAPHIC_DATA] and [GEOGRAPHIC_DATA] Wedding venue Near [GEOGRAPHIC_…"
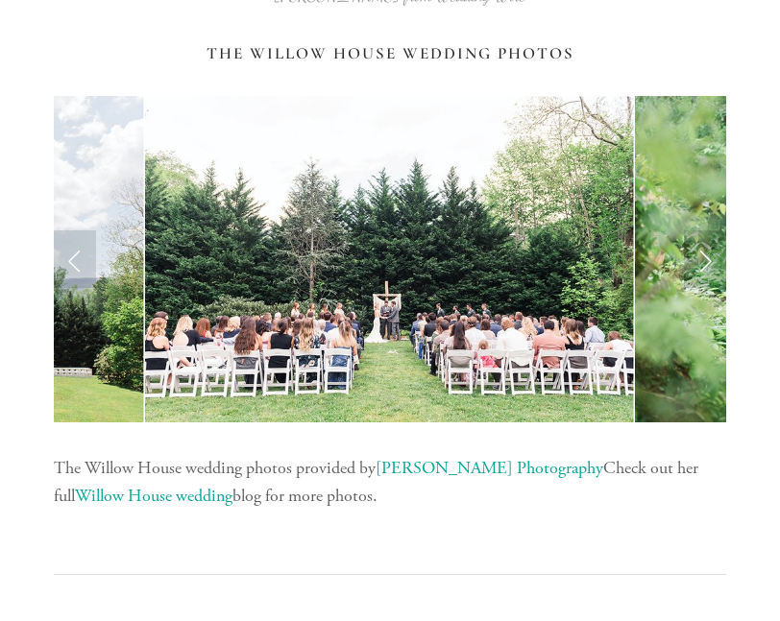
scroll to position [8059, 0]
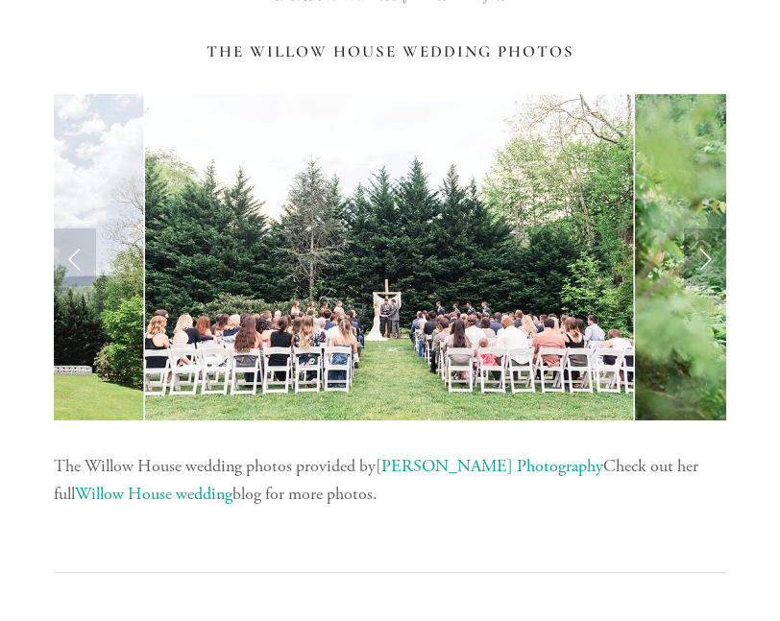
click at [711, 260] on link "Next Slide" at bounding box center [705, 258] width 42 height 58
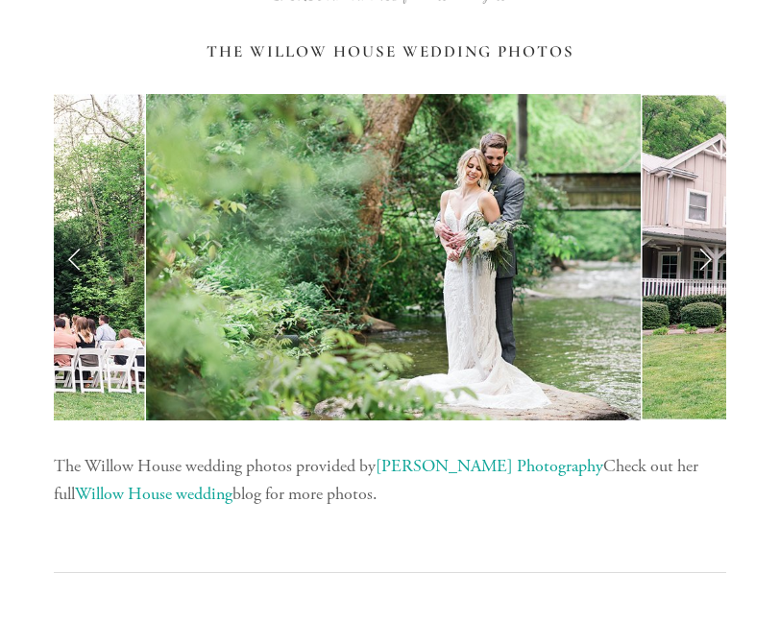
click at [711, 260] on link "Next Slide" at bounding box center [705, 258] width 42 height 58
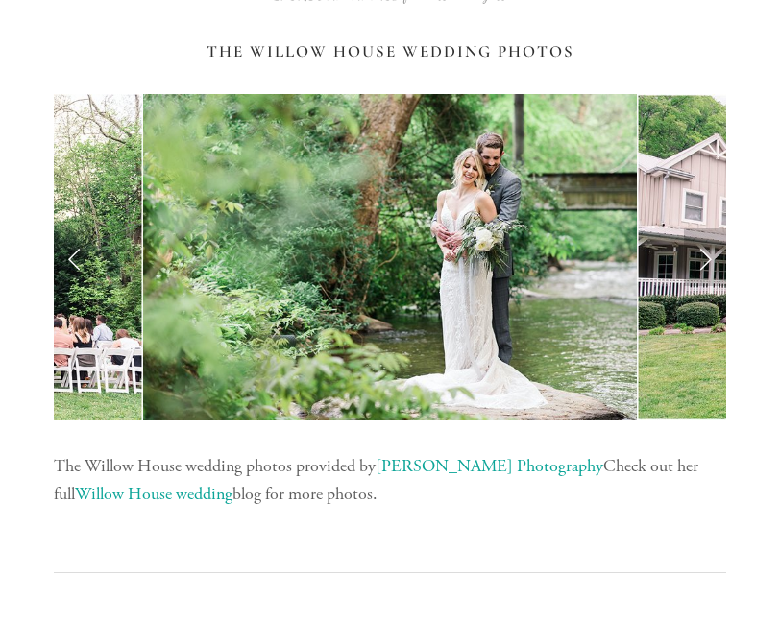
click at [711, 260] on link "Next Slide" at bounding box center [705, 258] width 42 height 58
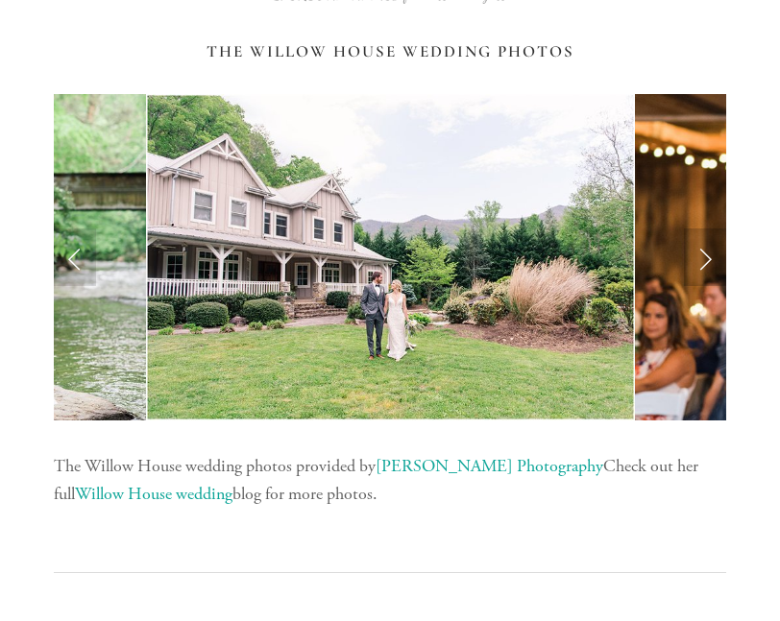
click at [703, 261] on link "Next Slide" at bounding box center [705, 258] width 42 height 58
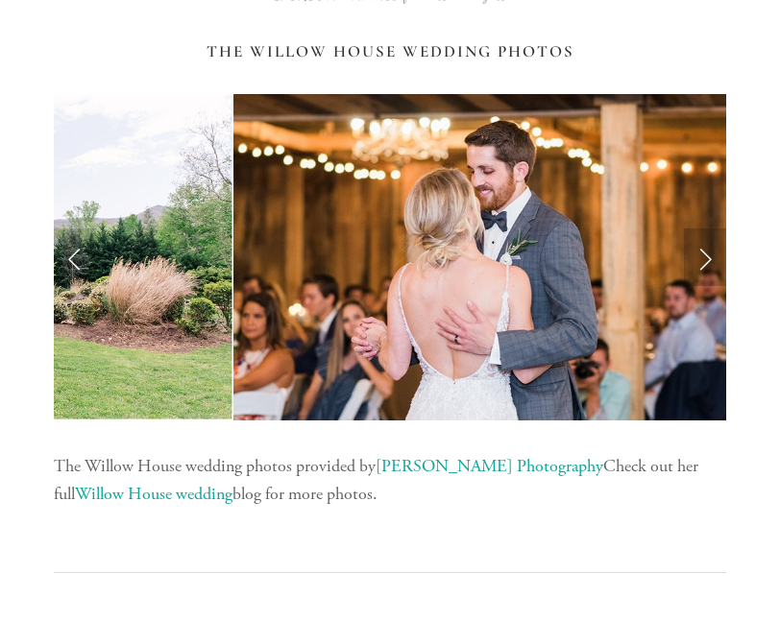
click at [703, 260] on link "Next Slide" at bounding box center [705, 258] width 42 height 58
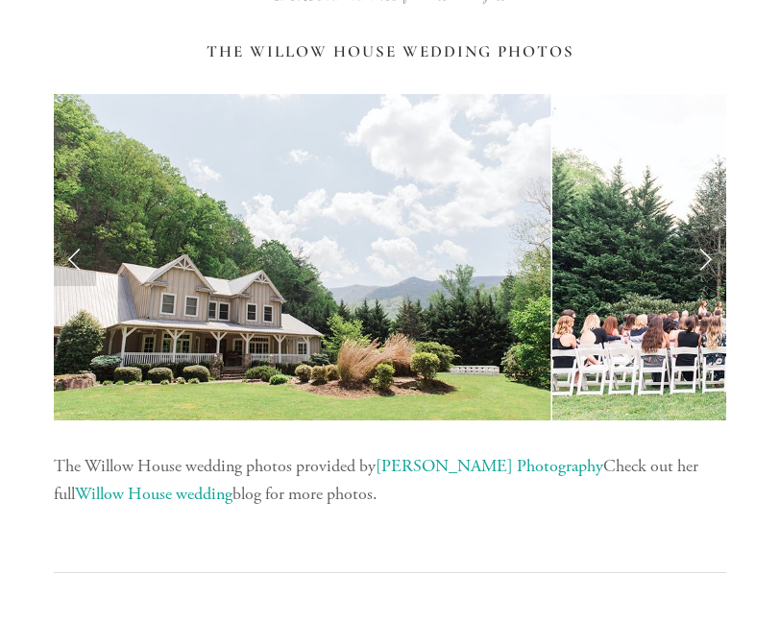
click at [702, 262] on link "Next Slide" at bounding box center [705, 258] width 42 height 58
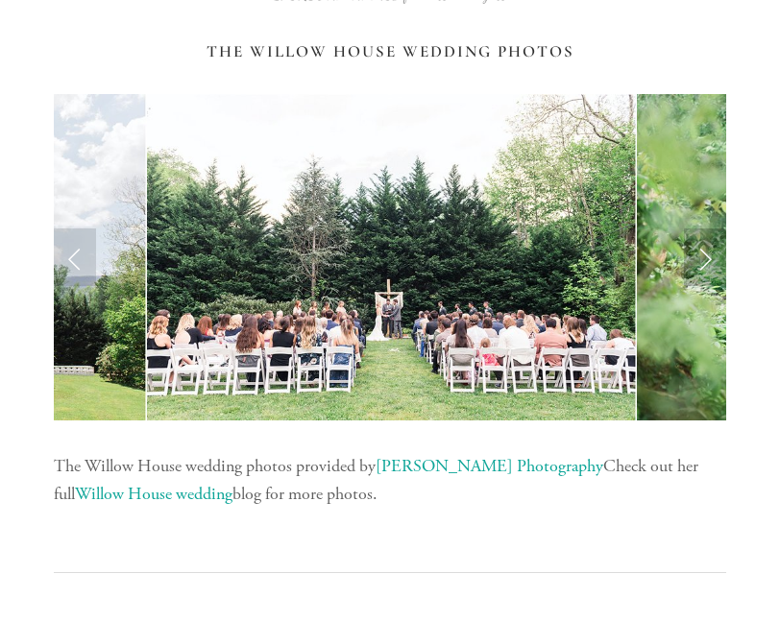
click at [702, 262] on link "Next Slide" at bounding box center [705, 258] width 42 height 58
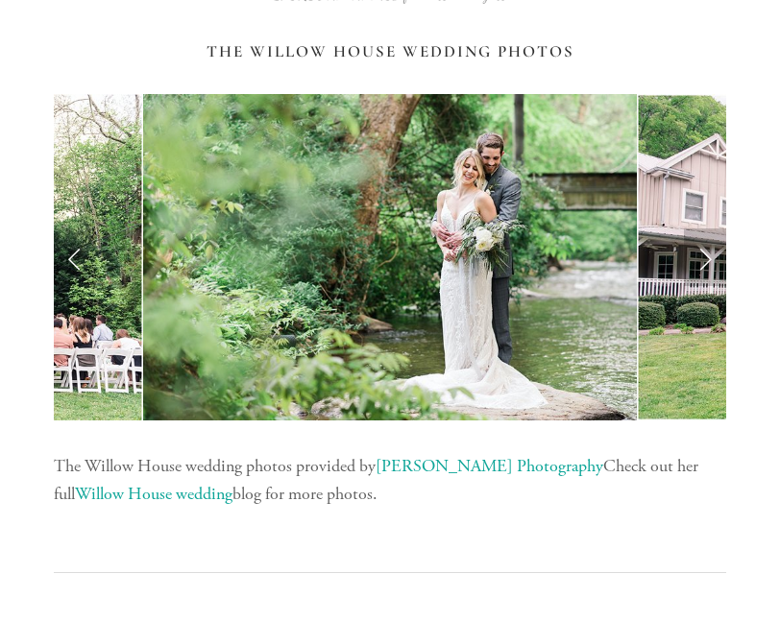
click at [703, 265] on link "Next Slide" at bounding box center [705, 258] width 42 height 58
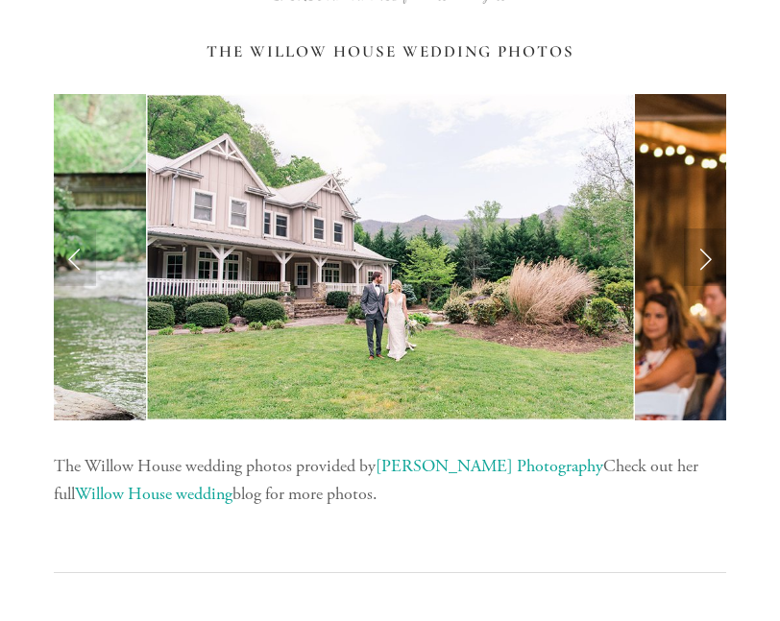
click at [705, 262] on link "Next Slide" at bounding box center [705, 258] width 42 height 58
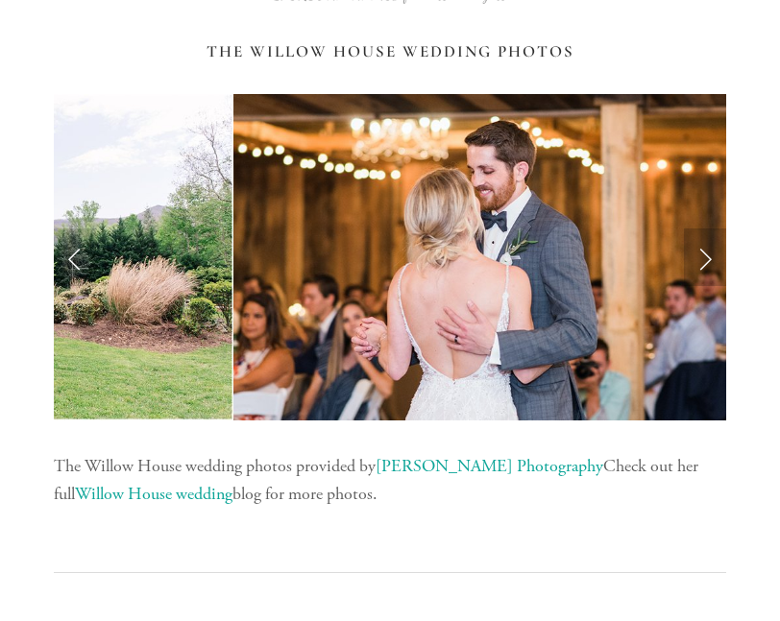
click at [705, 261] on link "Next Slide" at bounding box center [705, 258] width 42 height 58
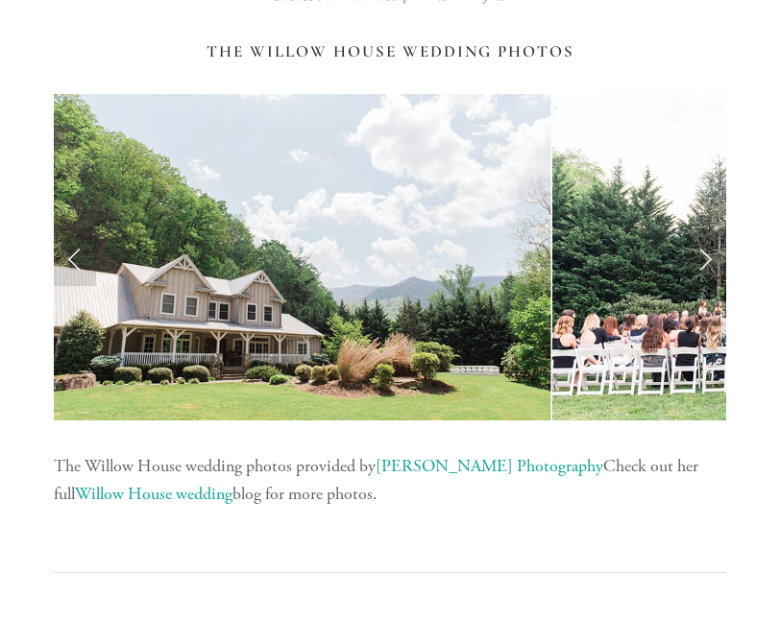
click at [704, 277] on link "Next Slide" at bounding box center [705, 258] width 42 height 58
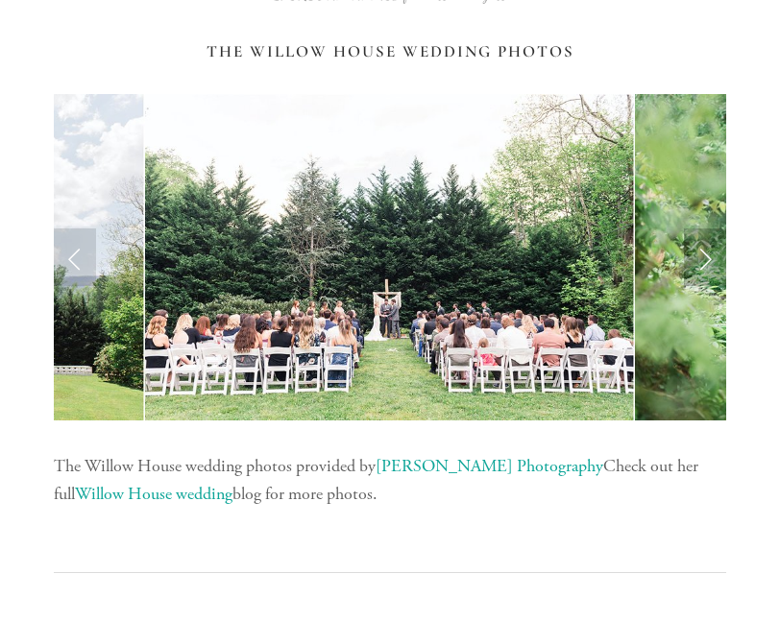
click at [697, 262] on link "Next Slide" at bounding box center [705, 258] width 42 height 58
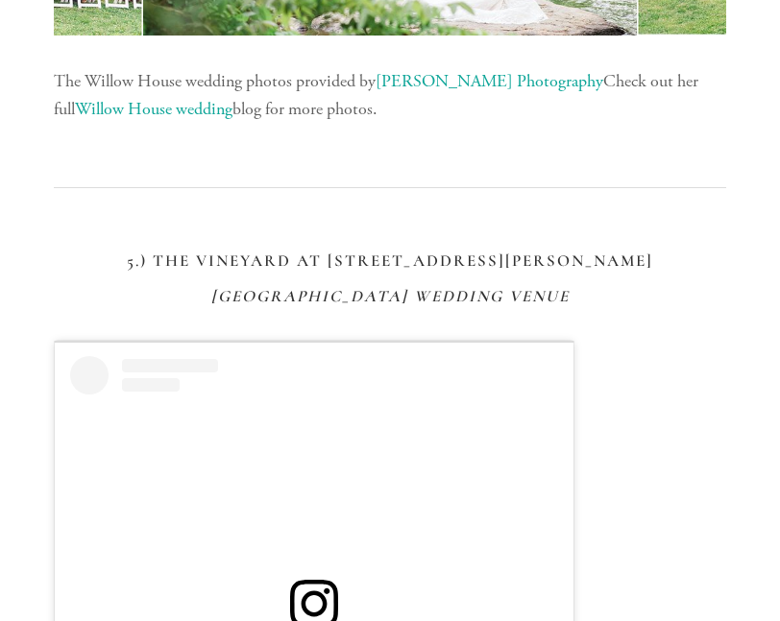
scroll to position [8441, 0]
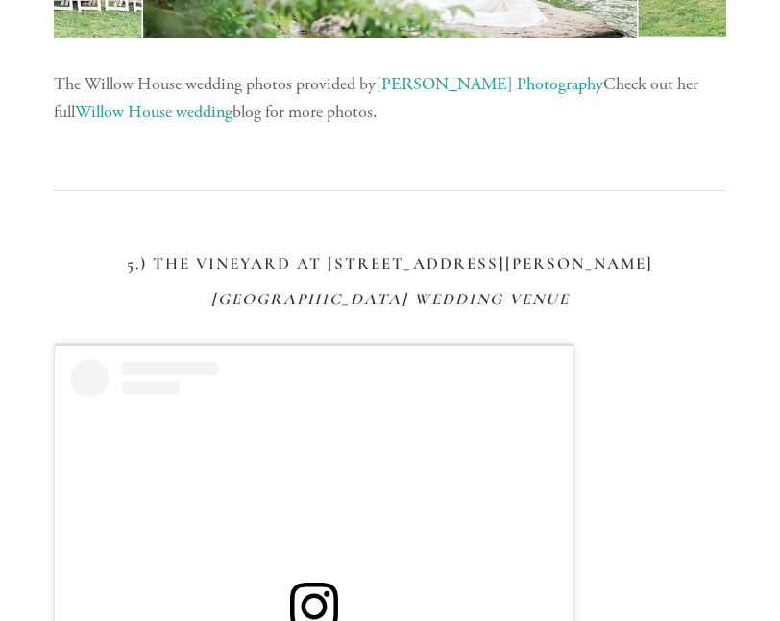
drag, startPoint x: 217, startPoint y: 266, endPoint x: 681, endPoint y: 300, distance: 465.1
click at [681, 300] on div "5.) The Vineyard at [GEOGRAPHIC_DATA][PERSON_NAME] Wedding Venue" at bounding box center [390, 283] width 672 height 56
copy div "5.) The Vineyard at [GEOGRAPHIC_DATA][PERSON_NAME] Wedding Venue"
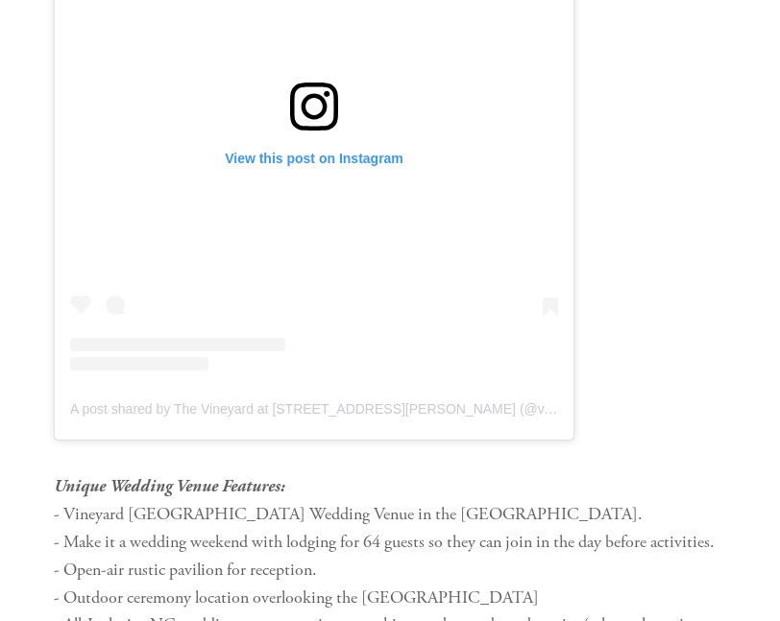
scroll to position [8927, 0]
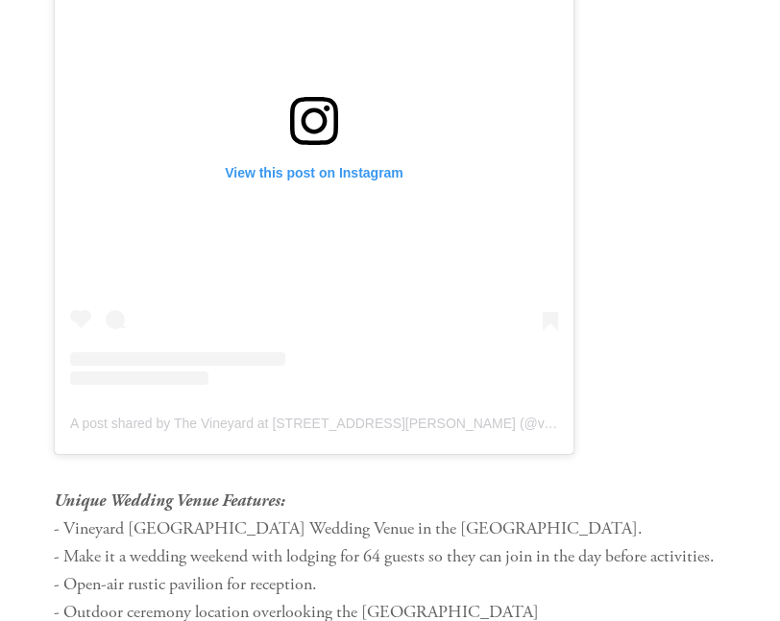
drag, startPoint x: 640, startPoint y: 464, endPoint x: 666, endPoint y: 467, distance: 26.1
click at [666, 467] on div "View this post on Instagram A post shared by The Vineyard at [STREET_ADDRESS][P…" at bounding box center [389, 157] width 705 height 632
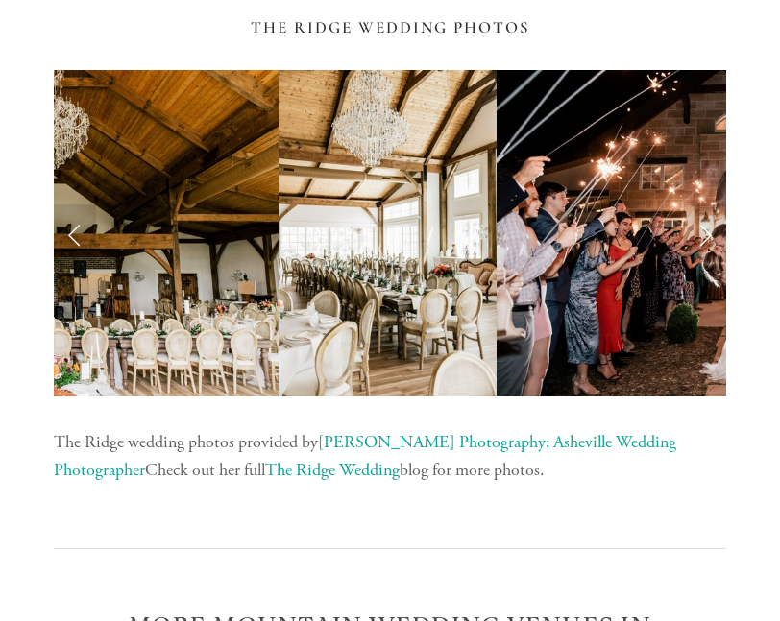
scroll to position [6028, 0]
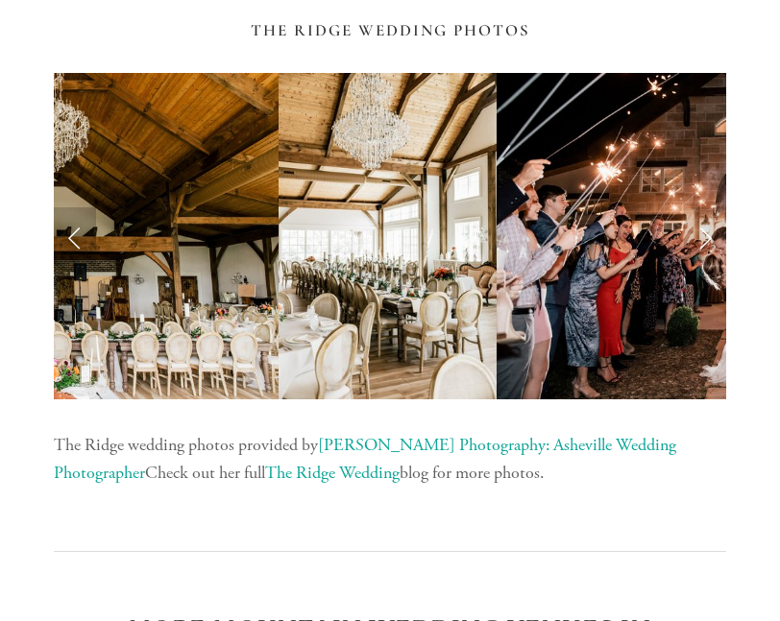
click at [72, 230] on link "Previous Slide" at bounding box center [75, 236] width 42 height 58
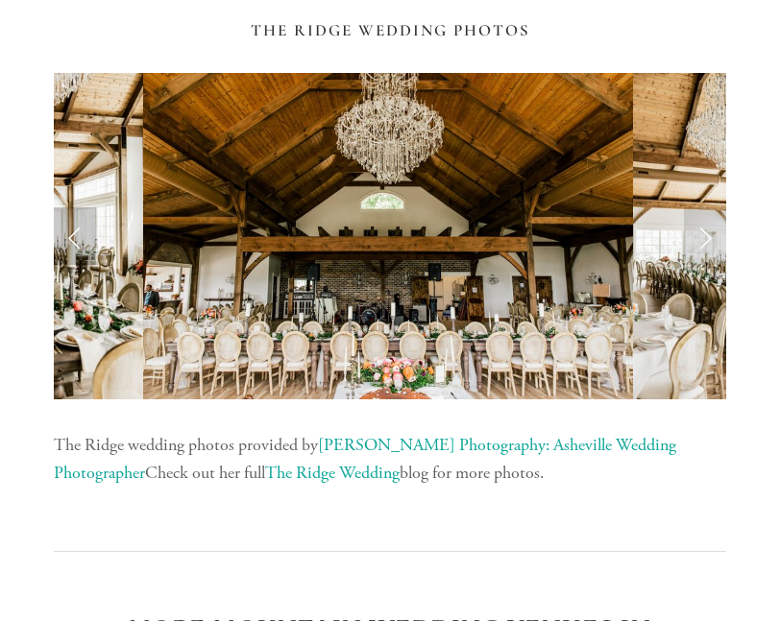
click at [72, 230] on link "Previous Slide" at bounding box center [75, 236] width 42 height 58
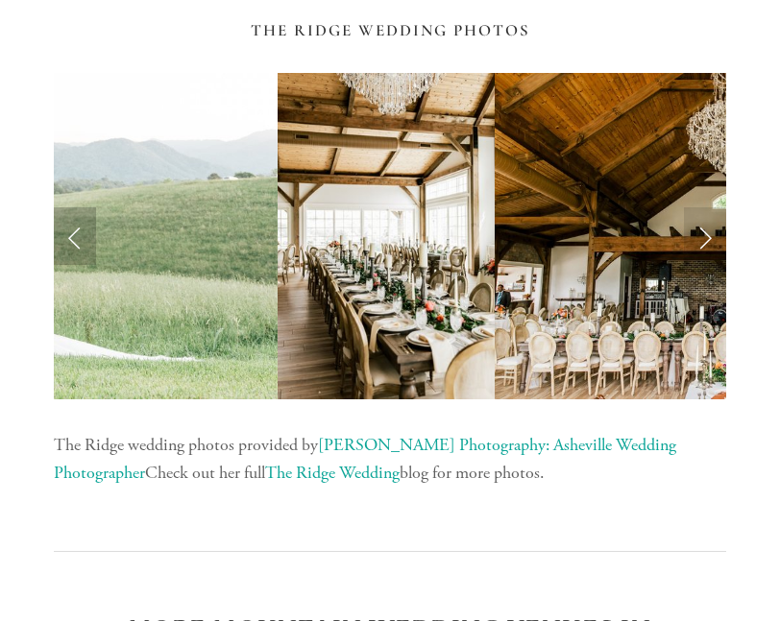
click at [72, 230] on link "Previous Slide" at bounding box center [75, 236] width 42 height 58
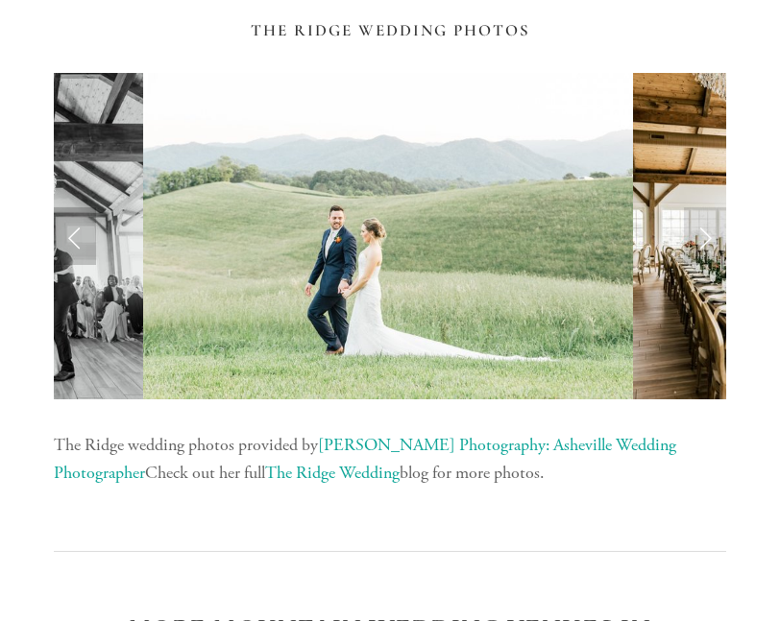
click at [72, 230] on link "Previous Slide" at bounding box center [75, 236] width 42 height 58
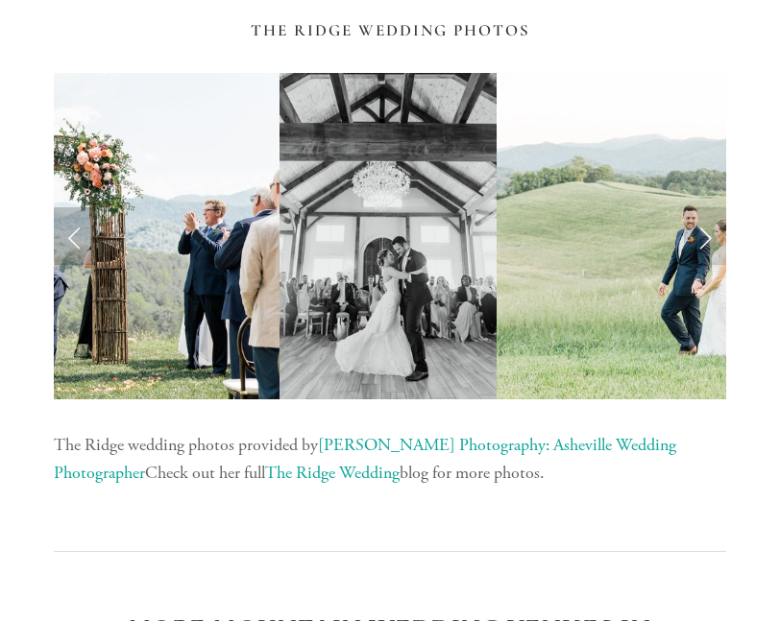
click at [71, 230] on link "Previous Slide" at bounding box center [75, 236] width 42 height 58
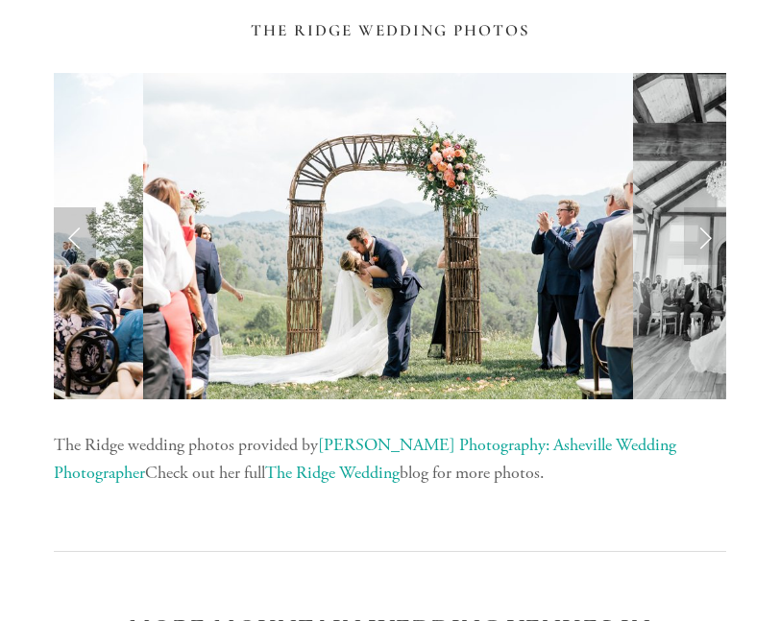
click at [71, 230] on link "Previous Slide" at bounding box center [75, 236] width 42 height 58
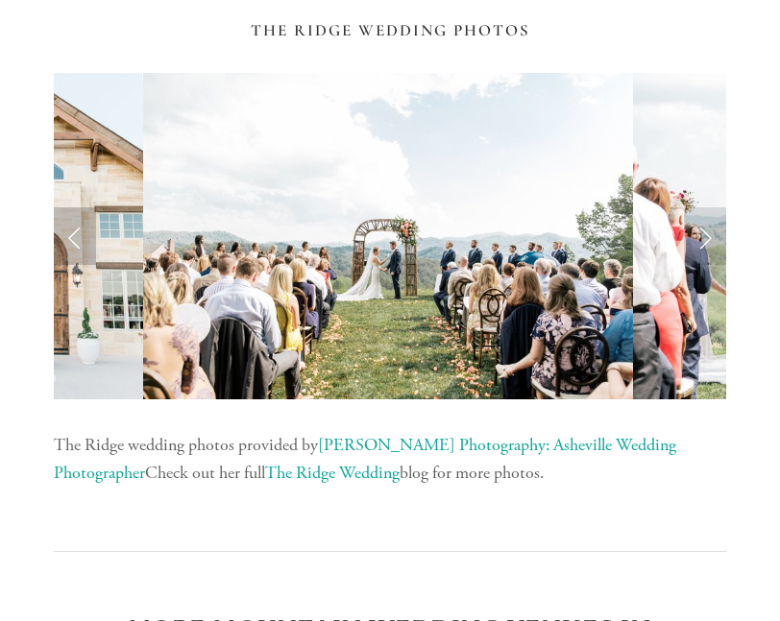
click at [71, 230] on link "Previous Slide" at bounding box center [75, 236] width 42 height 58
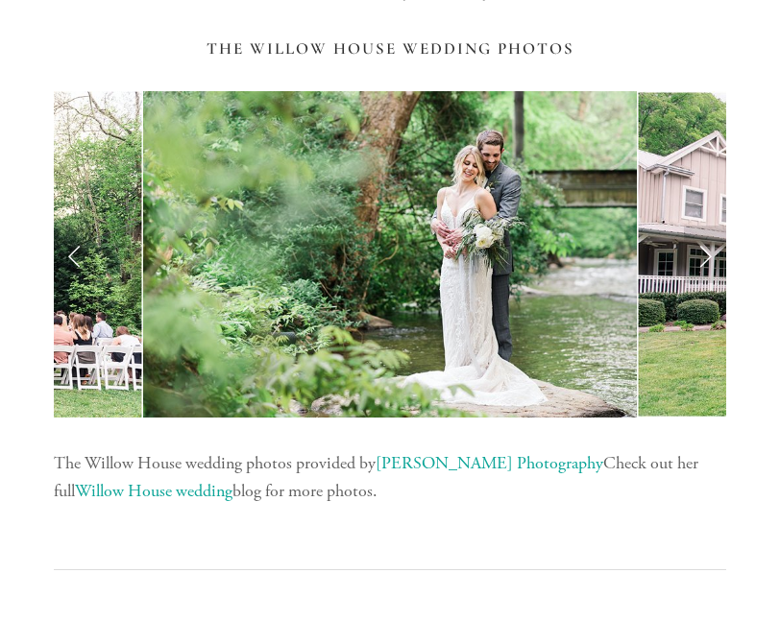
scroll to position [8082, 0]
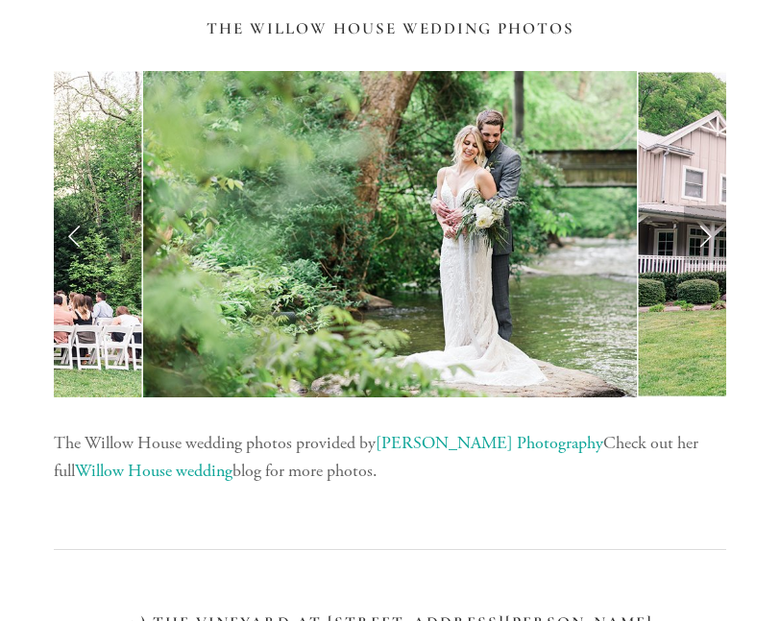
click at [707, 225] on link "Next Slide" at bounding box center [705, 235] width 42 height 58
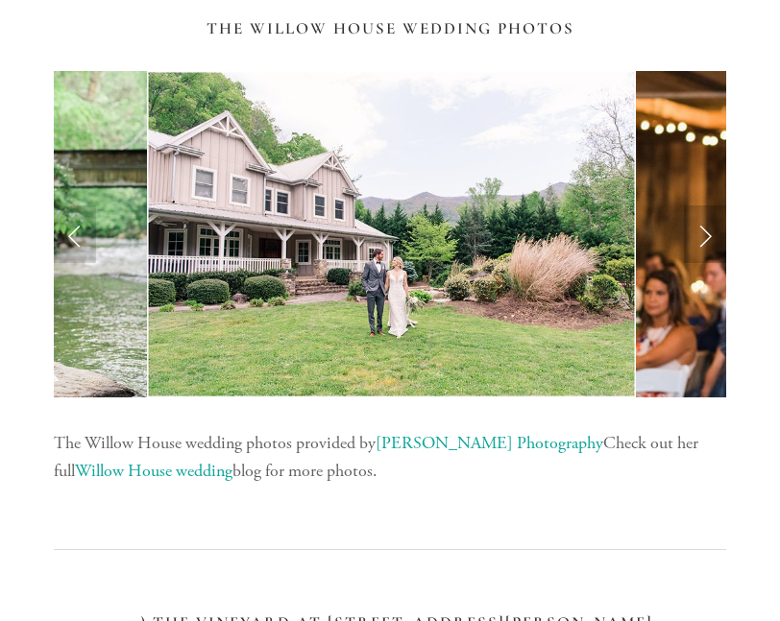
click at [707, 225] on link "Next Slide" at bounding box center [705, 235] width 42 height 58
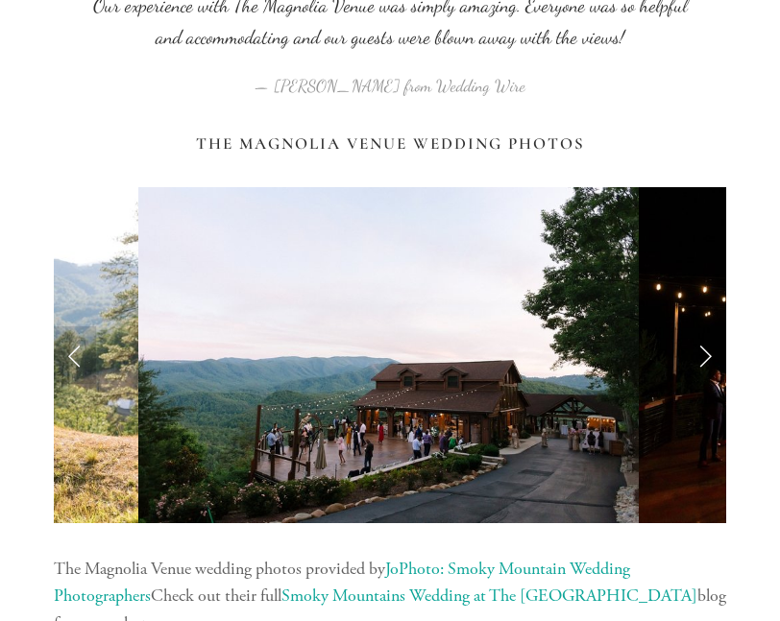
scroll to position [4009, 0]
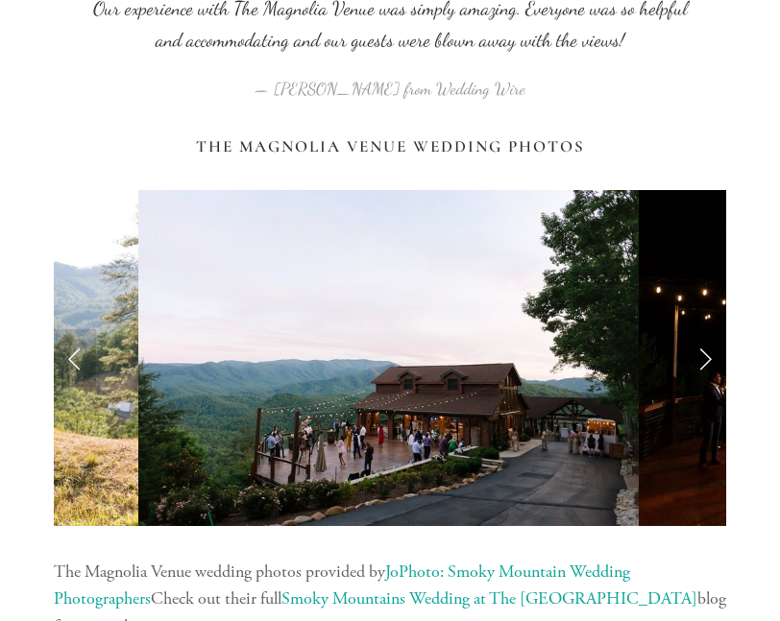
click at [711, 375] on link "Next Slide" at bounding box center [705, 358] width 42 height 58
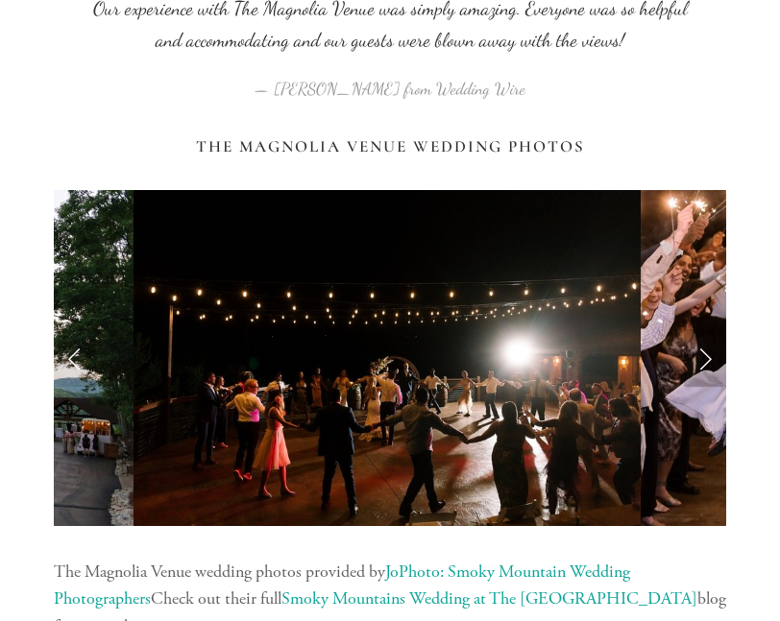
click at [703, 368] on link "Next Slide" at bounding box center [705, 358] width 42 height 58
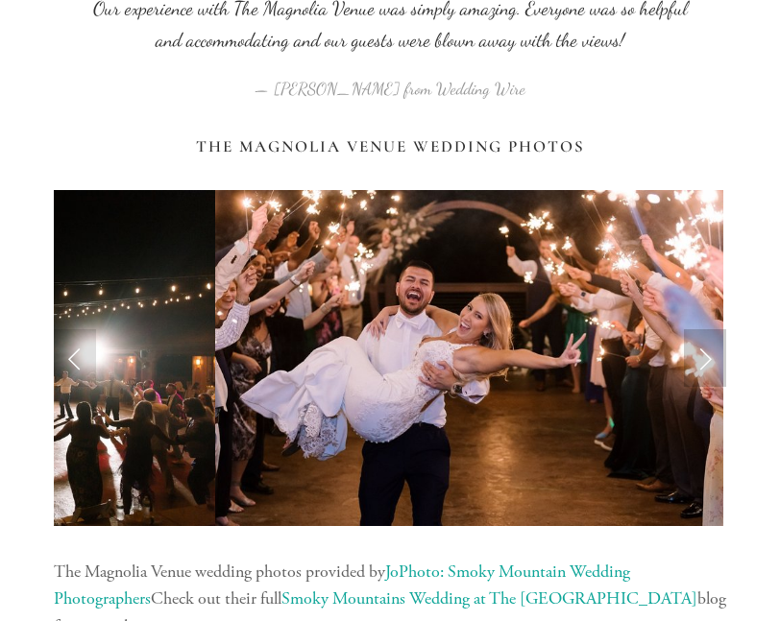
click at [708, 363] on link "Next Slide" at bounding box center [705, 358] width 42 height 58
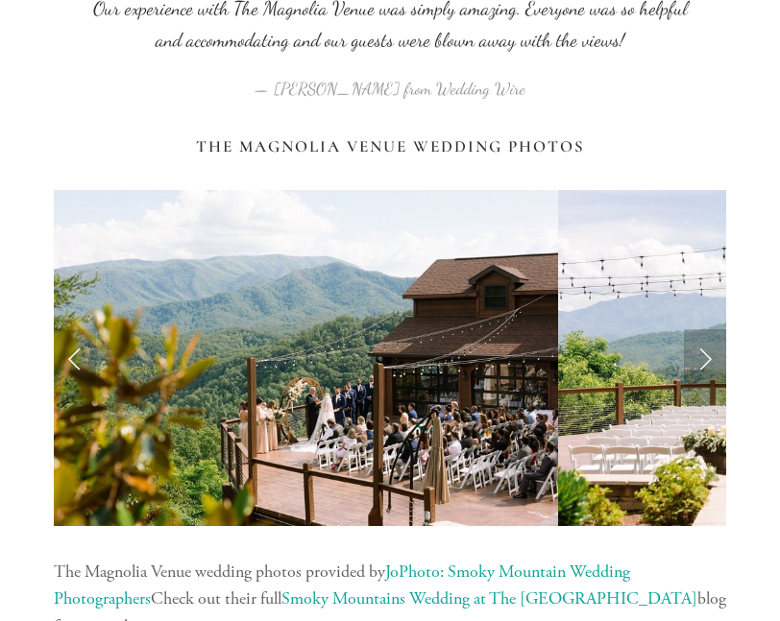
click at [704, 361] on link "Next Slide" at bounding box center [705, 358] width 42 height 58
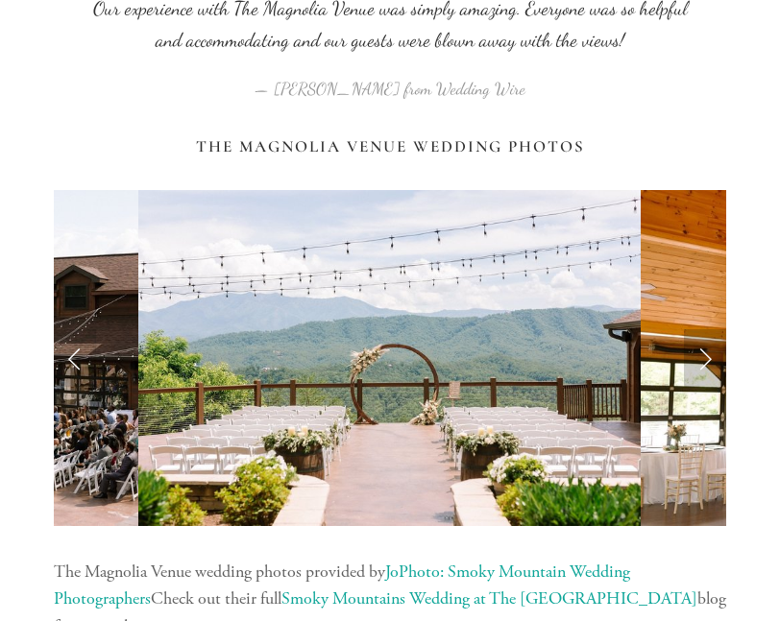
click at [704, 362] on link "Next Slide" at bounding box center [705, 358] width 42 height 58
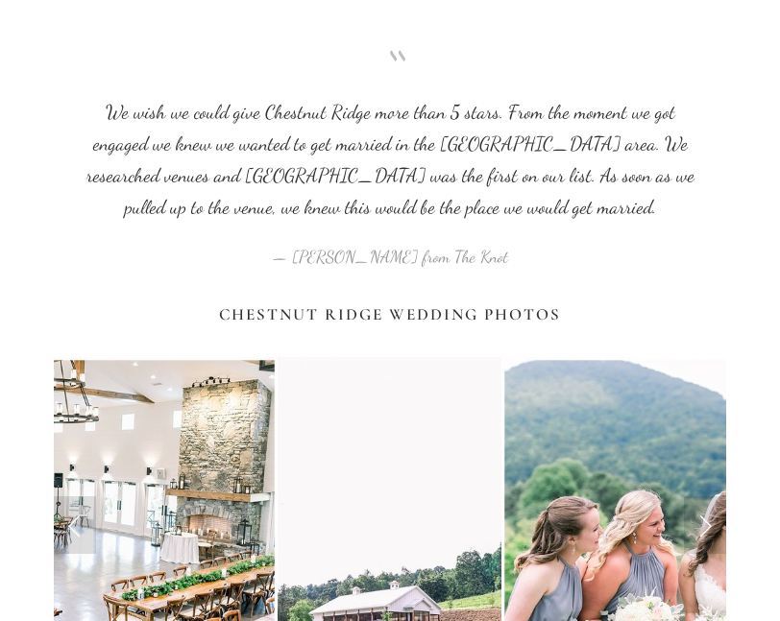
scroll to position [1941, 0]
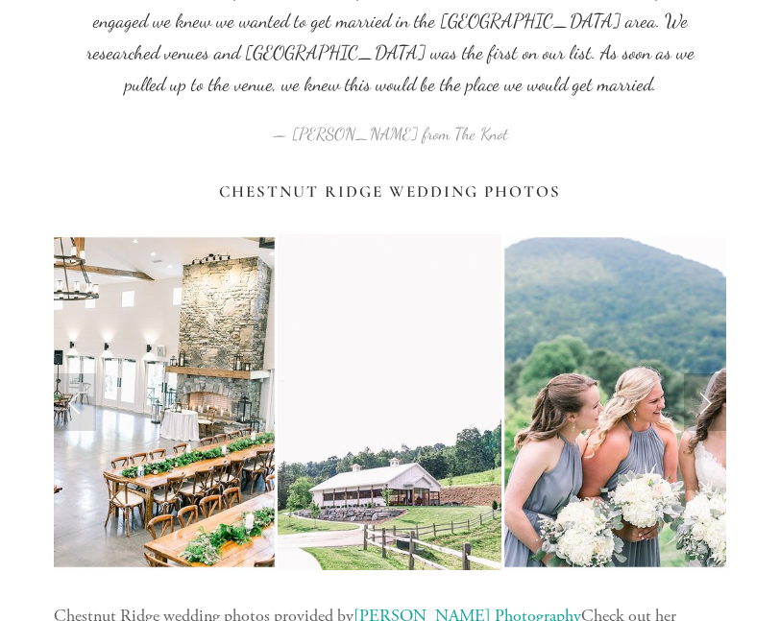
click at [700, 408] on link "Next Slide" at bounding box center [705, 403] width 42 height 58
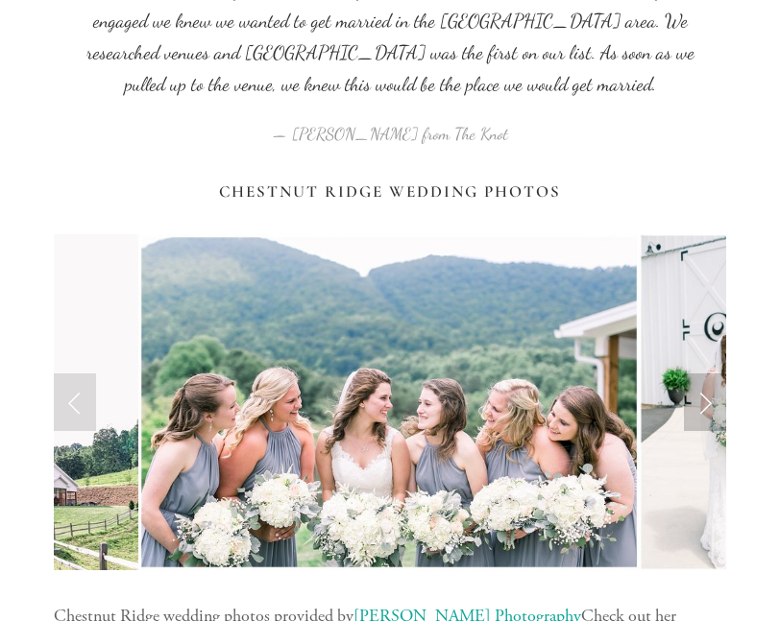
click at [699, 408] on link "Next Slide" at bounding box center [705, 403] width 42 height 58
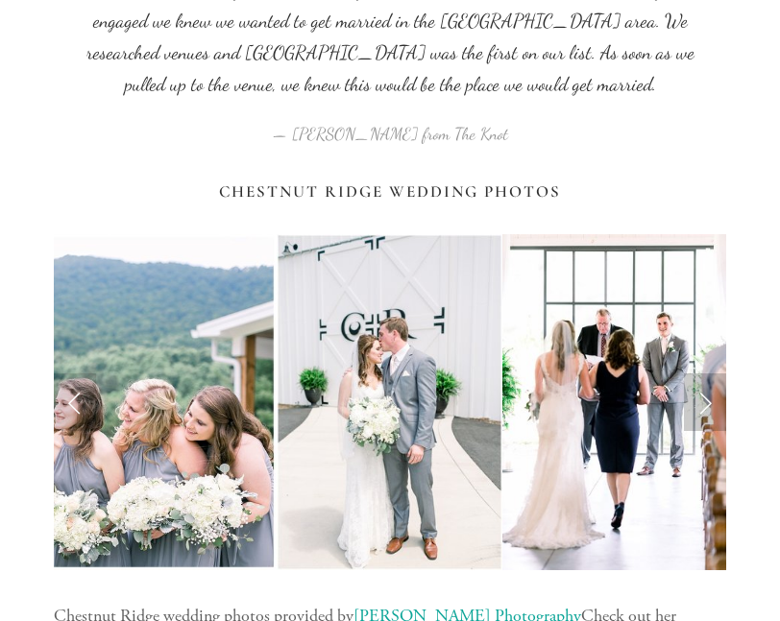
click at [696, 407] on link "Next Slide" at bounding box center [705, 403] width 42 height 58
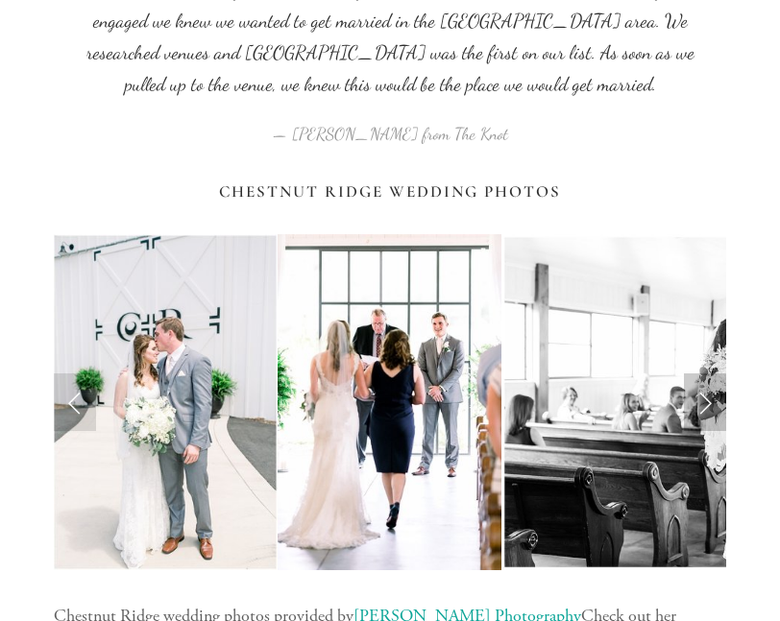
click at [695, 407] on link "Next Slide" at bounding box center [705, 403] width 42 height 58
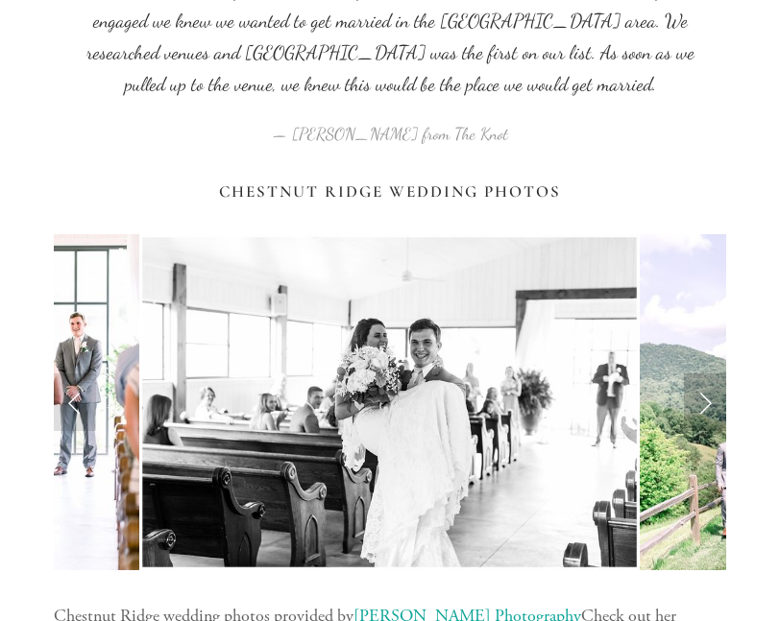
click at [695, 407] on link "Next Slide" at bounding box center [705, 403] width 42 height 58
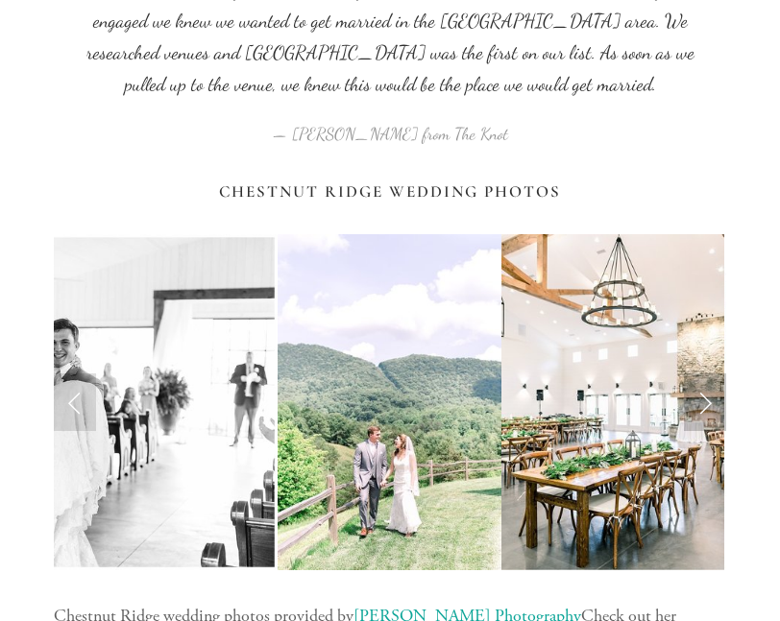
click at [695, 406] on link "Next Slide" at bounding box center [705, 403] width 42 height 58
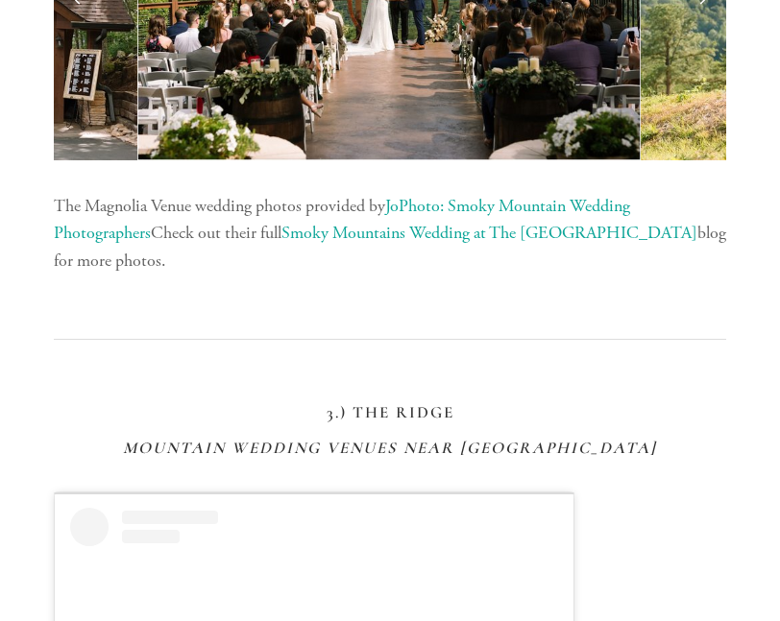
scroll to position [4418, 0]
